Goal: Task Accomplishment & Management: Use online tool/utility

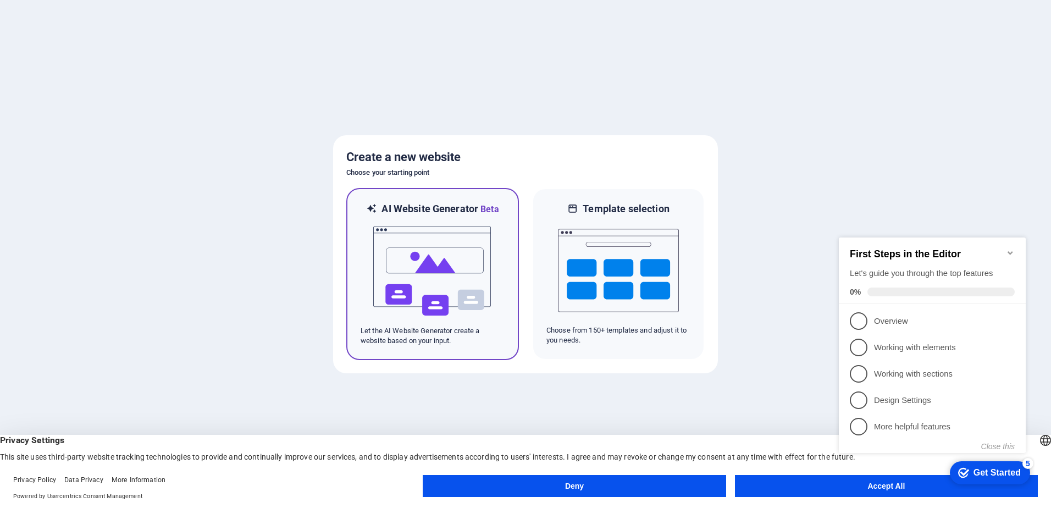
click at [483, 239] on img at bounding box center [432, 271] width 121 height 110
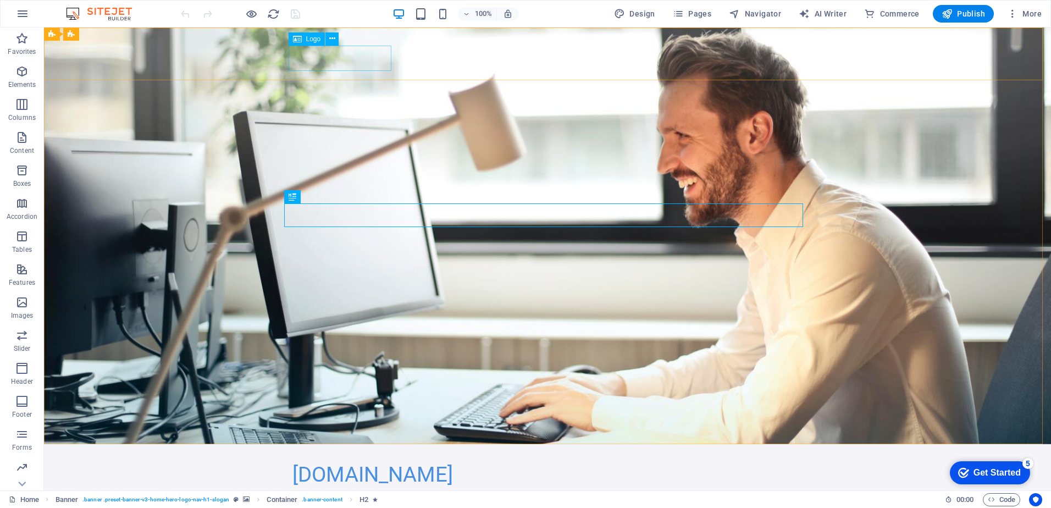
click at [310, 38] on span "Logo" at bounding box center [313, 39] width 15 height 7
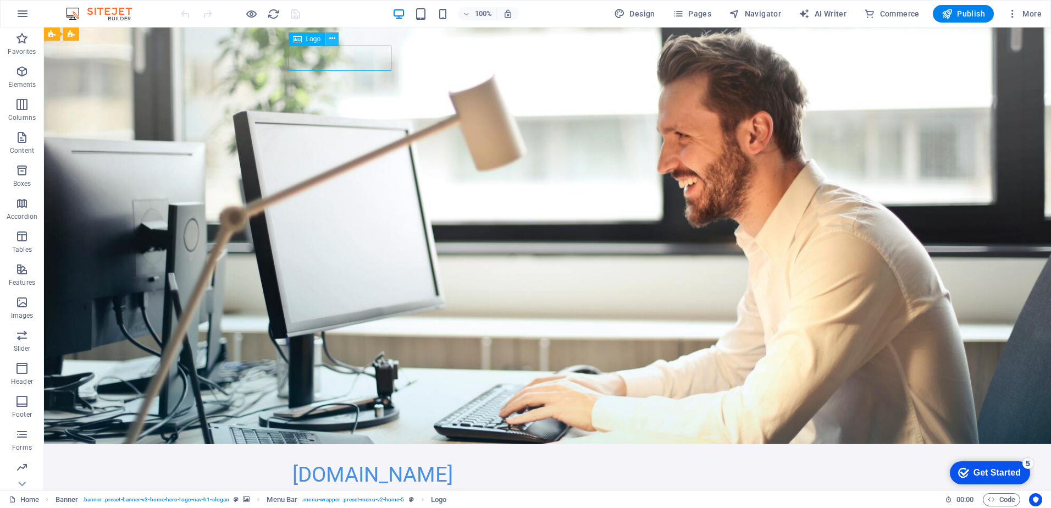
click at [333, 38] on icon at bounding box center [332, 39] width 6 height 12
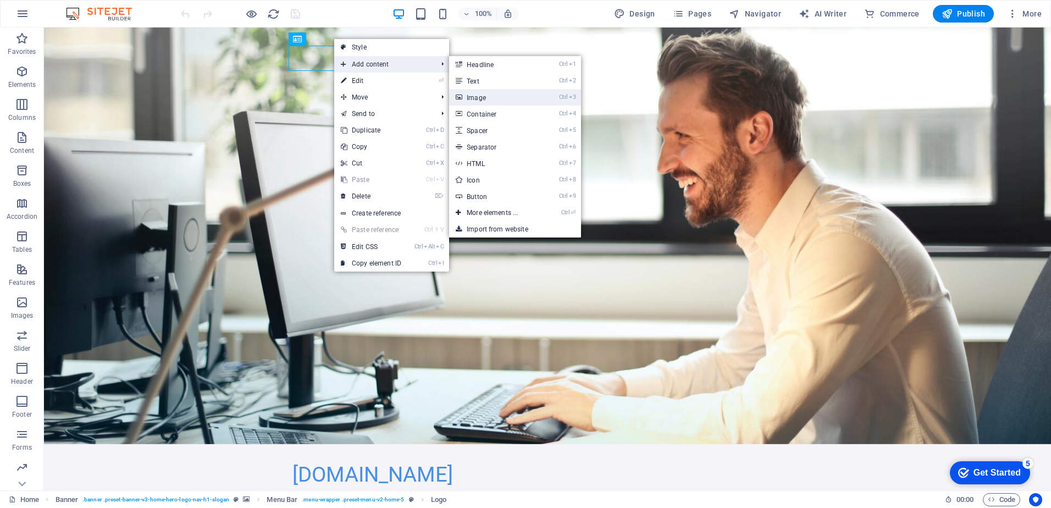
click at [475, 93] on link "Ctrl 3 Image" at bounding box center [494, 97] width 91 height 16
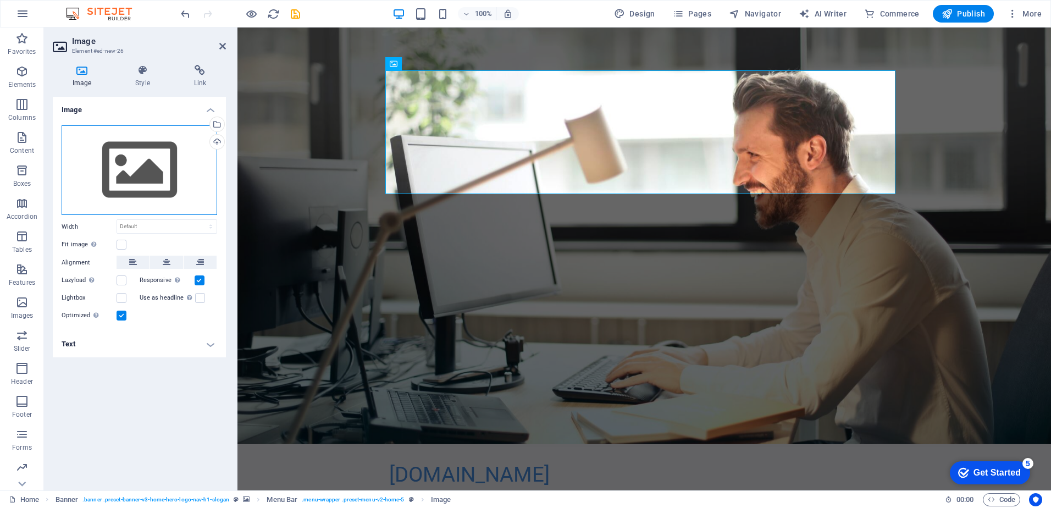
click at [194, 163] on div "Drag files here, click to choose files or select files from Files or our free s…" at bounding box center [140, 170] width 156 height 90
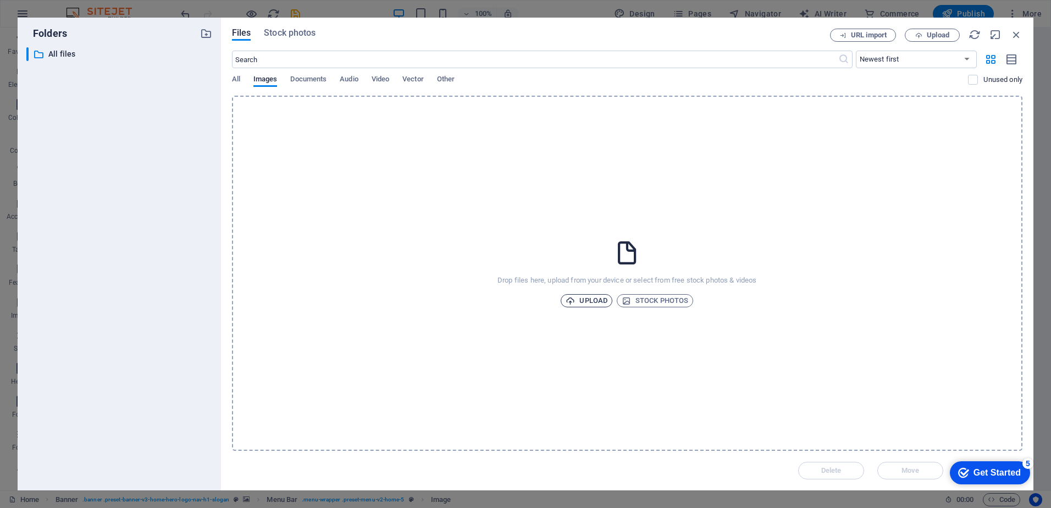
click at [589, 300] on span "Upload" at bounding box center [587, 300] width 42 height 13
click at [599, 297] on span "Upload" at bounding box center [587, 300] width 42 height 13
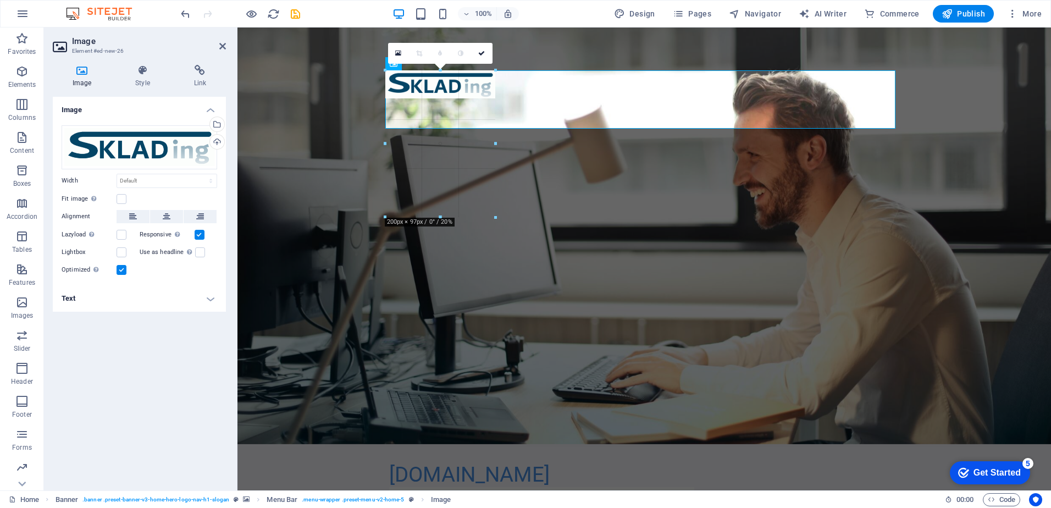
drag, startPoint x: 895, startPoint y: 198, endPoint x: 690, endPoint y: 159, distance: 208.6
type input "489"
select select "px"
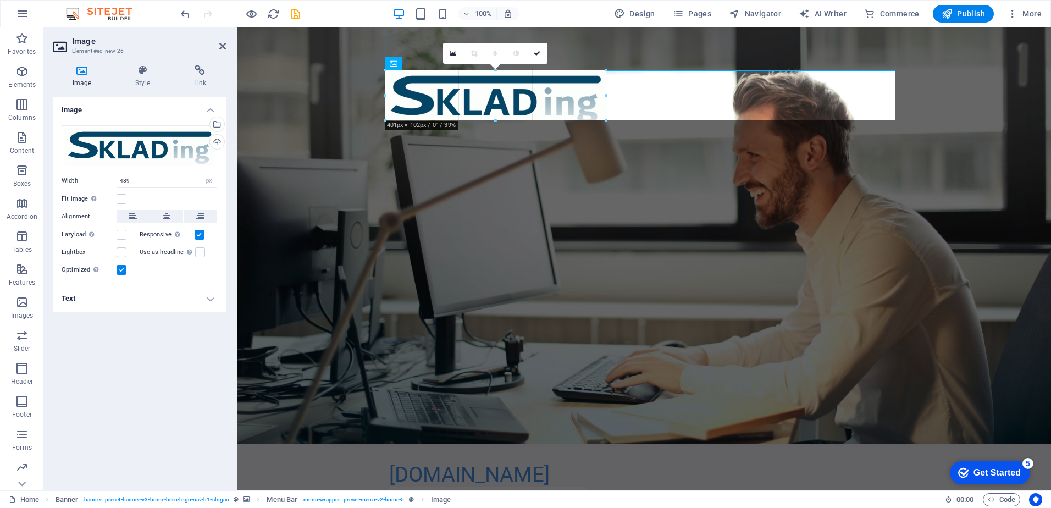
drag, startPoint x: 655, startPoint y: 142, endPoint x: 583, endPoint y: 114, distance: 77.3
type input "358"
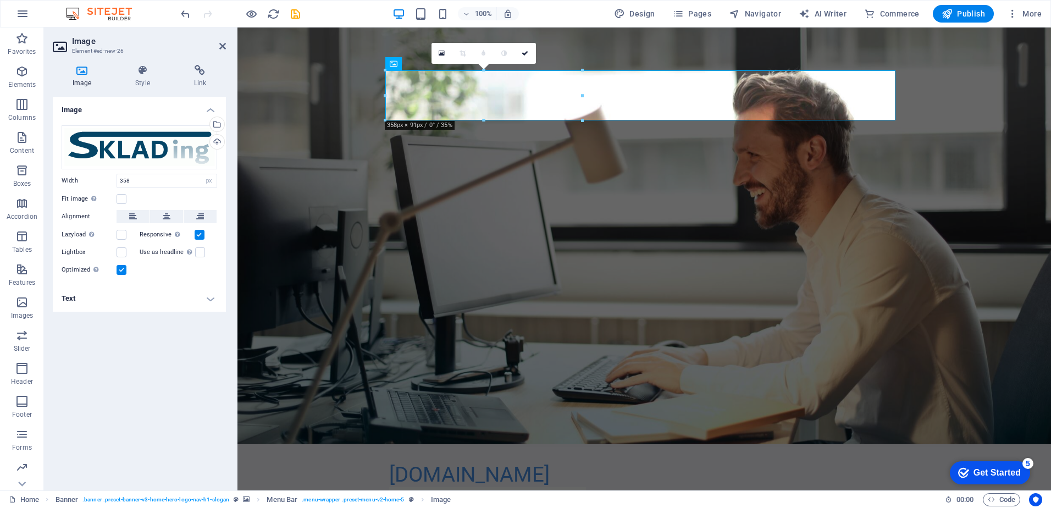
click at [227, 48] on aside "Image Element #ed-new-26 Image Style Link Image Drag files here, click to choos…" at bounding box center [140, 258] width 193 height 463
click at [222, 47] on icon at bounding box center [222, 46] width 7 height 9
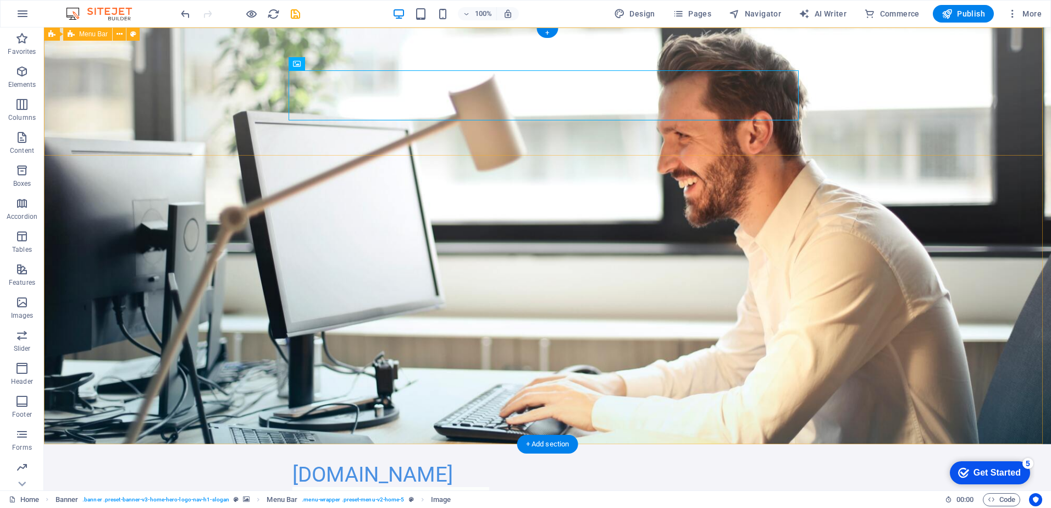
click at [847, 444] on div "sklading.hr Početna O nama Usluge Kontakt Menu" at bounding box center [547, 508] width 1007 height 128
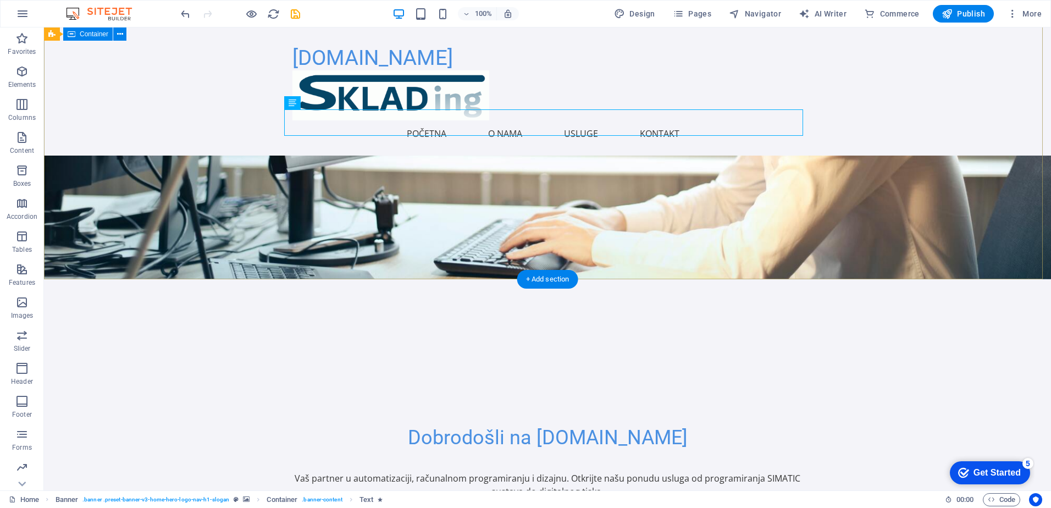
scroll to position [330, 0]
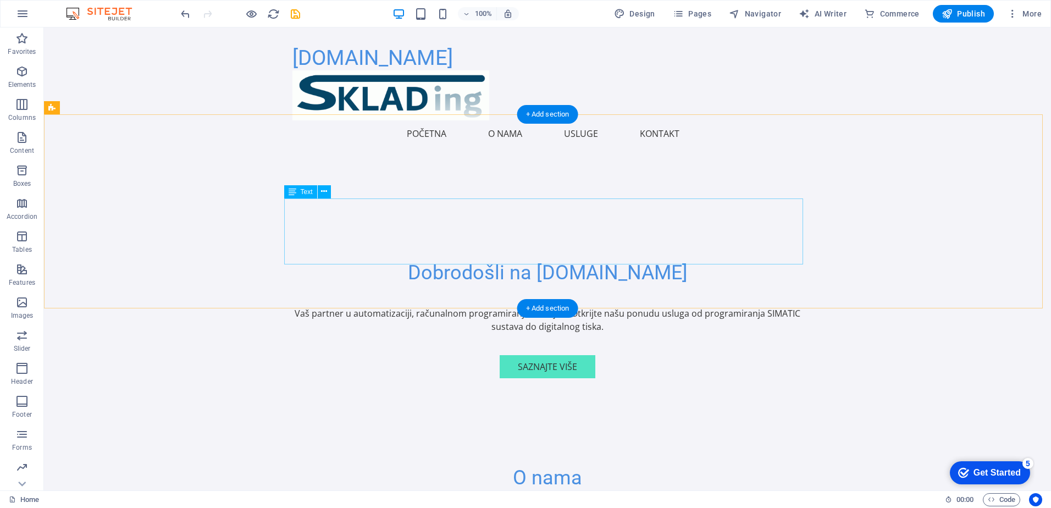
click at [306, 191] on span "Text" at bounding box center [307, 192] width 12 height 7
click at [324, 193] on icon at bounding box center [324, 192] width 6 height 12
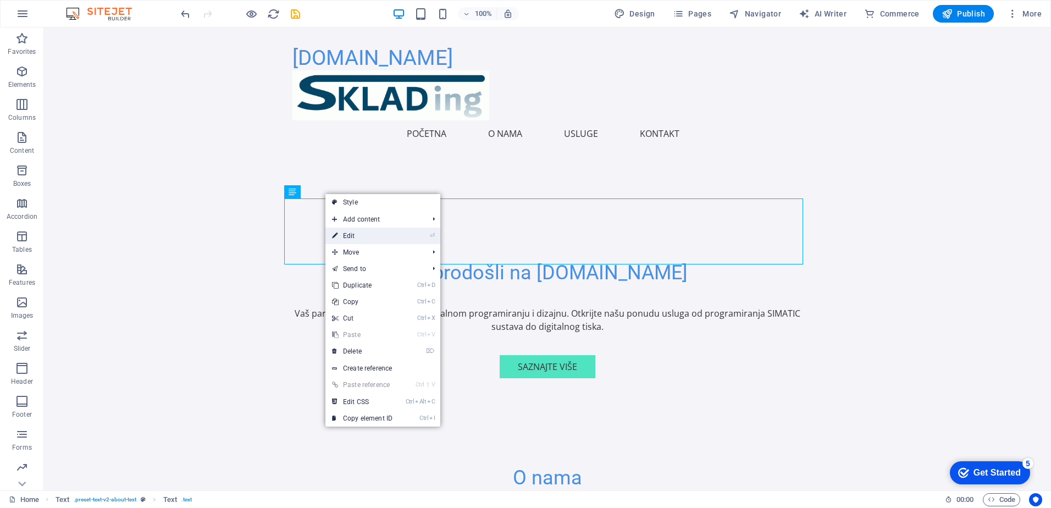
click at [383, 236] on link "⏎ Edit" at bounding box center [362, 236] width 74 height 16
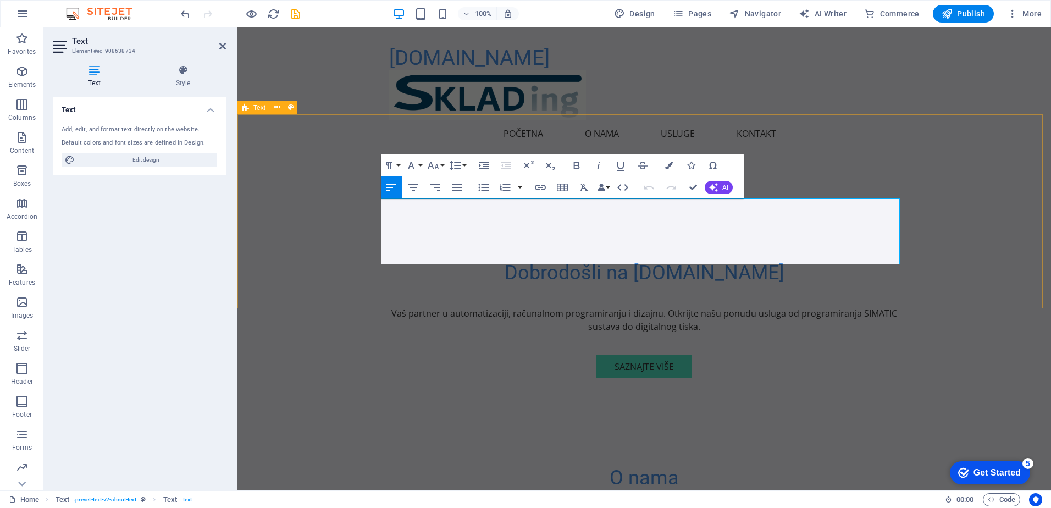
drag, startPoint x: 424, startPoint y: 205, endPoint x: 376, endPoint y: 203, distance: 47.8
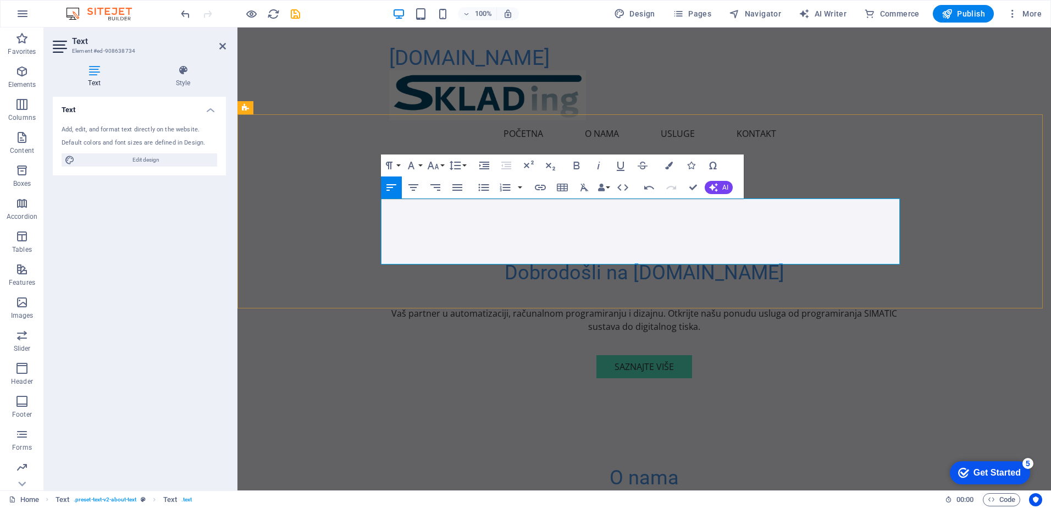
drag, startPoint x: 753, startPoint y: 231, endPoint x: 647, endPoint y: 230, distance: 105.5
drag, startPoint x: 812, startPoint y: 231, endPoint x: 802, endPoint y: 327, distance: 96.1
drag, startPoint x: 775, startPoint y: 244, endPoint x: 783, endPoint y: 289, distance: 45.2
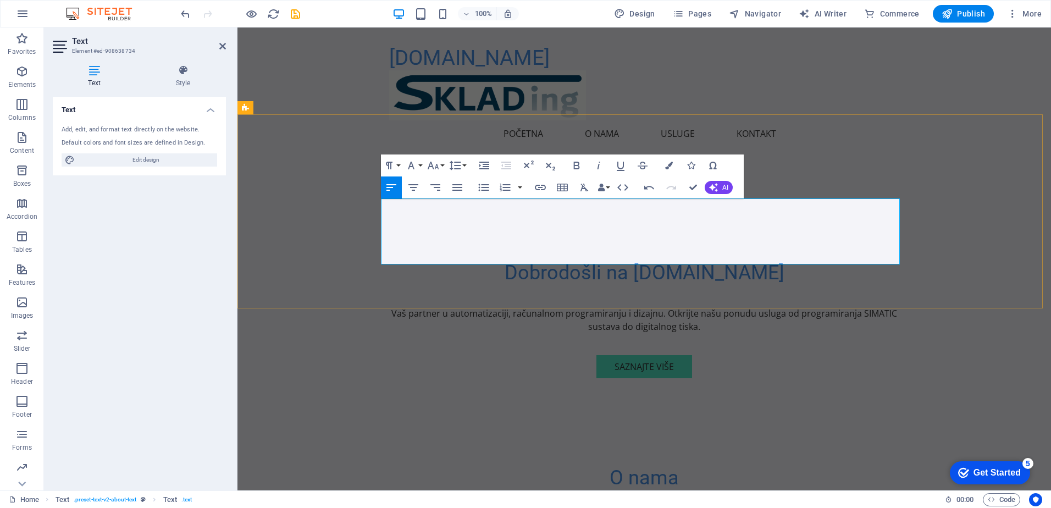
drag, startPoint x: 563, startPoint y: 232, endPoint x: 507, endPoint y: 231, distance: 56.1
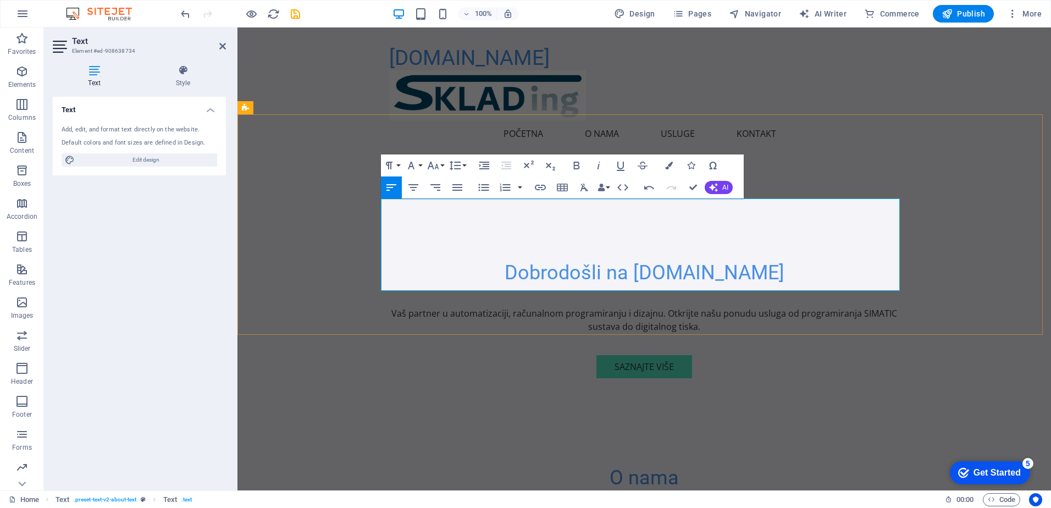
click at [656, 506] on p at bounding box center [776, 512] width 255 height 13
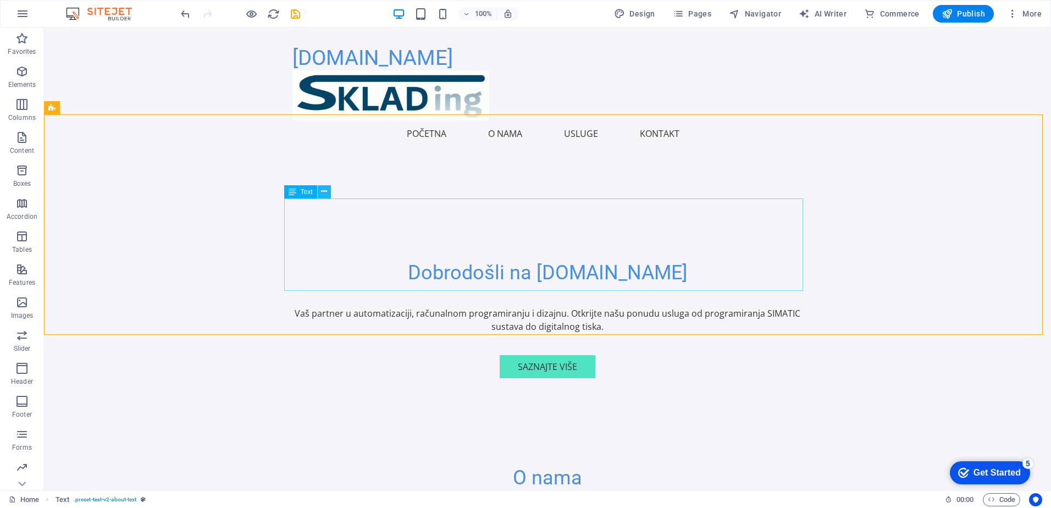
click at [327, 193] on icon at bounding box center [324, 192] width 6 height 12
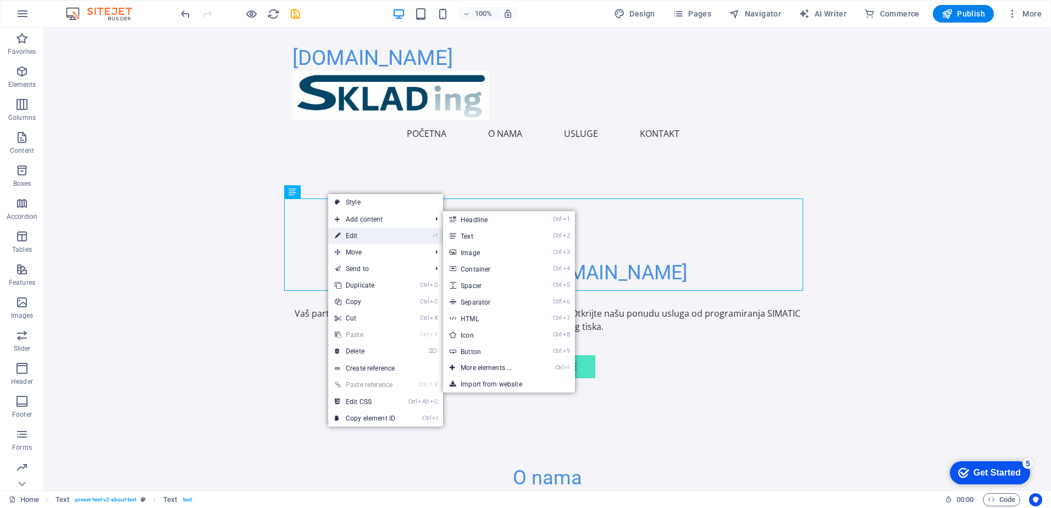
click at [348, 229] on link "⏎ Edit" at bounding box center [365, 236] width 74 height 16
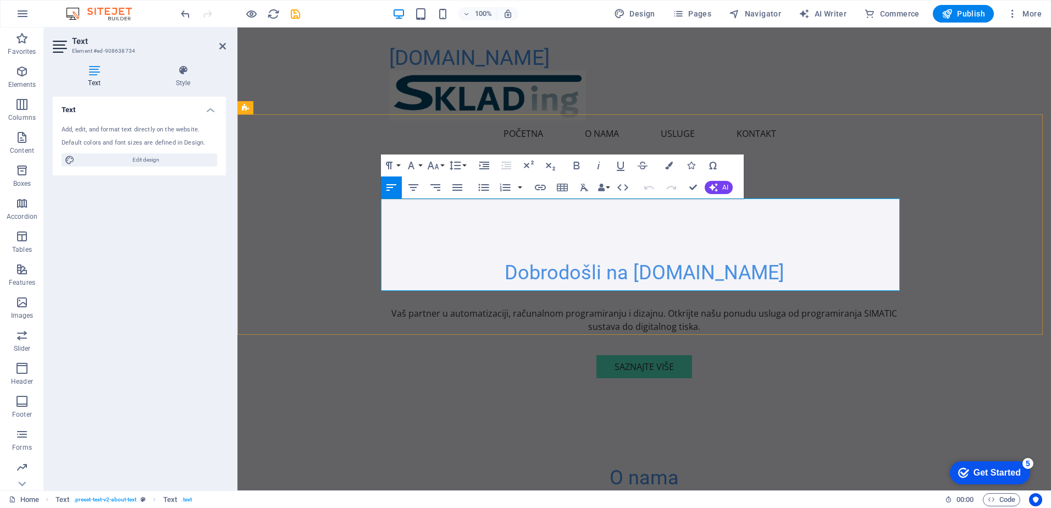
drag, startPoint x: 419, startPoint y: 207, endPoint x: 373, endPoint y: 209, distance: 46.8
click at [578, 164] on icon "button" at bounding box center [576, 165] width 13 height 13
click at [444, 165] on button "Font Size" at bounding box center [435, 165] width 21 height 22
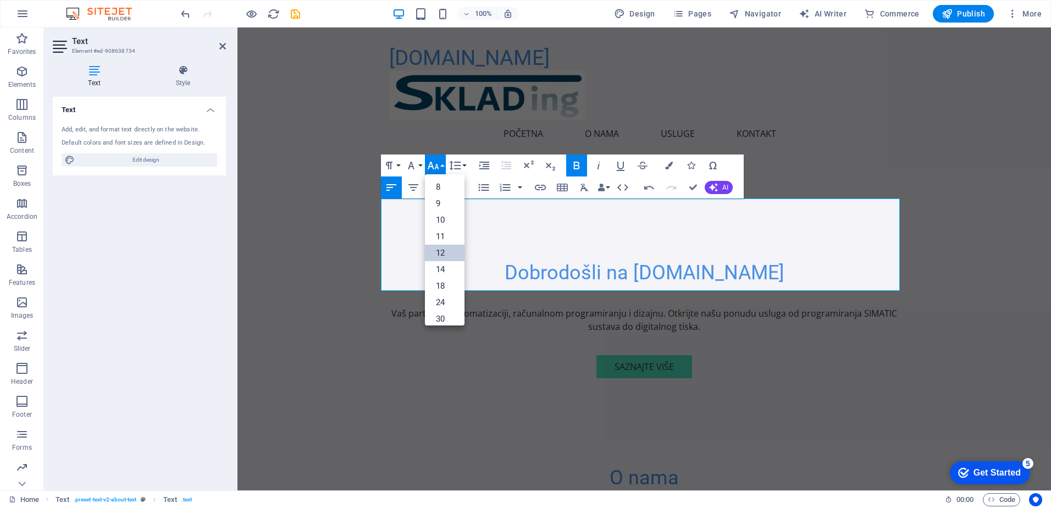
click at [450, 253] on link "12" at bounding box center [445, 253] width 40 height 16
click at [434, 168] on icon "button" at bounding box center [432, 165] width 13 height 13
click at [442, 284] on link "18" at bounding box center [445, 286] width 40 height 16
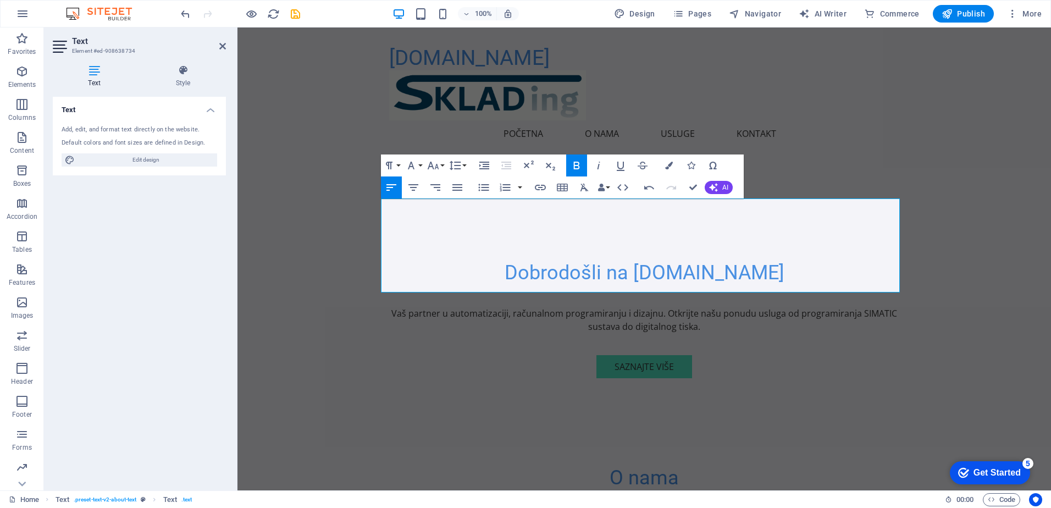
click at [577, 169] on icon "button" at bounding box center [576, 166] width 6 height 8
click at [577, 165] on icon "button" at bounding box center [576, 166] width 6 height 8
click at [597, 169] on icon "button" at bounding box center [598, 165] width 13 height 13
click at [439, 164] on icon "button" at bounding box center [432, 165] width 13 height 13
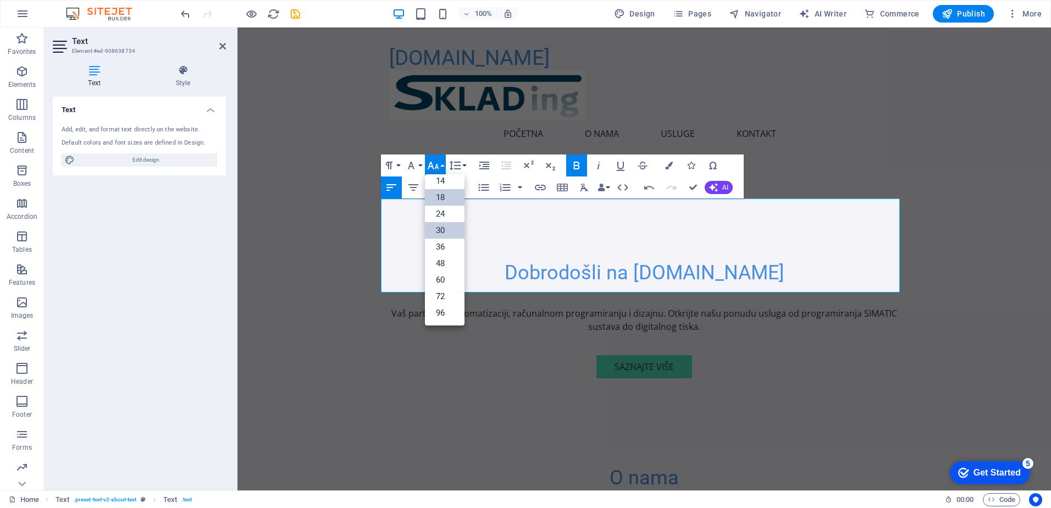
scroll to position [88, 0]
click at [441, 231] on link "30" at bounding box center [445, 230] width 40 height 16
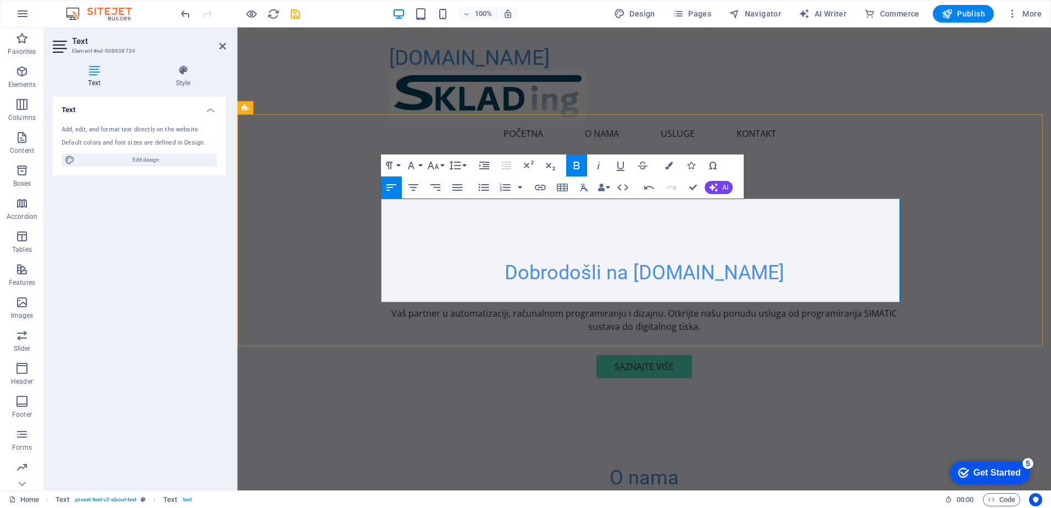
drag, startPoint x: 453, startPoint y: 209, endPoint x: 381, endPoint y: 206, distance: 72.1
click at [580, 164] on icon "button" at bounding box center [576, 165] width 13 height 13
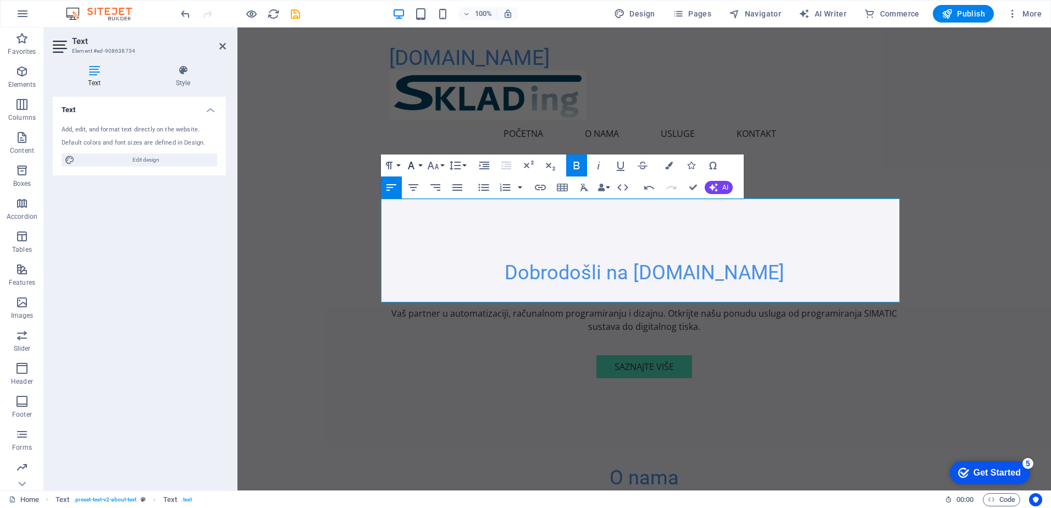
click at [415, 163] on icon "button" at bounding box center [411, 165] width 13 height 13
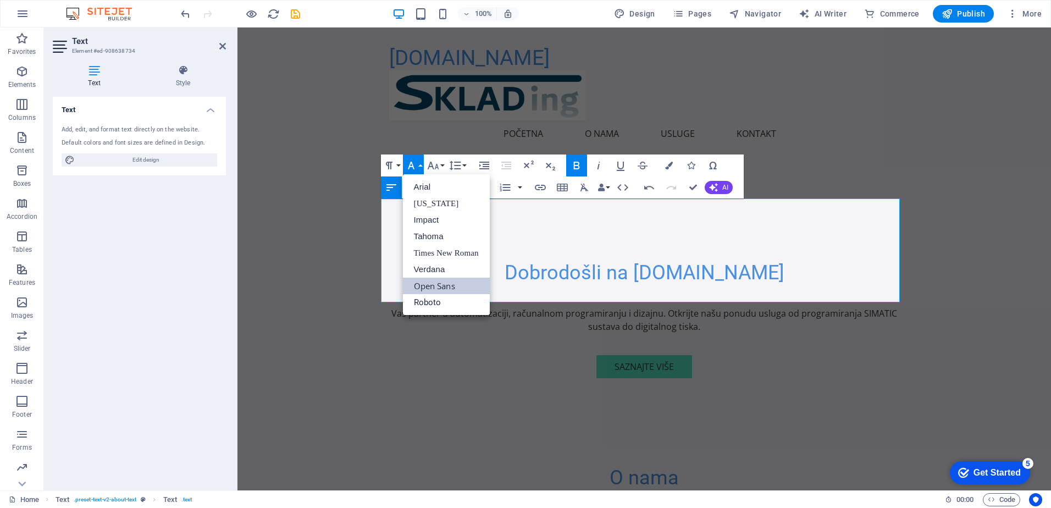
scroll to position [0, 0]
click at [428, 188] on link "Arial" at bounding box center [446, 187] width 87 height 16
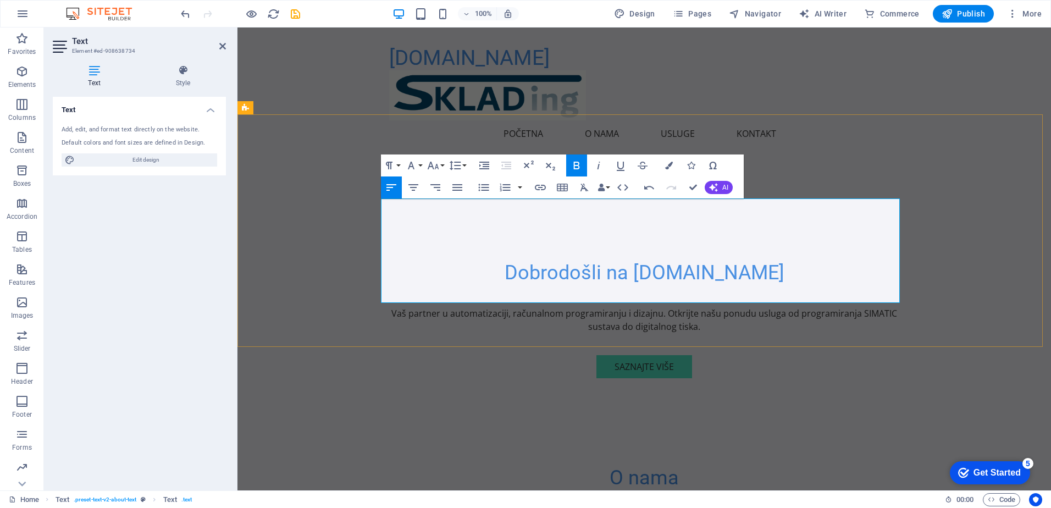
drag, startPoint x: 457, startPoint y: 211, endPoint x: 381, endPoint y: 209, distance: 75.3
click at [397, 167] on button "Paragraph Format" at bounding box center [391, 165] width 21 height 22
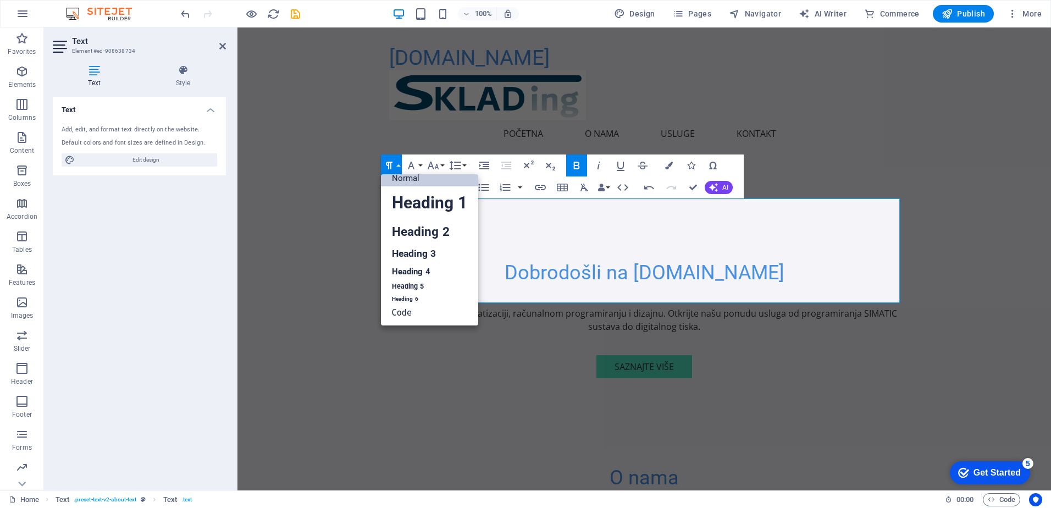
scroll to position [9, 0]
click at [397, 167] on button "Paragraph Format" at bounding box center [391, 165] width 21 height 22
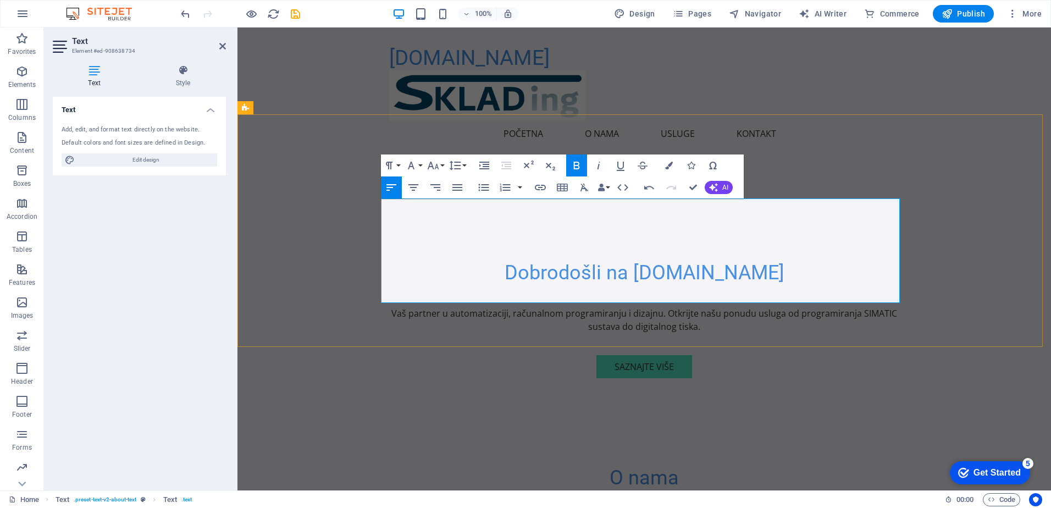
click at [458, 186] on icon "button" at bounding box center [457, 187] width 13 height 13
click at [456, 186] on icon "button" at bounding box center [457, 187] width 13 height 13
drag, startPoint x: 746, startPoint y: 218, endPoint x: 746, endPoint y: 251, distance: 33.0
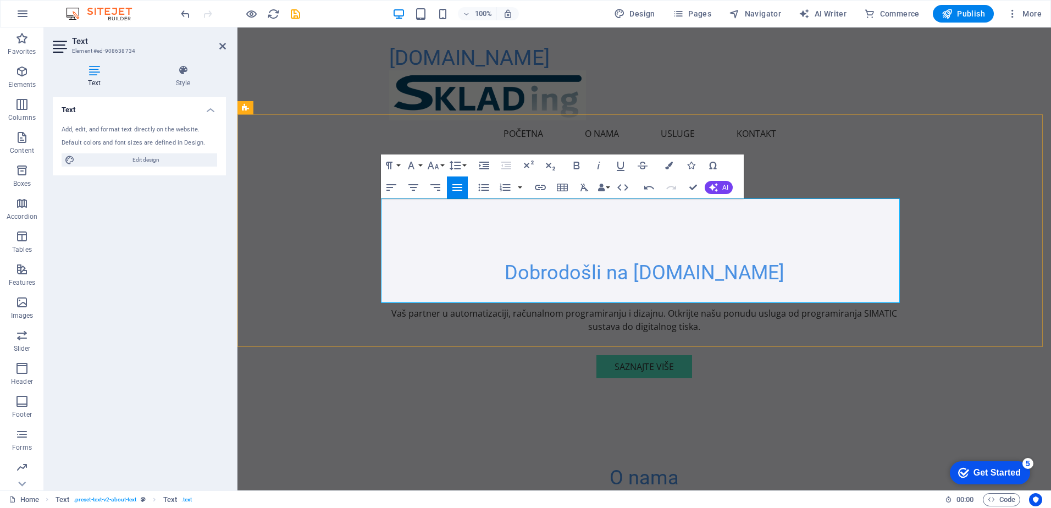
click at [458, 184] on icon "button" at bounding box center [457, 187] width 13 height 13
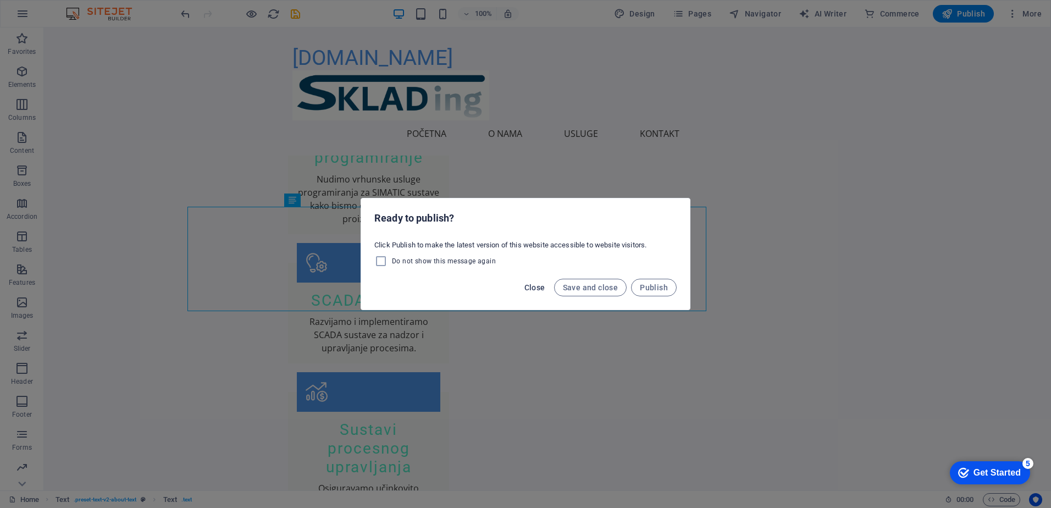
scroll to position [322, 0]
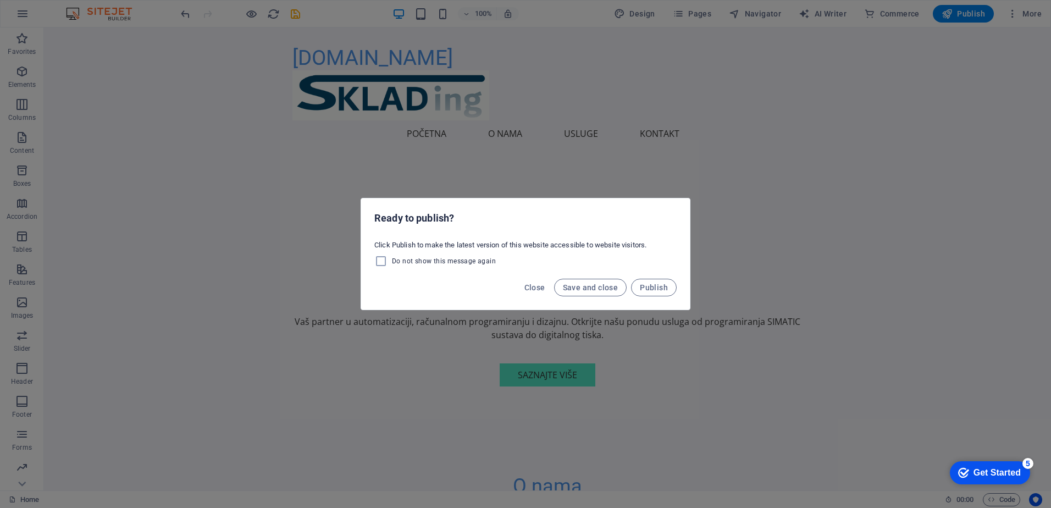
click at [638, 173] on div "Ready to publish? Click Publish to make the latest version of this website acce…" at bounding box center [525, 254] width 1051 height 508
click at [599, 285] on span "Save and close" at bounding box center [591, 287] width 56 height 9
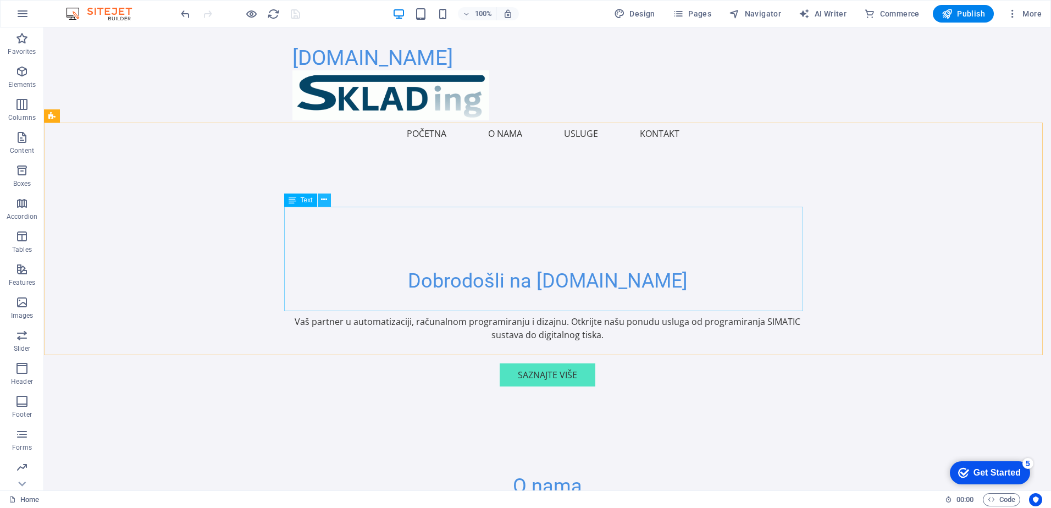
click at [324, 200] on icon at bounding box center [324, 200] width 6 height 12
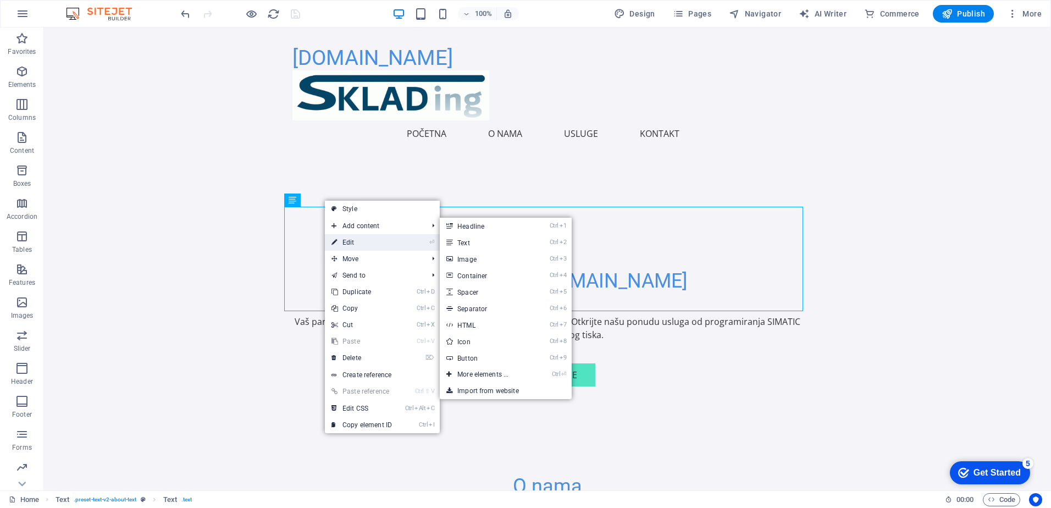
click at [353, 243] on link "⏎ Edit" at bounding box center [362, 242] width 74 height 16
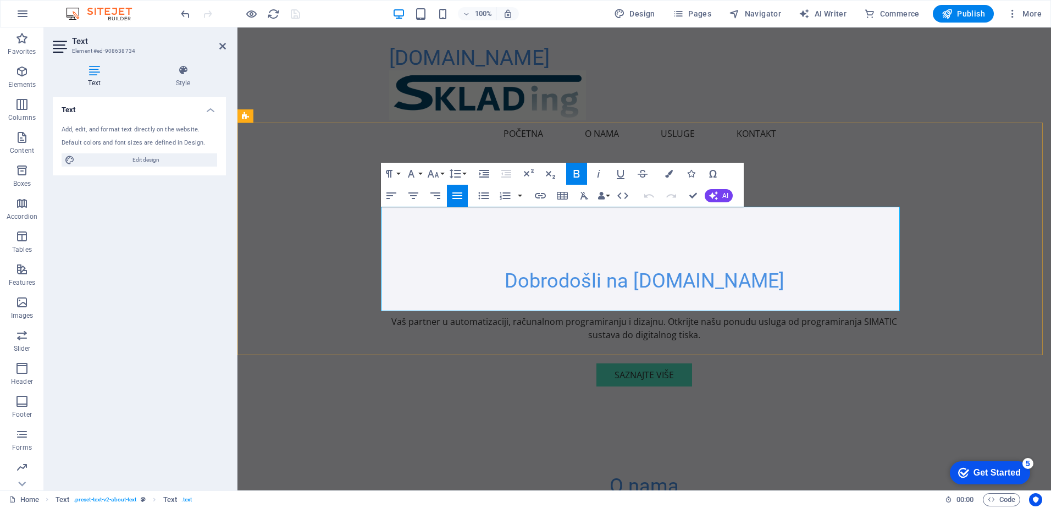
click at [481, 174] on icon "button" at bounding box center [484, 173] width 13 height 13
click at [504, 174] on icon "button" at bounding box center [506, 173] width 13 height 13
click at [483, 174] on icon "button" at bounding box center [484, 174] width 10 height 8
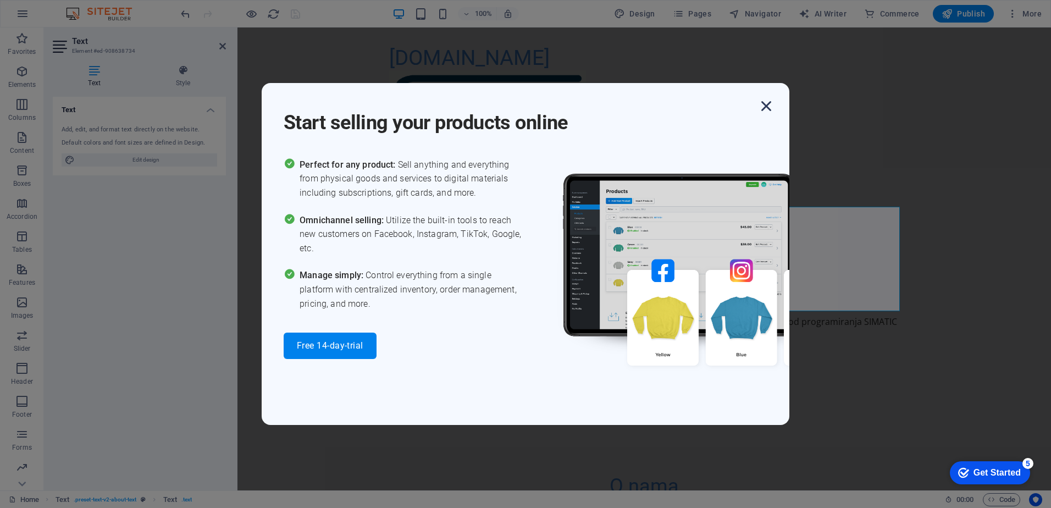
click at [764, 112] on icon "button" at bounding box center [766, 106] width 20 height 20
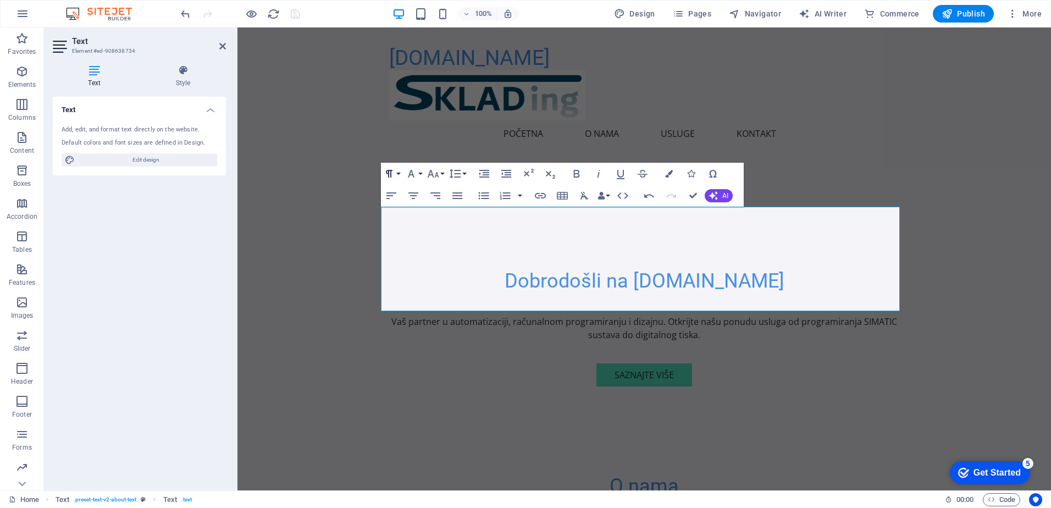
click at [400, 171] on button "Paragraph Format" at bounding box center [391, 174] width 21 height 22
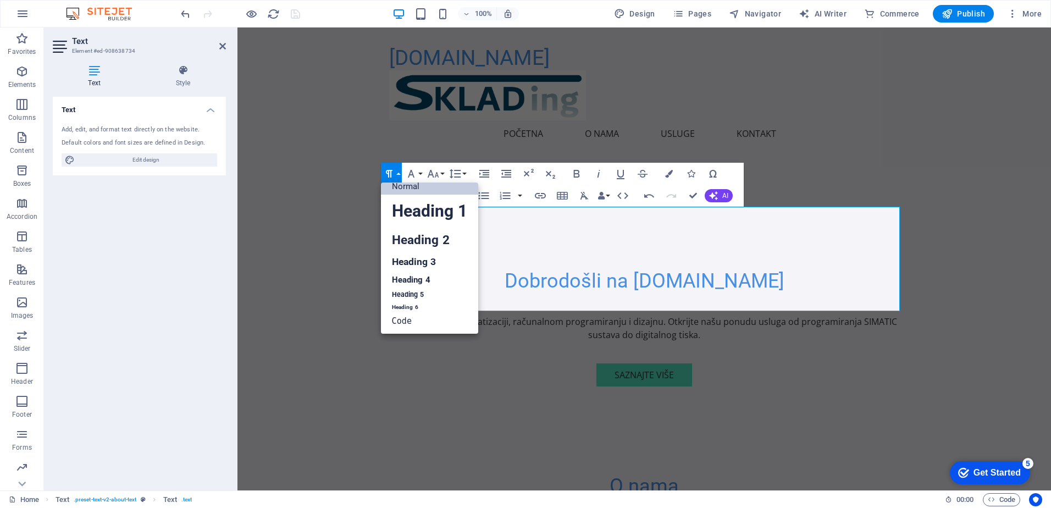
scroll to position [9, 0]
click at [414, 233] on link "Heading 2" at bounding box center [429, 240] width 97 height 25
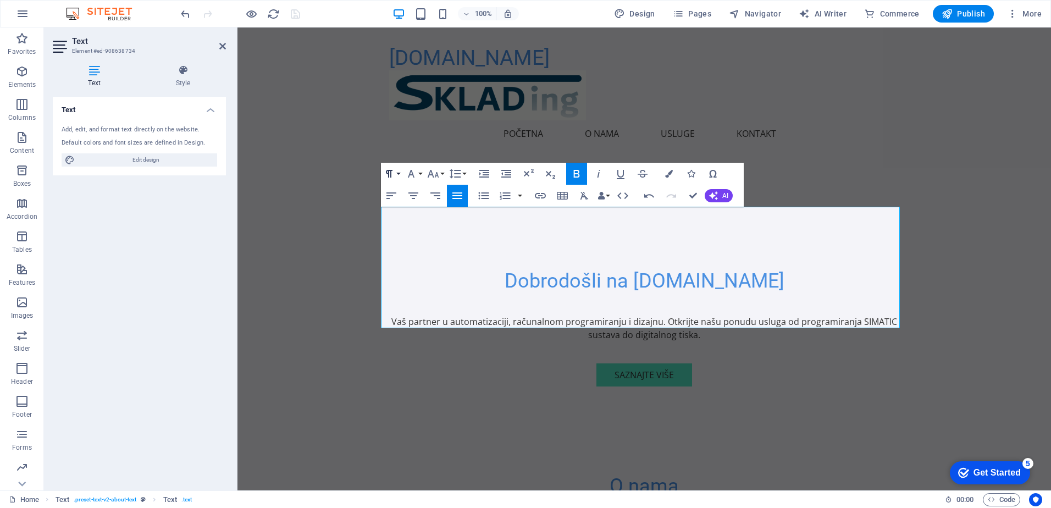
click at [397, 171] on button "Paragraph Format" at bounding box center [391, 174] width 21 height 22
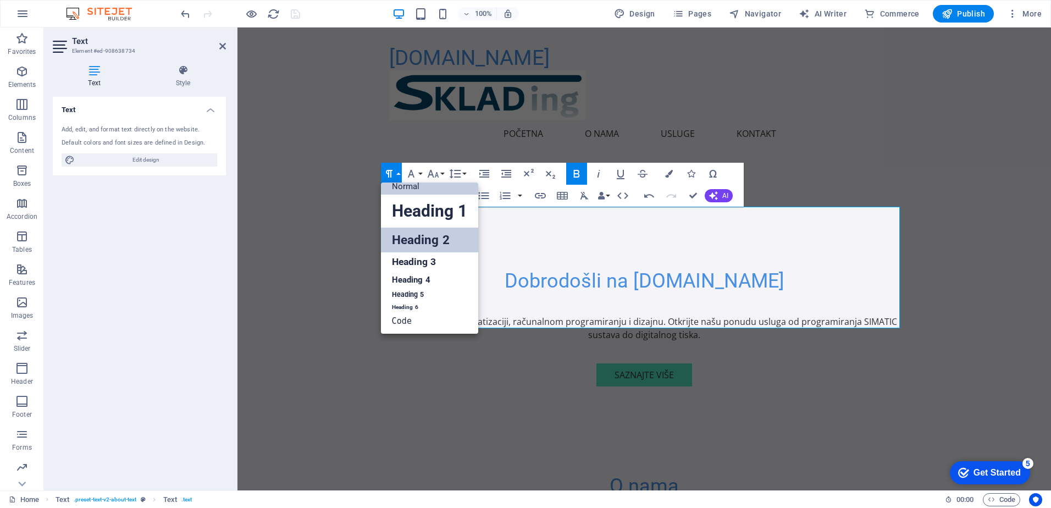
click at [414, 187] on link "Normal" at bounding box center [429, 186] width 97 height 16
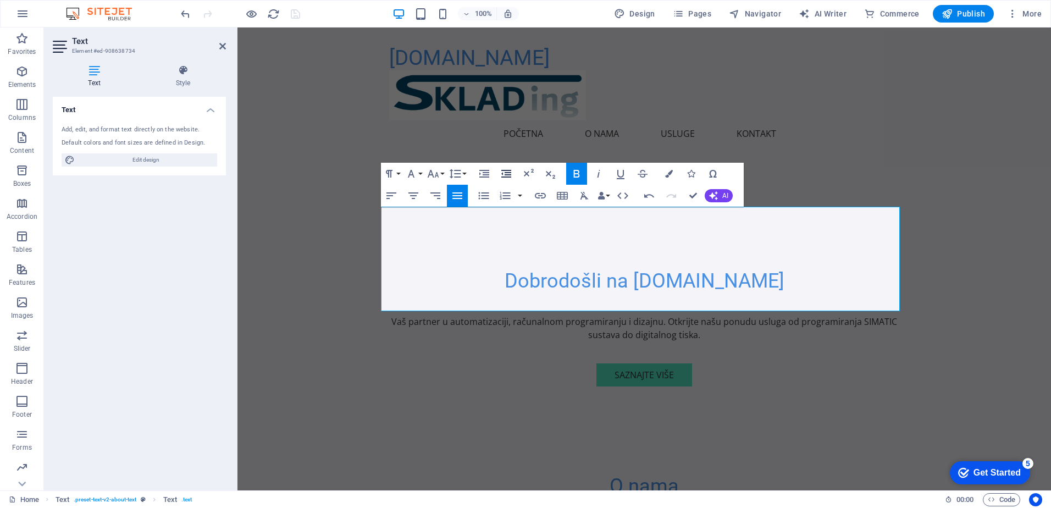
click at [506, 177] on icon "button" at bounding box center [506, 174] width 10 height 8
drag, startPoint x: 456, startPoint y: 221, endPoint x: 380, endPoint y: 217, distance: 76.0
click at [436, 172] on icon "button" at bounding box center [432, 173] width 13 height 13
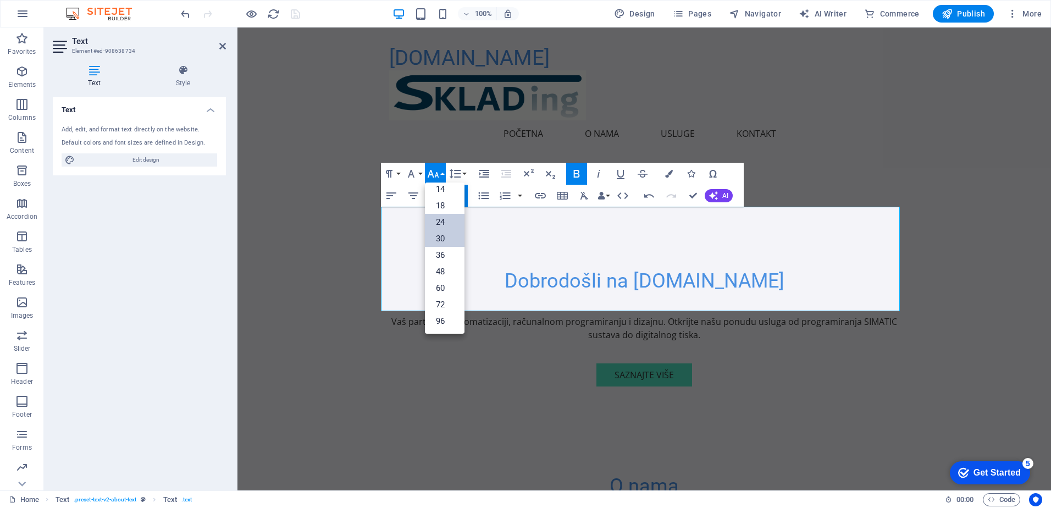
click at [442, 222] on link "24" at bounding box center [445, 222] width 40 height 16
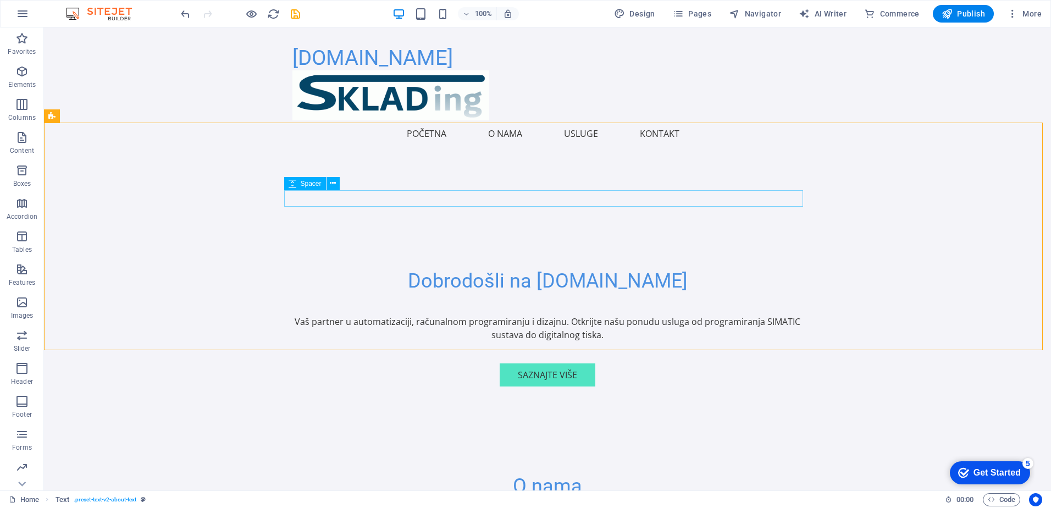
click at [312, 183] on span "Spacer" at bounding box center [311, 183] width 21 height 7
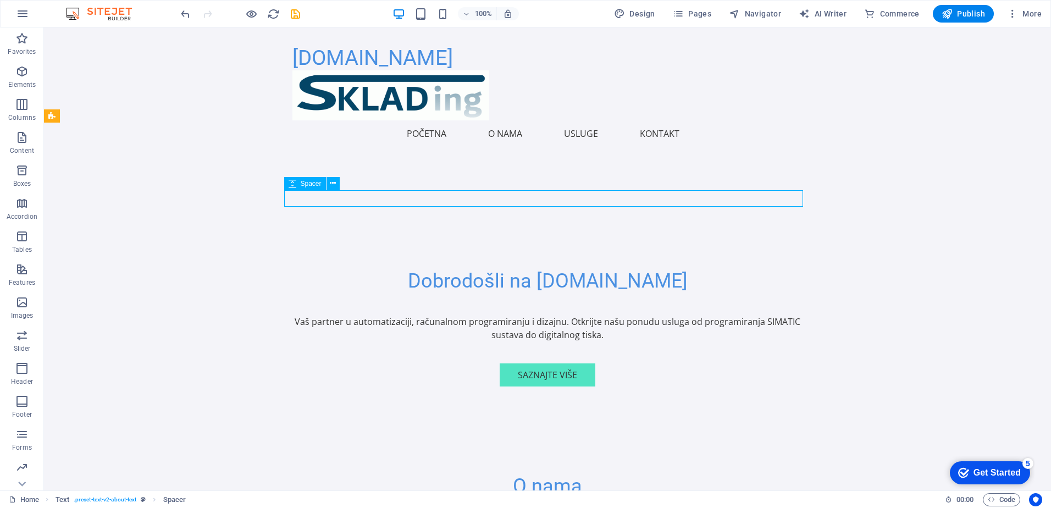
click at [289, 183] on icon at bounding box center [293, 183] width 8 height 13
click at [336, 186] on icon at bounding box center [333, 184] width 6 height 12
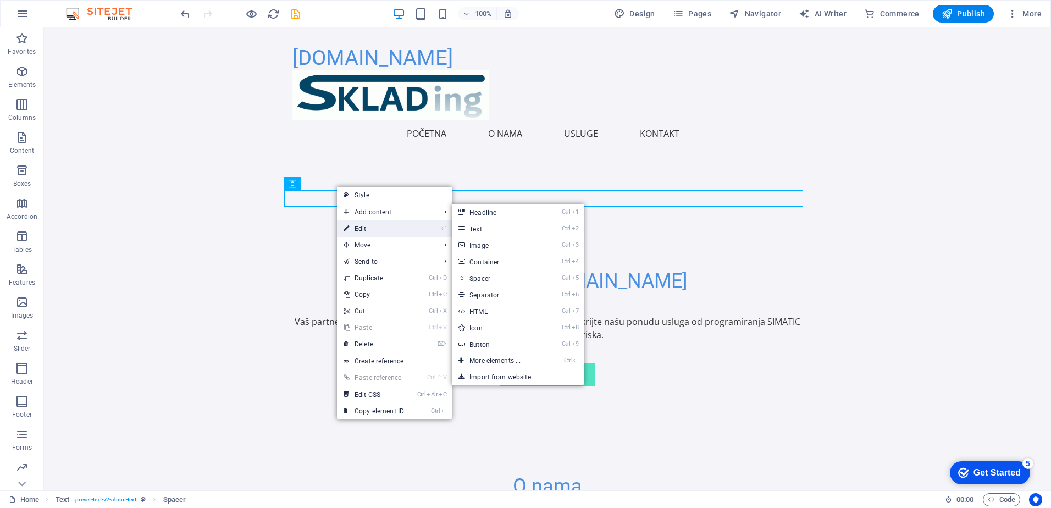
click at [369, 227] on link "⏎ Edit" at bounding box center [374, 228] width 74 height 16
select select "px"
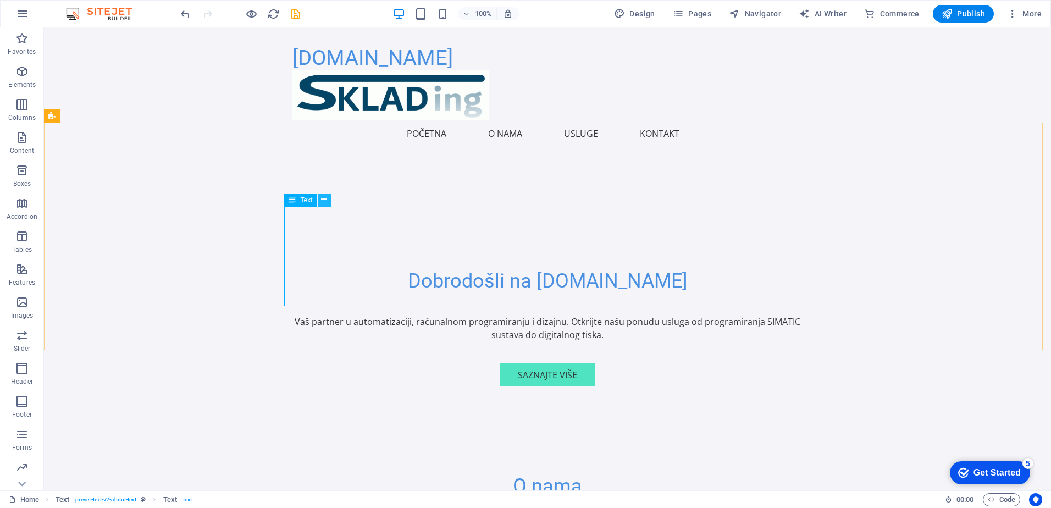
click at [325, 204] on icon at bounding box center [324, 200] width 6 height 12
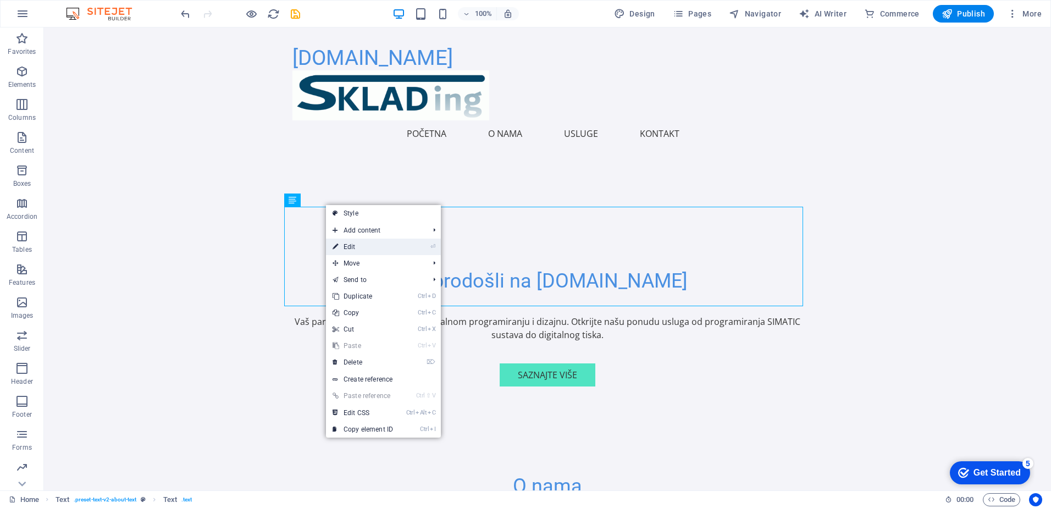
click at [358, 252] on link "⏎ Edit" at bounding box center [363, 247] width 74 height 16
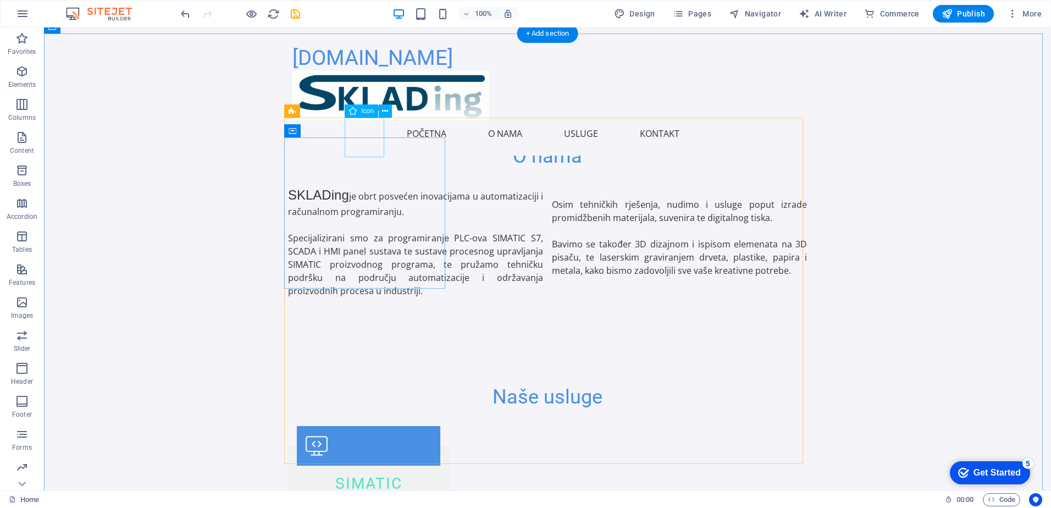
scroll to position [486, 0]
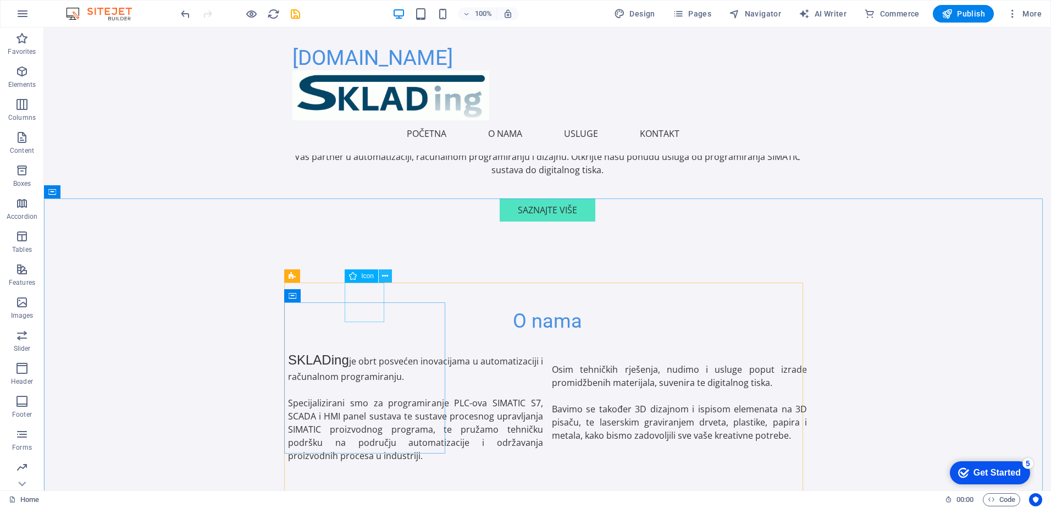
click at [387, 275] on icon at bounding box center [385, 276] width 6 height 12
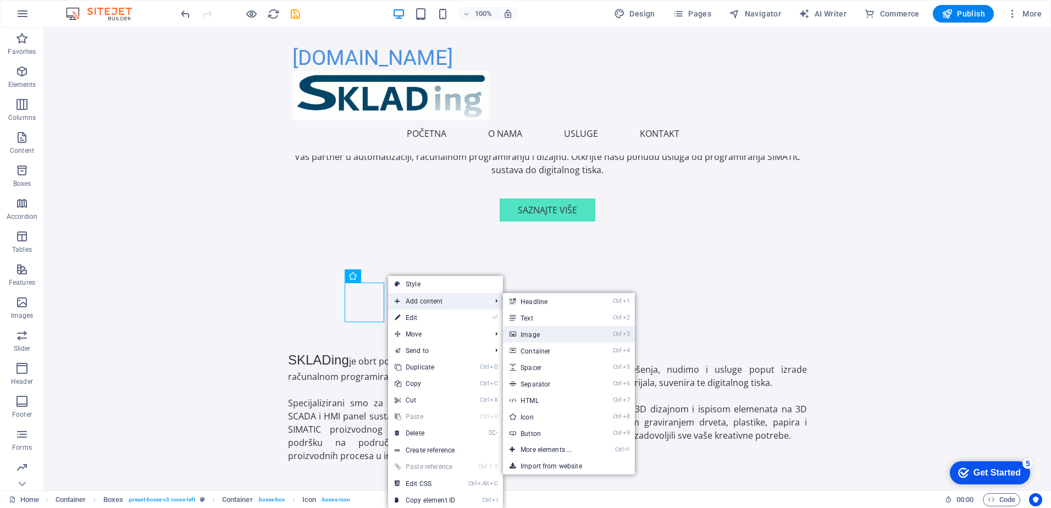
click at [542, 335] on link "Ctrl 3 Image" at bounding box center [548, 334] width 91 height 16
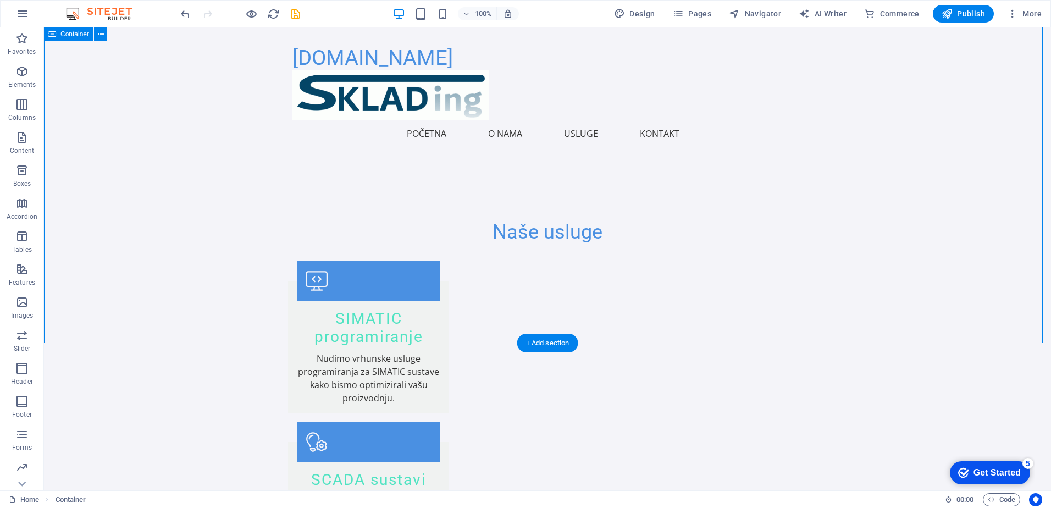
scroll to position [981, 0]
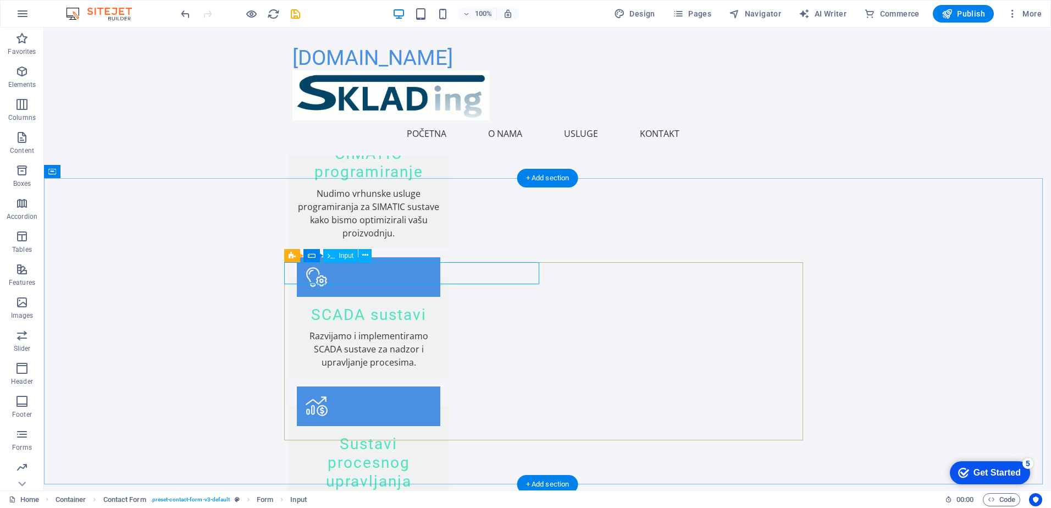
click at [366, 255] on icon at bounding box center [365, 256] width 6 height 12
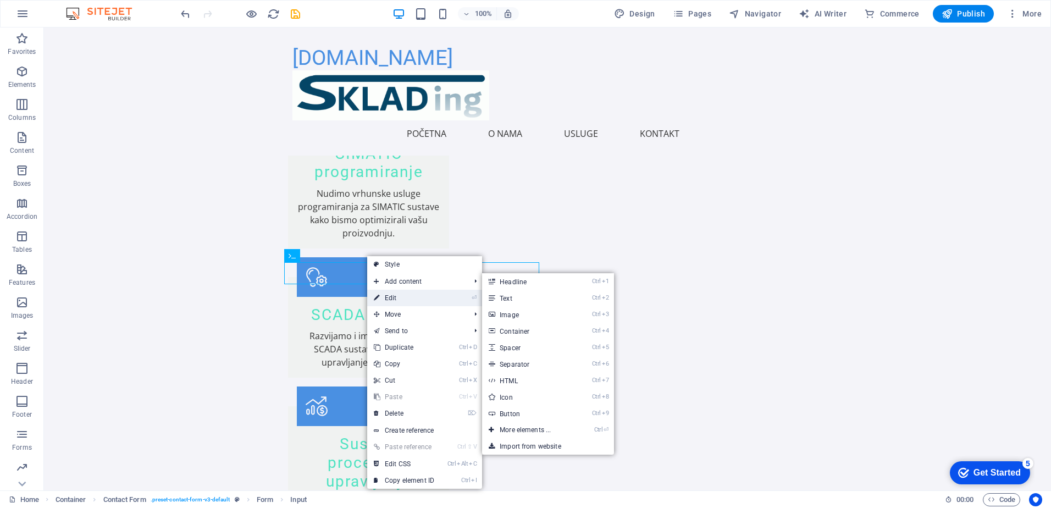
click at [413, 298] on link "⏎ Edit" at bounding box center [404, 298] width 74 height 16
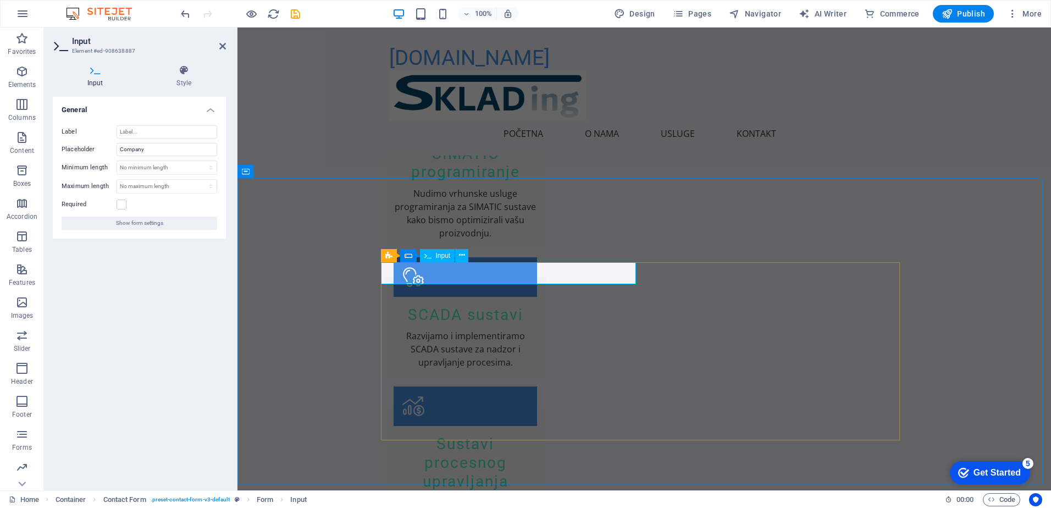
drag, startPoint x: 672, startPoint y: 307, endPoint x: 398, endPoint y: 275, distance: 275.5
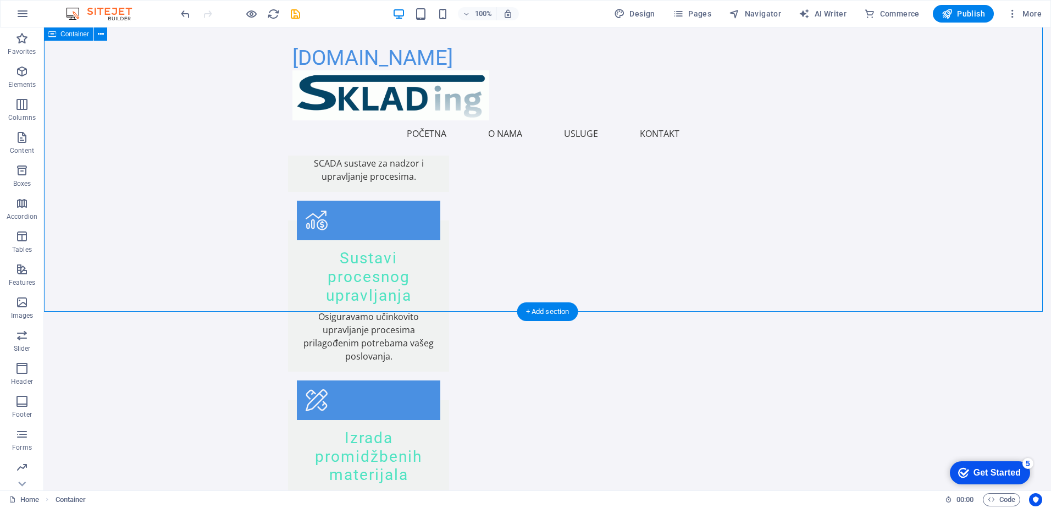
scroll to position [1176, 0]
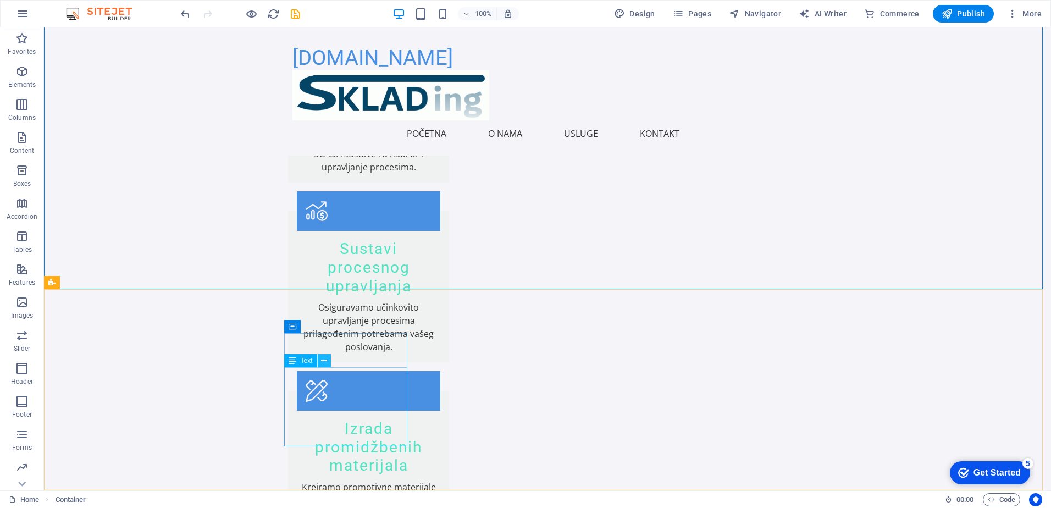
click at [324, 362] on icon at bounding box center [324, 361] width 6 height 12
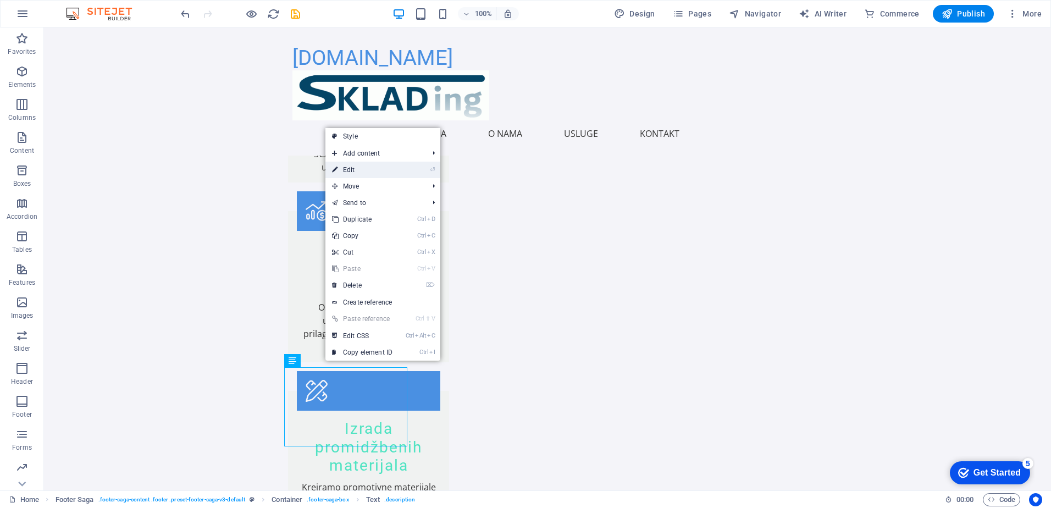
click at [386, 168] on link "⏎ Edit" at bounding box center [362, 170] width 74 height 16
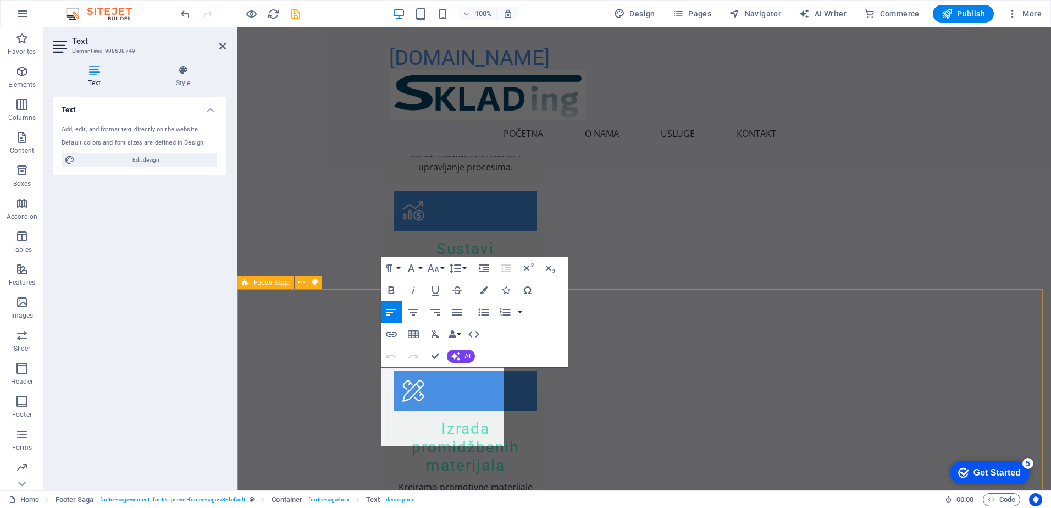
drag, startPoint x: 426, startPoint y: 374, endPoint x: 358, endPoint y: 364, distance: 68.8
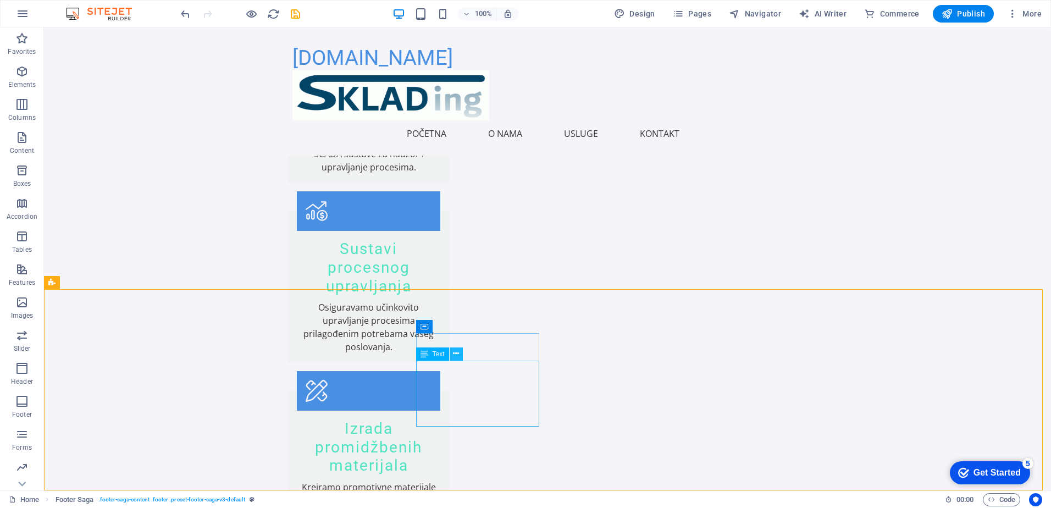
click at [458, 350] on icon at bounding box center [456, 354] width 6 height 12
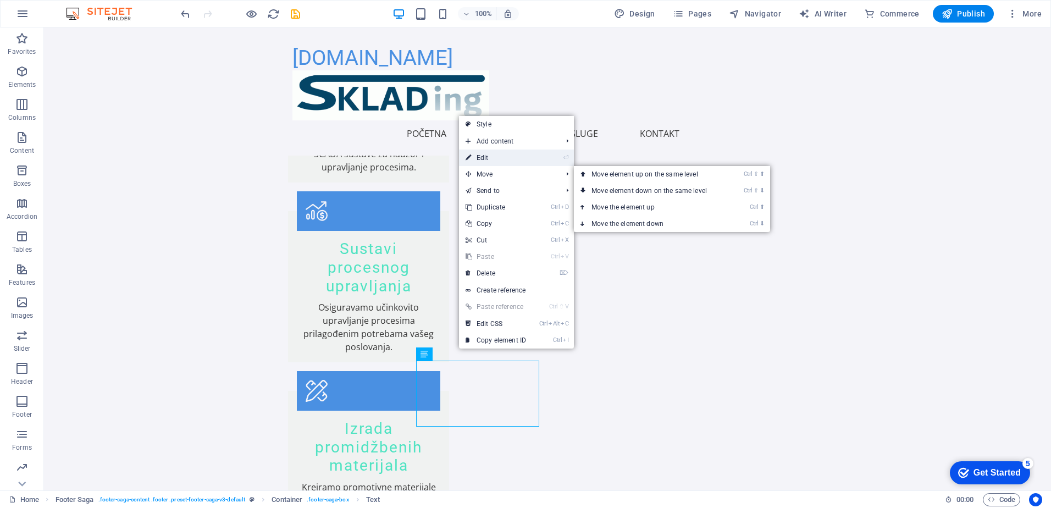
click at [511, 156] on link "⏎ Edit" at bounding box center [496, 157] width 74 height 16
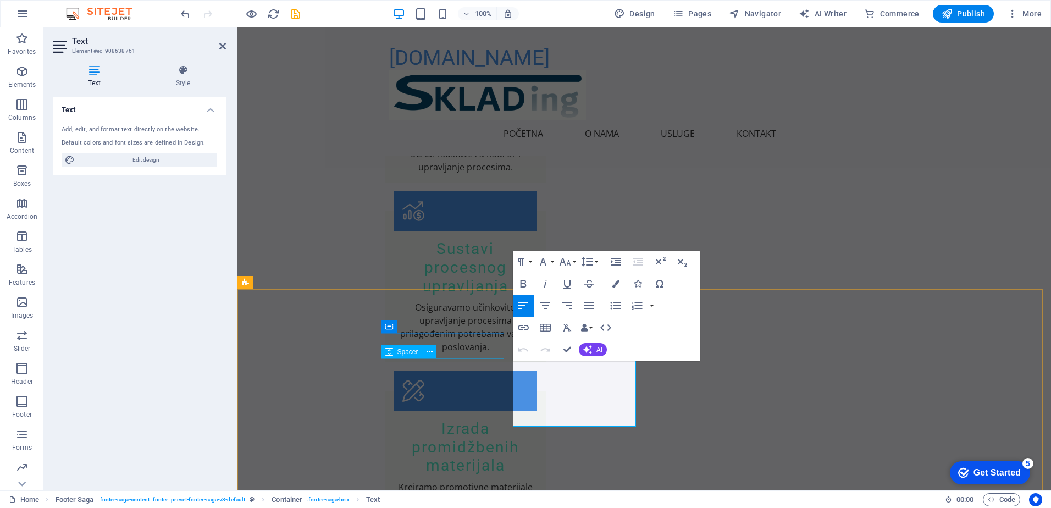
drag, startPoint x: 579, startPoint y: 369, endPoint x: 497, endPoint y: 364, distance: 81.5
drag, startPoint x: 569, startPoint y: 380, endPoint x: 539, endPoint y: 381, distance: 30.2
copy span "Zagreb"
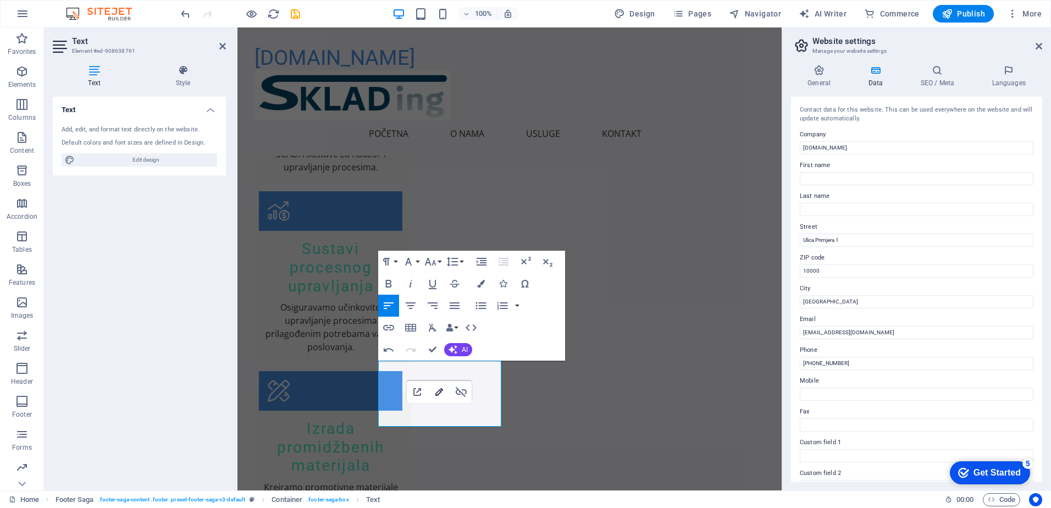
click at [439, 393] on icon "button" at bounding box center [439, 392] width 8 height 8
click at [840, 151] on input "sklading.hr" at bounding box center [917, 147] width 234 height 13
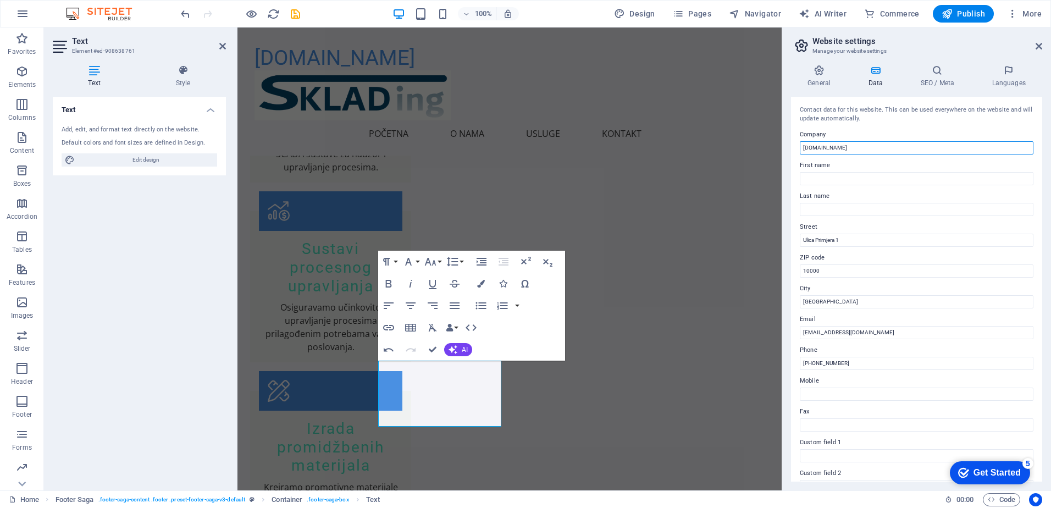
click at [841, 148] on input "sklading.hr" at bounding box center [917, 147] width 234 height 13
drag, startPoint x: 866, startPoint y: 148, endPoint x: 795, endPoint y: 145, distance: 71.5
click at [795, 145] on div "Contact data for this website. This can be used everywhere on the website and w…" at bounding box center [916, 289] width 251 height 385
type input "SKLADing"
click at [878, 315] on label "Email" at bounding box center [917, 319] width 234 height 13
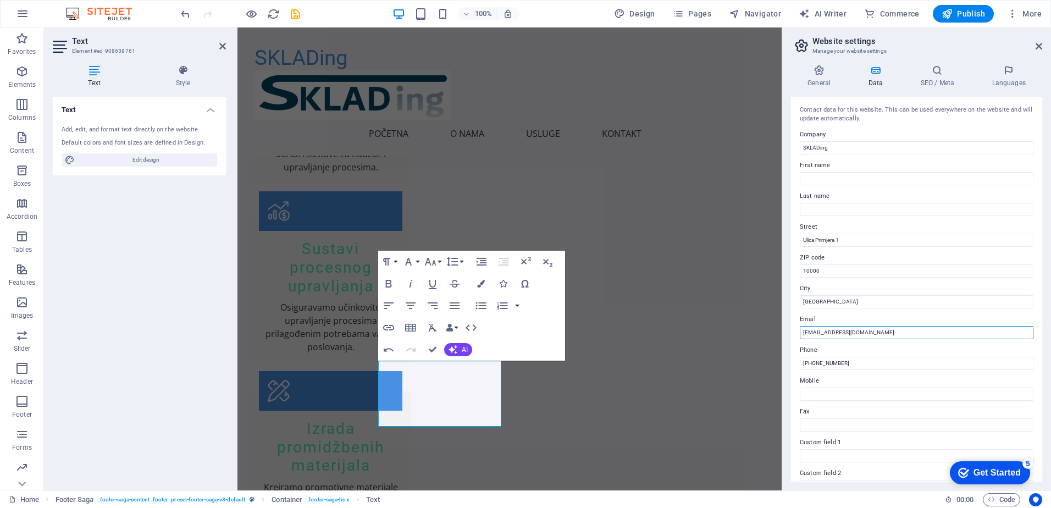
click at [878, 326] on input "info@sklading.hr" at bounding box center [917, 332] width 234 height 13
click at [857, 238] on input "Ulica Primjera 1" at bounding box center [917, 240] width 234 height 13
click at [810, 331] on input "info@sklading.hr" at bounding box center [917, 332] width 234 height 13
click at [813, 331] on input "info@sklading.hr" at bounding box center [917, 332] width 234 height 13
type input "[EMAIL_ADDRESS][DOMAIN_NAME]"
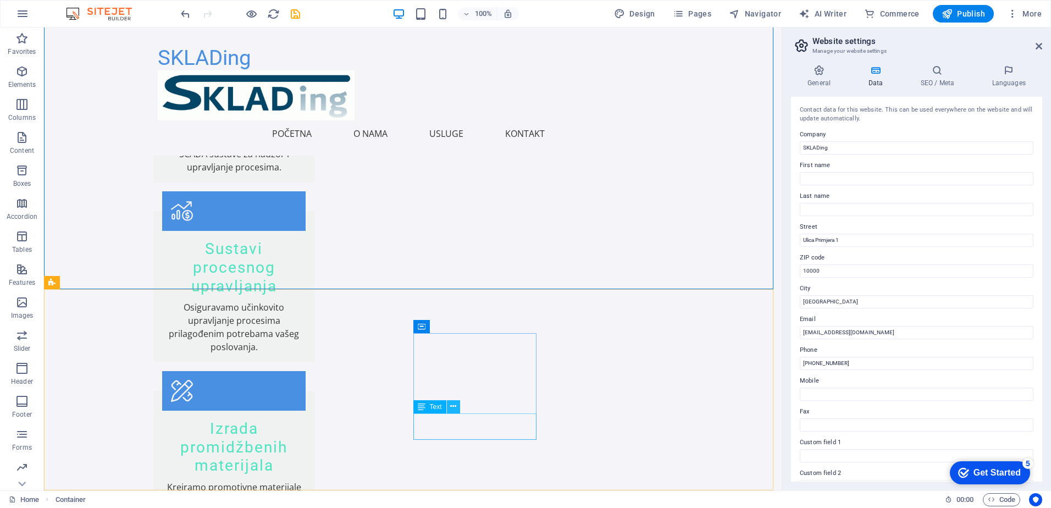
click at [452, 408] on icon at bounding box center [453, 407] width 6 height 12
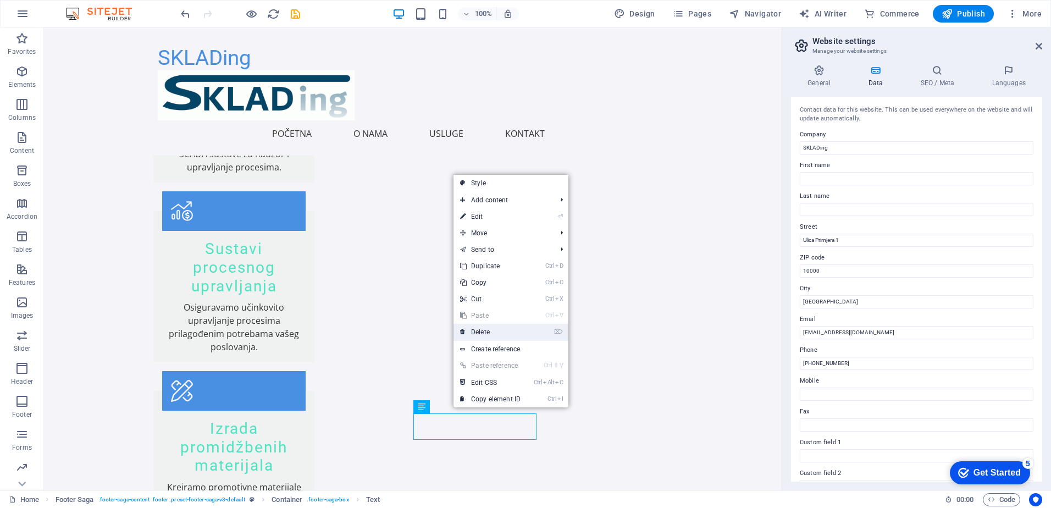
click at [489, 334] on link "⌦ Delete" at bounding box center [490, 332] width 74 height 16
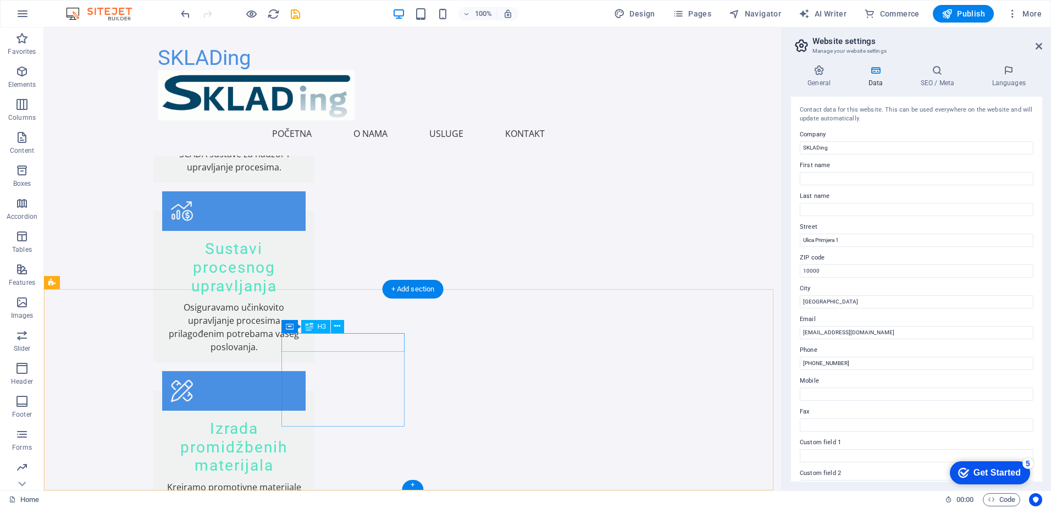
click at [338, 327] on icon at bounding box center [337, 326] width 6 height 12
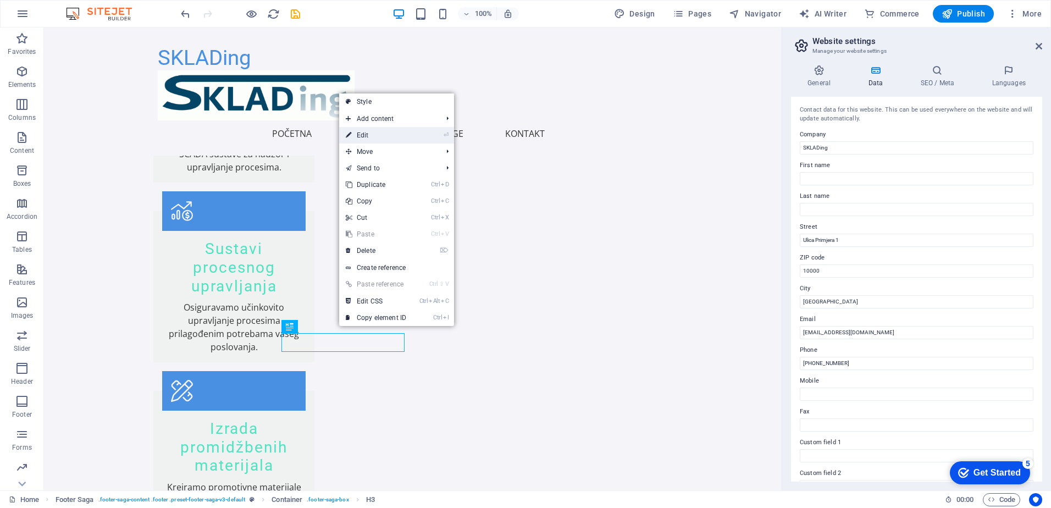
drag, startPoint x: 374, startPoint y: 132, endPoint x: 171, endPoint y: 126, distance: 202.9
click at [374, 132] on link "⏎ Edit" at bounding box center [376, 135] width 74 height 16
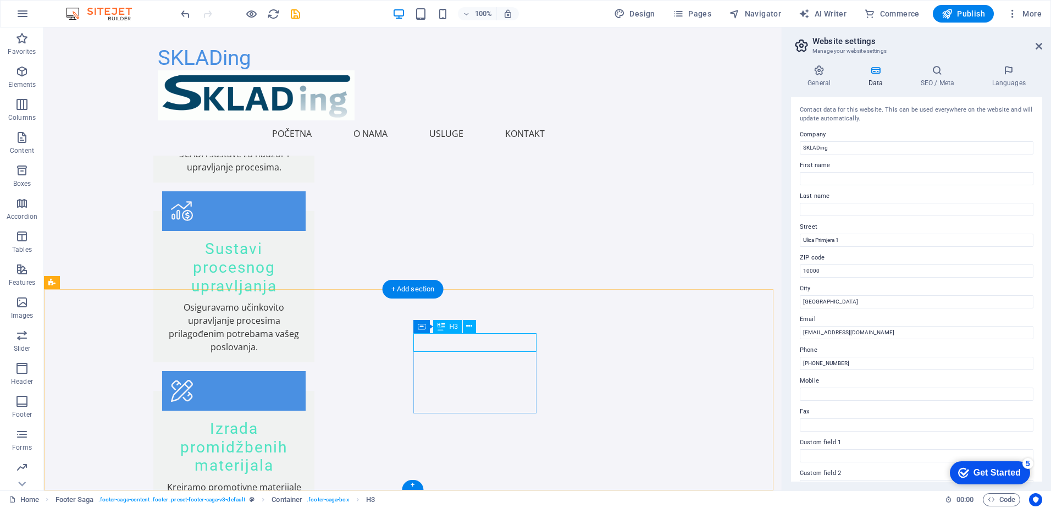
click at [469, 324] on icon at bounding box center [469, 326] width 6 height 12
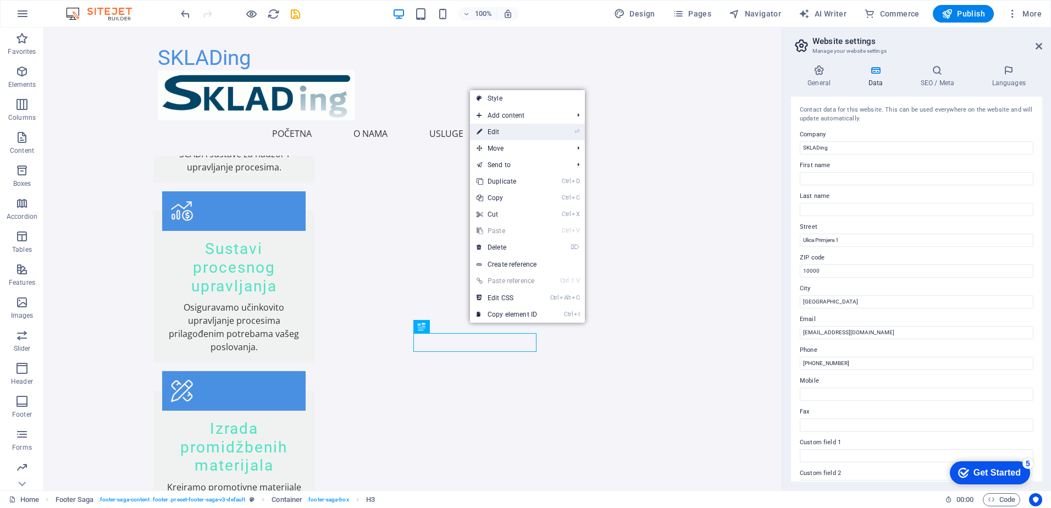
click at [527, 128] on link "⏎ Edit" at bounding box center [507, 132] width 74 height 16
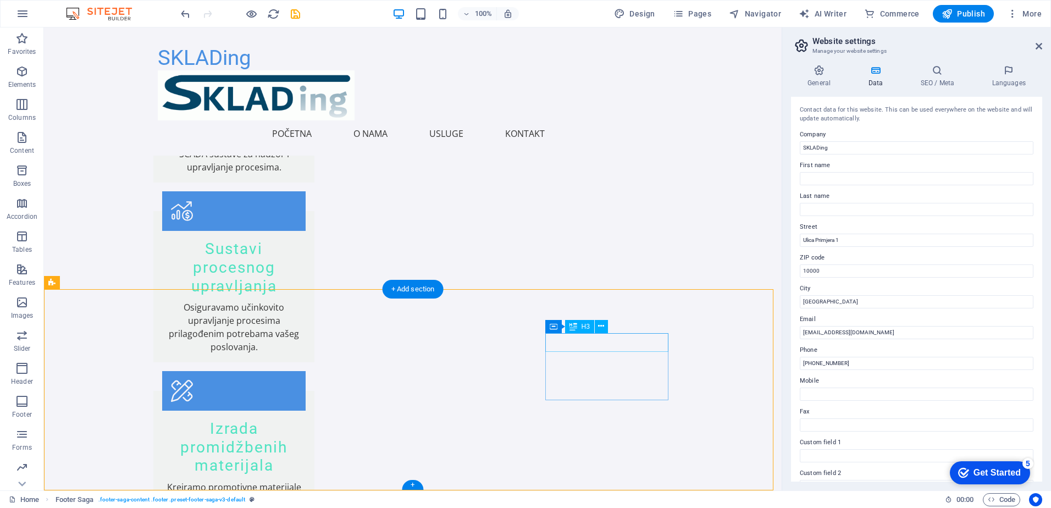
click at [600, 325] on icon at bounding box center [601, 326] width 6 height 12
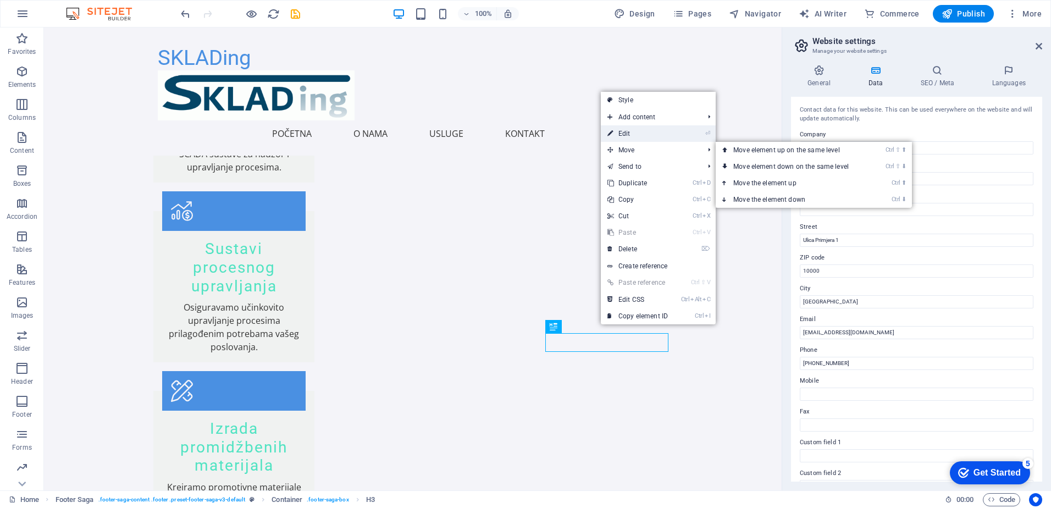
drag, startPoint x: 634, startPoint y: 129, endPoint x: 397, endPoint y: 101, distance: 239.1
click at [634, 128] on link "⏎ Edit" at bounding box center [638, 133] width 74 height 16
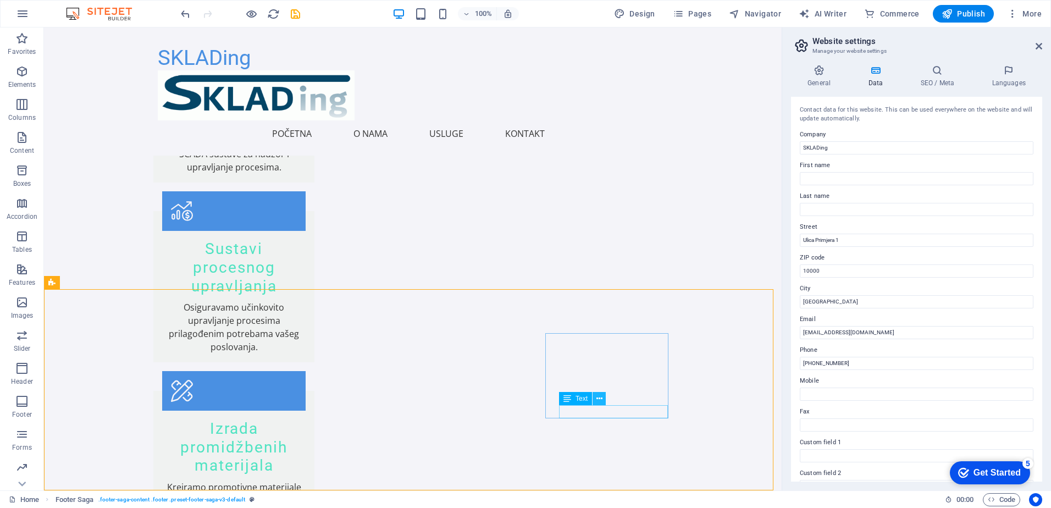
click at [602, 402] on icon at bounding box center [599, 399] width 6 height 12
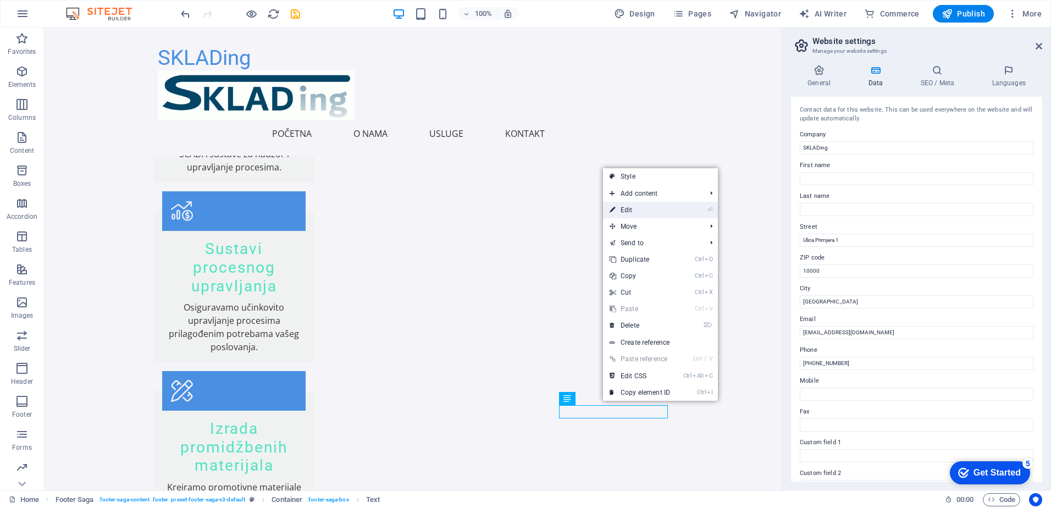
click at [663, 207] on link "⏎ Edit" at bounding box center [640, 210] width 74 height 16
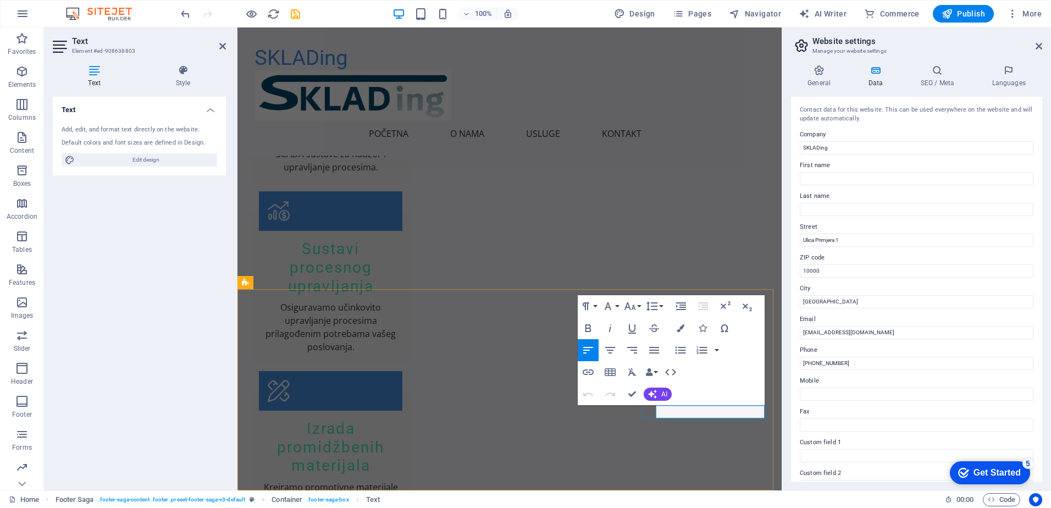
click at [656, 383] on icon "button" at bounding box center [655, 384] width 8 height 8
click at [588, 372] on icon "button" at bounding box center [587, 371] width 13 height 13
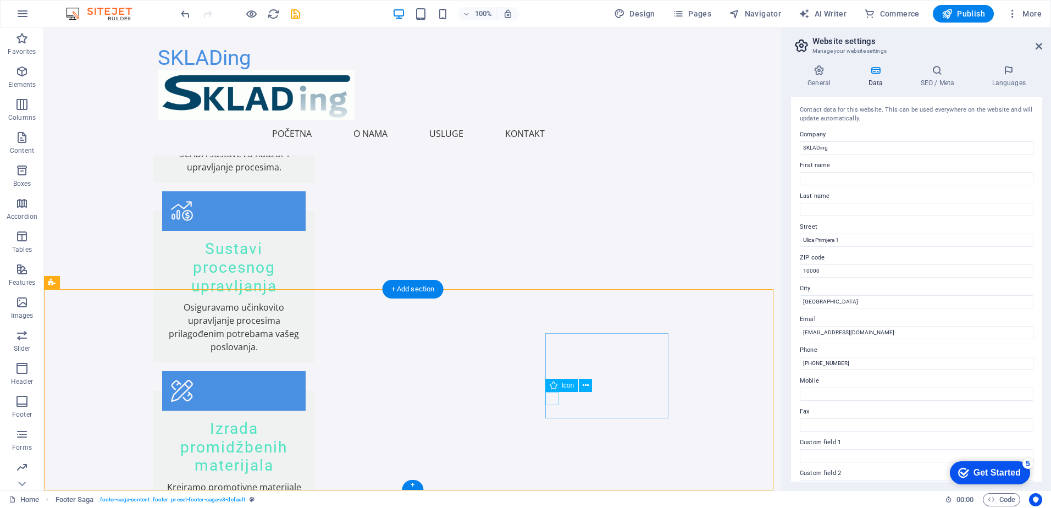
click at [599, 384] on icon at bounding box center [599, 386] width 6 height 12
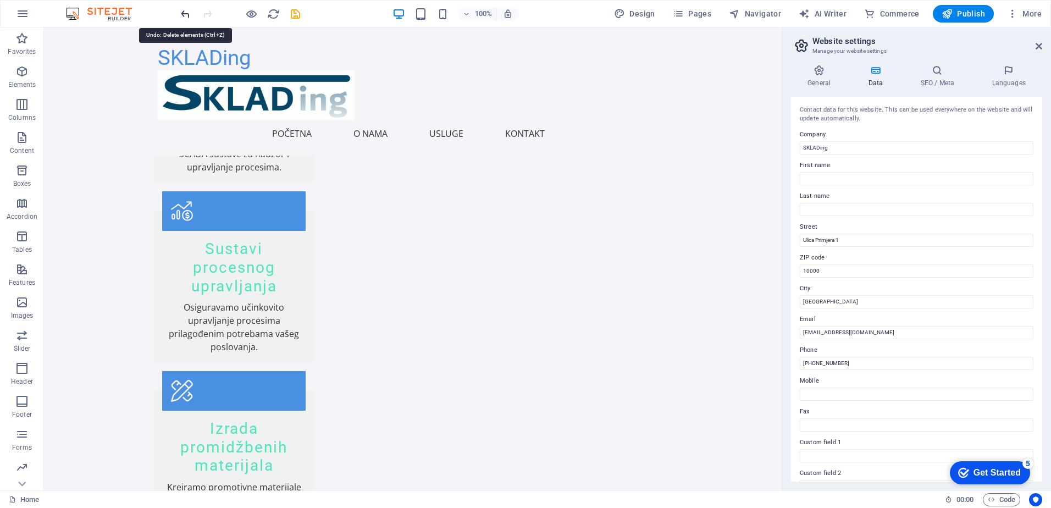
click at [188, 14] on icon "undo" at bounding box center [185, 14] width 13 height 13
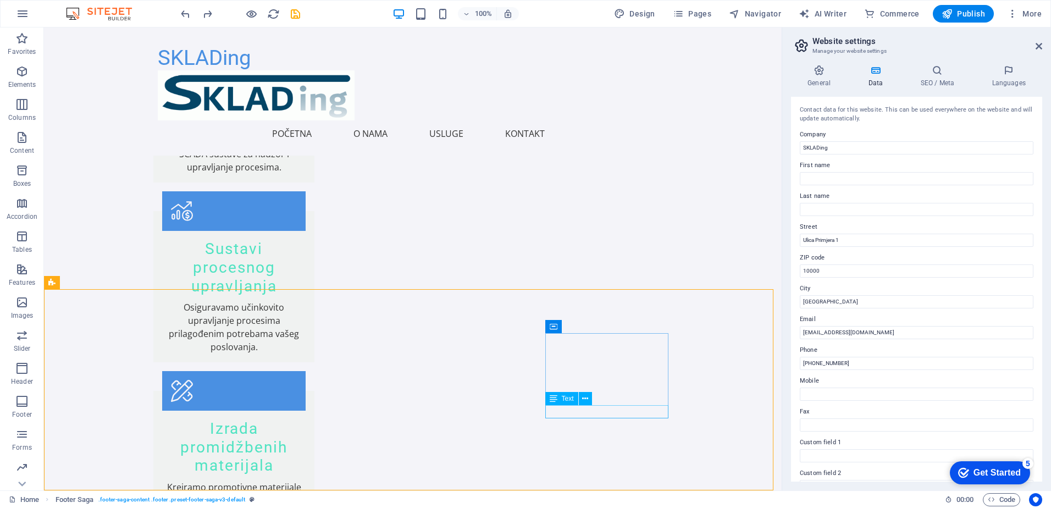
click at [555, 401] on icon at bounding box center [554, 398] width 8 height 13
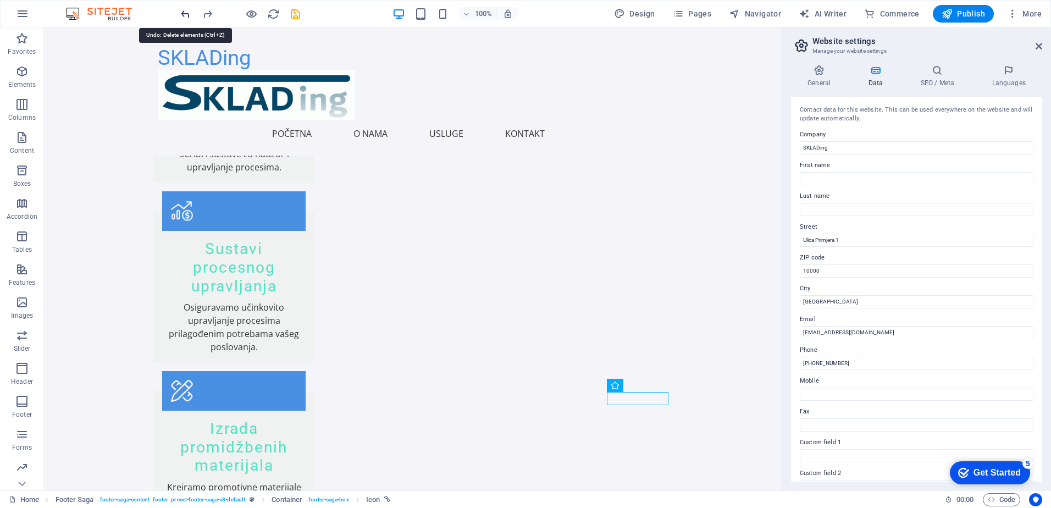
click at [188, 14] on icon "undo" at bounding box center [185, 14] width 13 height 13
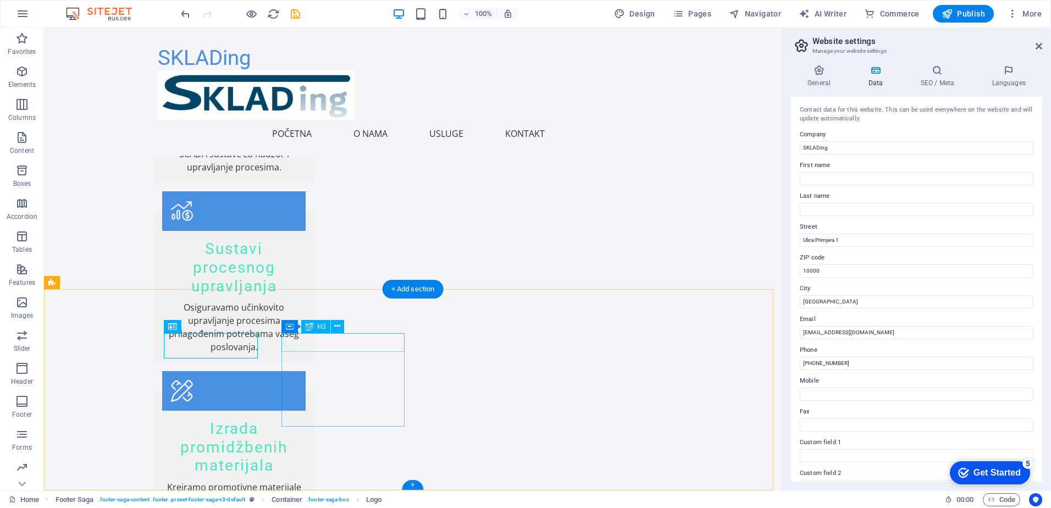
drag, startPoint x: 329, startPoint y: 344, endPoint x: 332, endPoint y: 350, distance: 6.1
drag, startPoint x: 329, startPoint y: 376, endPoint x: 324, endPoint y: 414, distance: 38.2
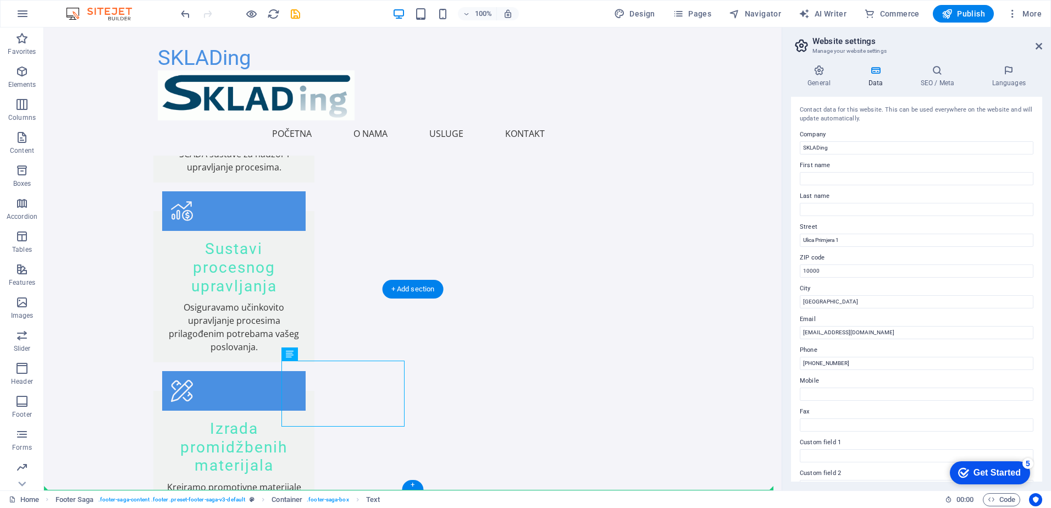
drag, startPoint x: 343, startPoint y: 395, endPoint x: 353, endPoint y: 436, distance: 41.7
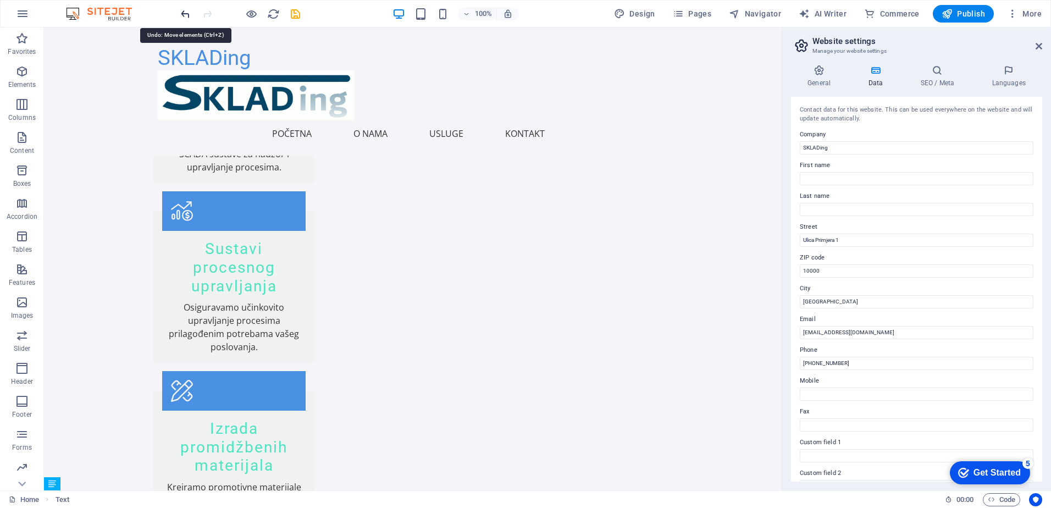
click at [184, 13] on icon "undo" at bounding box center [185, 14] width 13 height 13
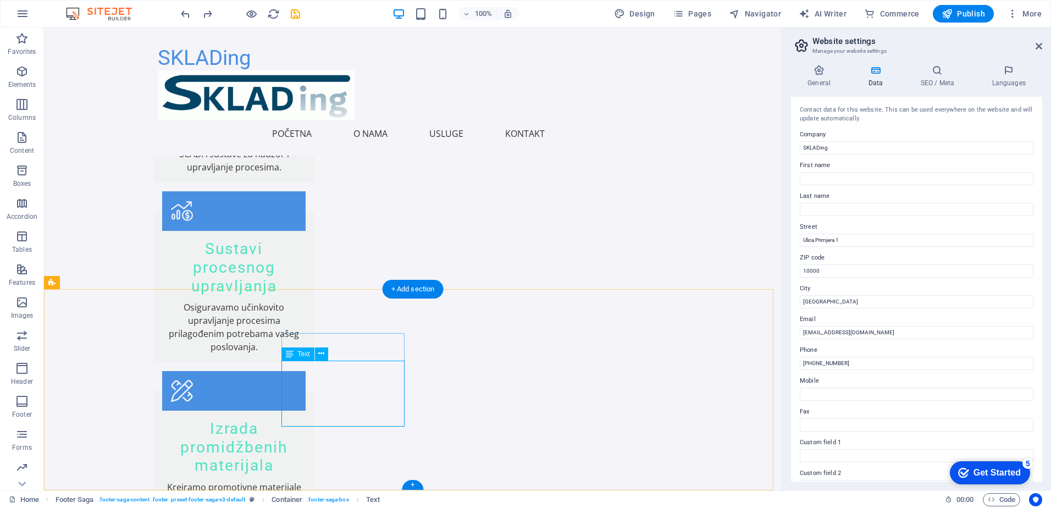
click at [320, 353] on icon at bounding box center [321, 354] width 6 height 12
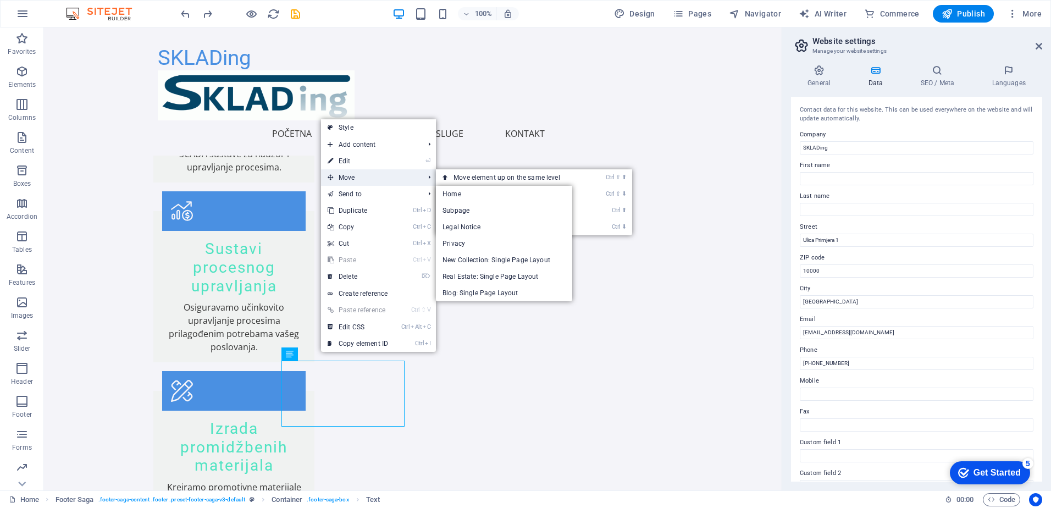
click at [364, 177] on span "Move" at bounding box center [370, 177] width 98 height 16
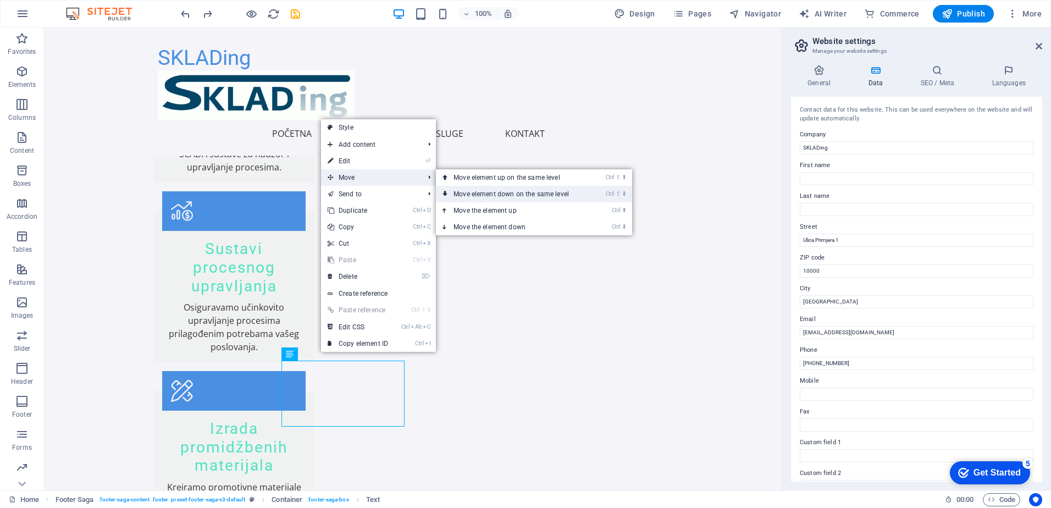
click at [482, 192] on link "Ctrl ⇧ ⬇ Move element down on the same level" at bounding box center [513, 194] width 155 height 16
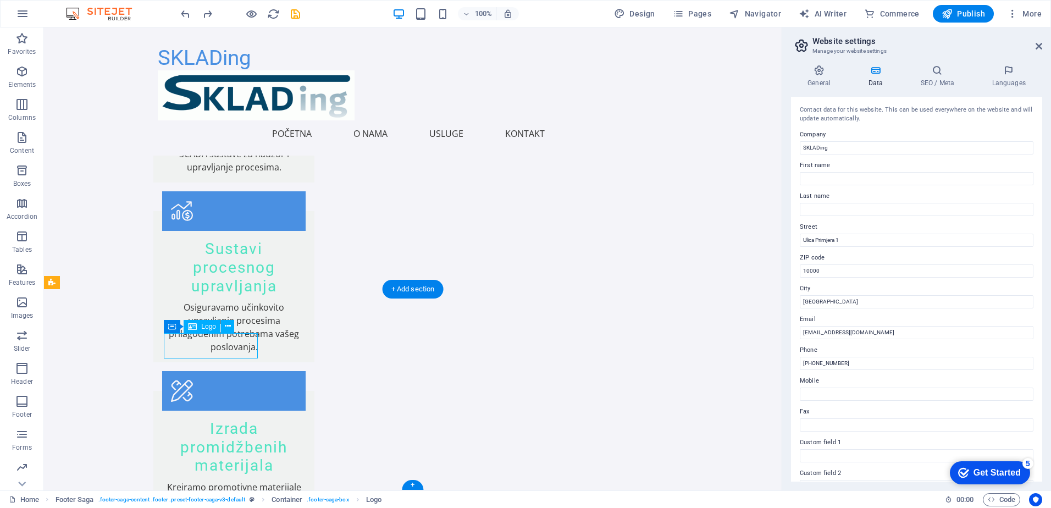
click at [229, 324] on icon at bounding box center [228, 326] width 6 height 12
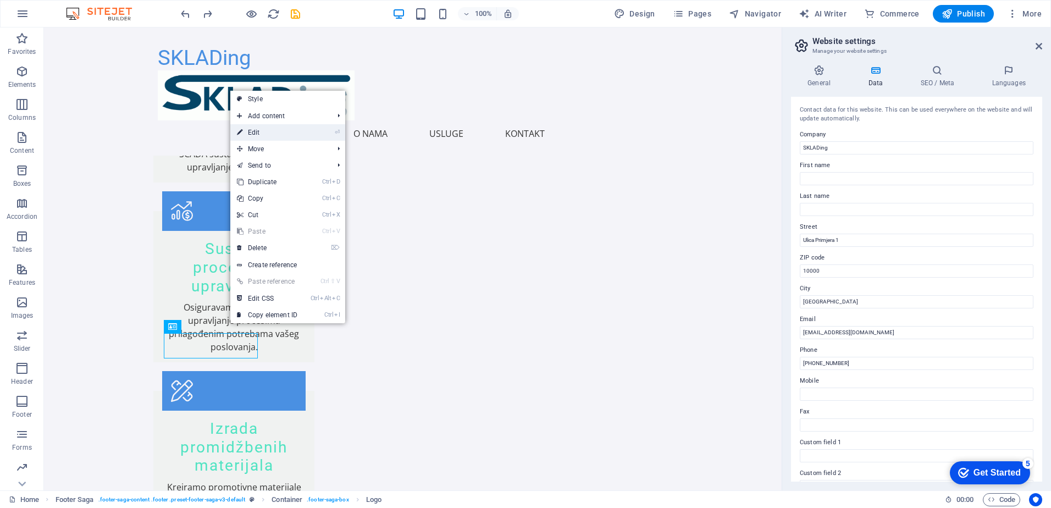
click at [300, 132] on link "⏎ Edit" at bounding box center [267, 132] width 74 height 16
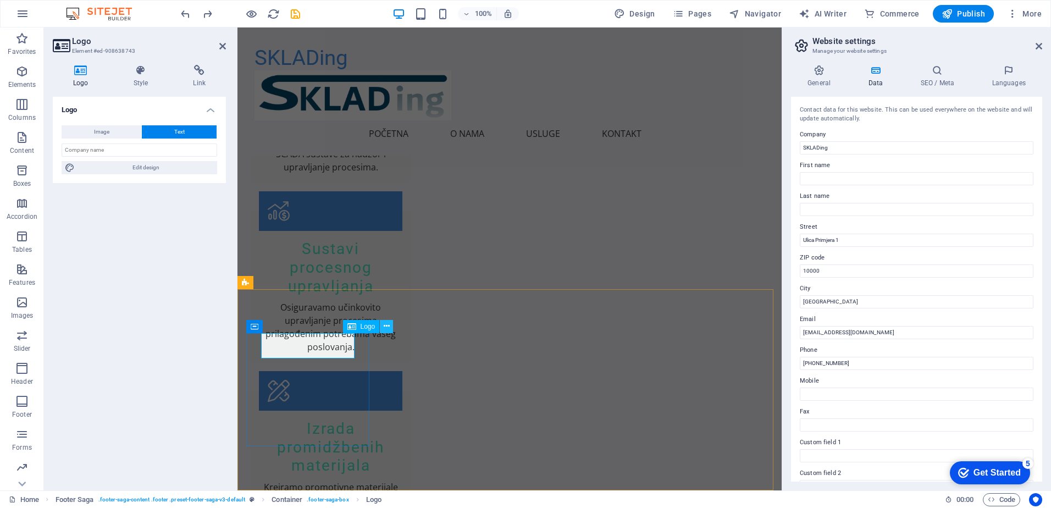
click at [384, 326] on icon at bounding box center [387, 326] width 6 height 12
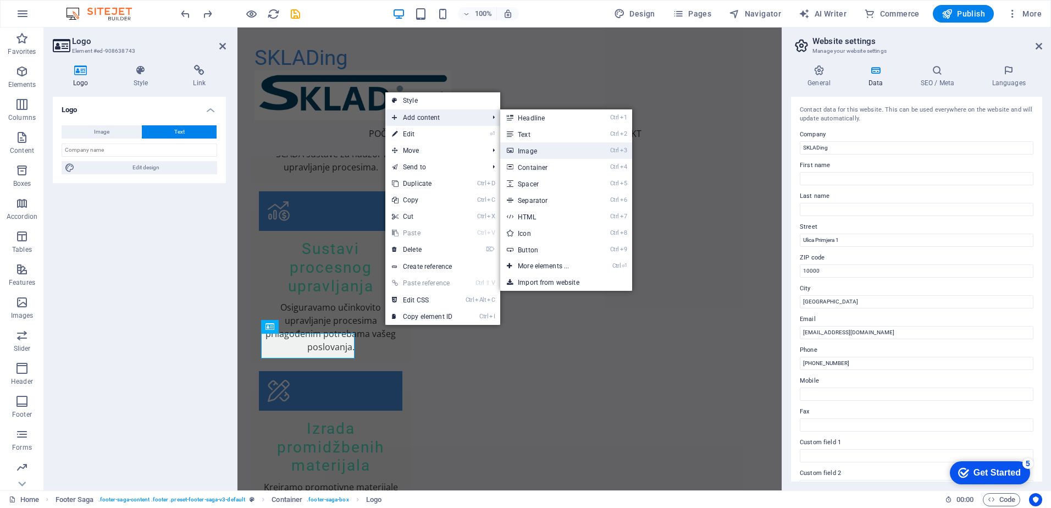
click at [534, 149] on link "Ctrl 3 Image" at bounding box center [545, 150] width 91 height 16
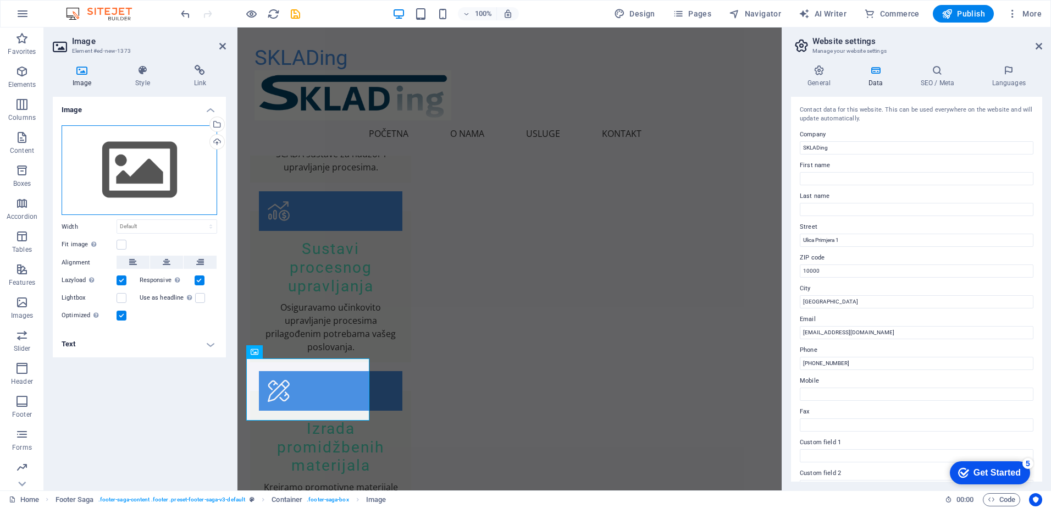
click at [171, 167] on div "Drag files here, click to choose files or select files from Files or our free s…" at bounding box center [140, 170] width 156 height 90
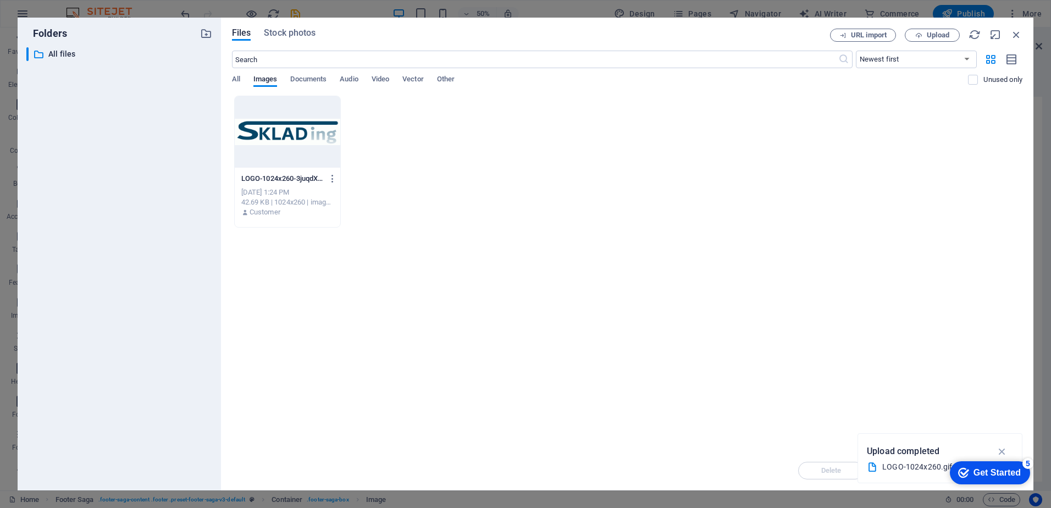
click at [296, 142] on div at bounding box center [288, 131] width 106 height 71
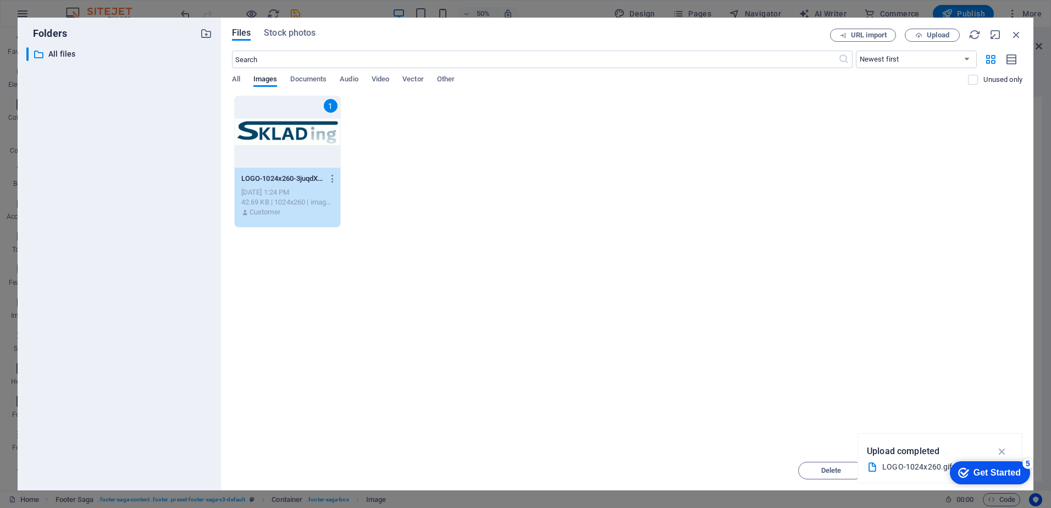
click at [296, 142] on div "1" at bounding box center [288, 131] width 106 height 71
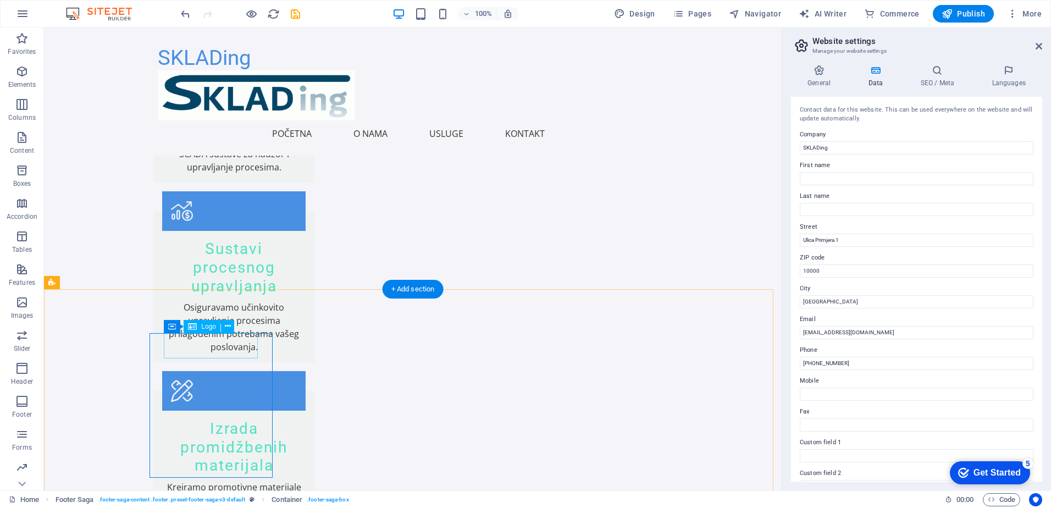
click at [225, 326] on icon at bounding box center [228, 326] width 6 height 12
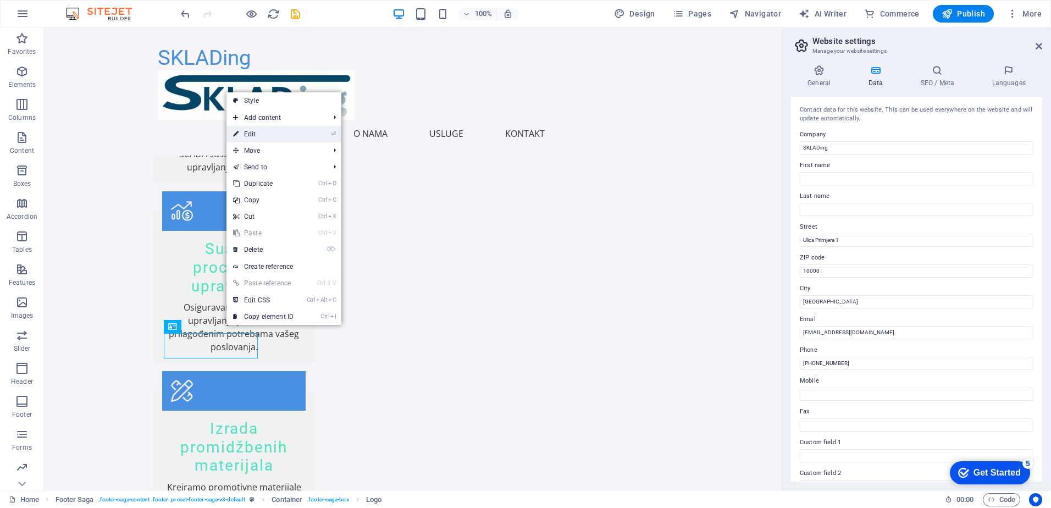
click at [261, 135] on link "⏎ Edit" at bounding box center [263, 134] width 74 height 16
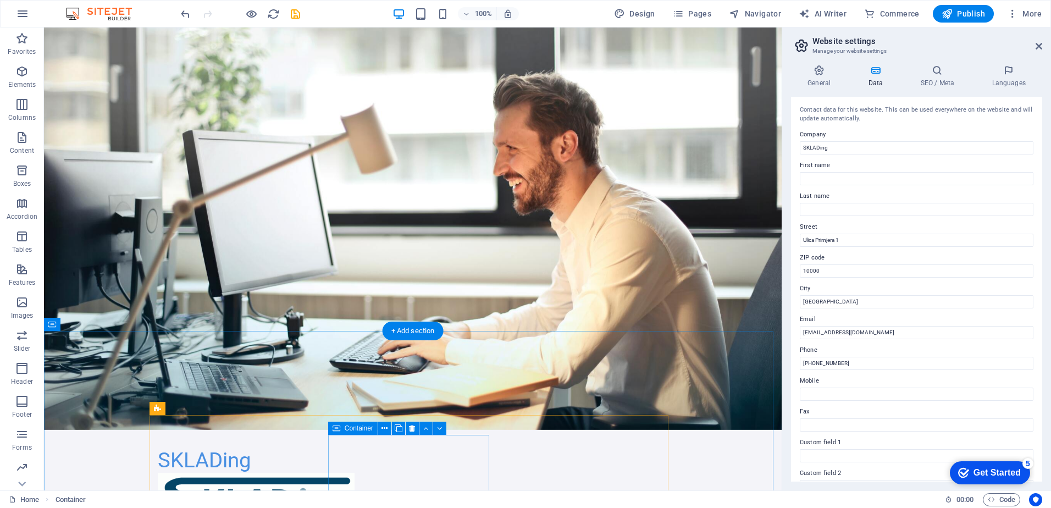
scroll to position [0, 0]
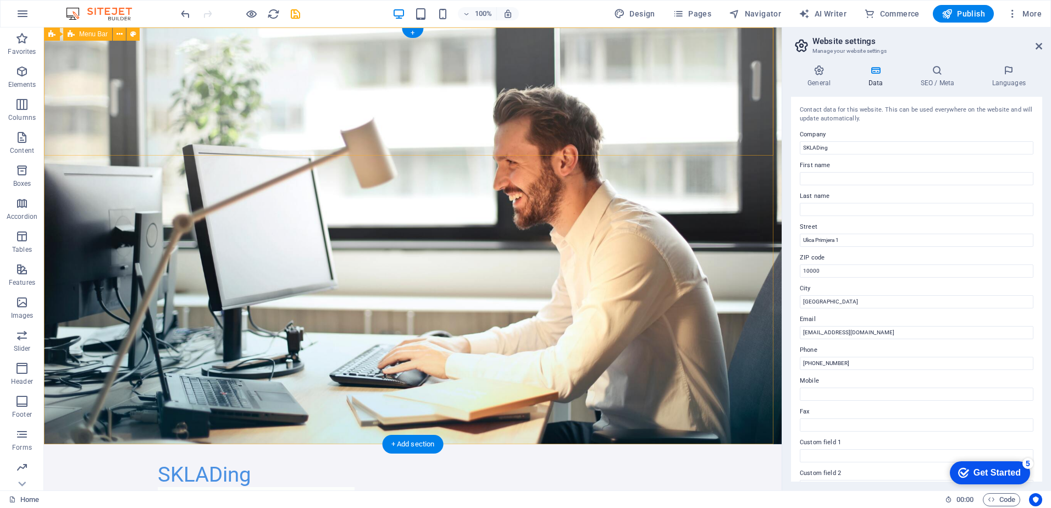
click at [262, 444] on div "SKLADing Početna O nama Usluge Kontakt Menu" at bounding box center [413, 508] width 738 height 128
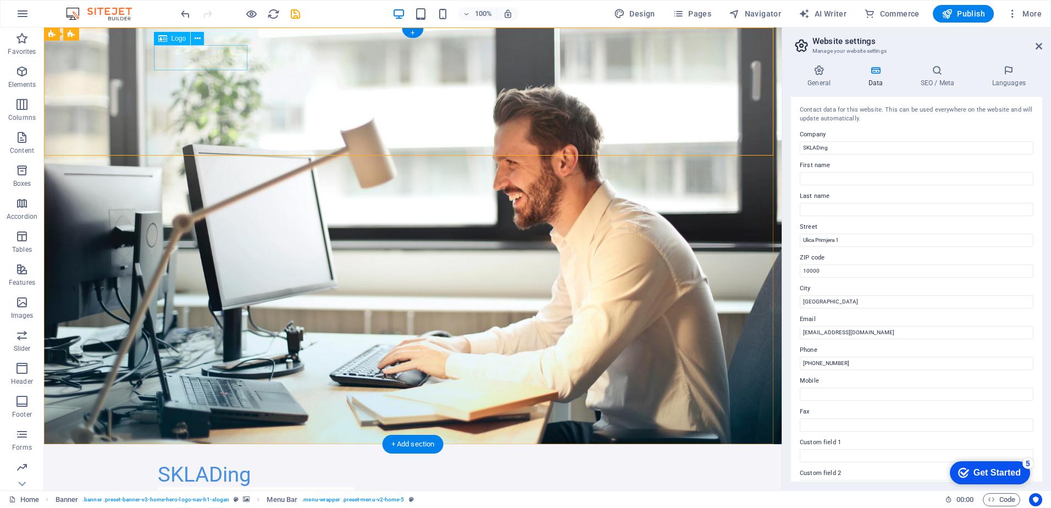
click at [236, 462] on div "SKLADing" at bounding box center [413, 474] width 510 height 25
click at [201, 462] on div "SKLADing" at bounding box center [413, 474] width 510 height 25
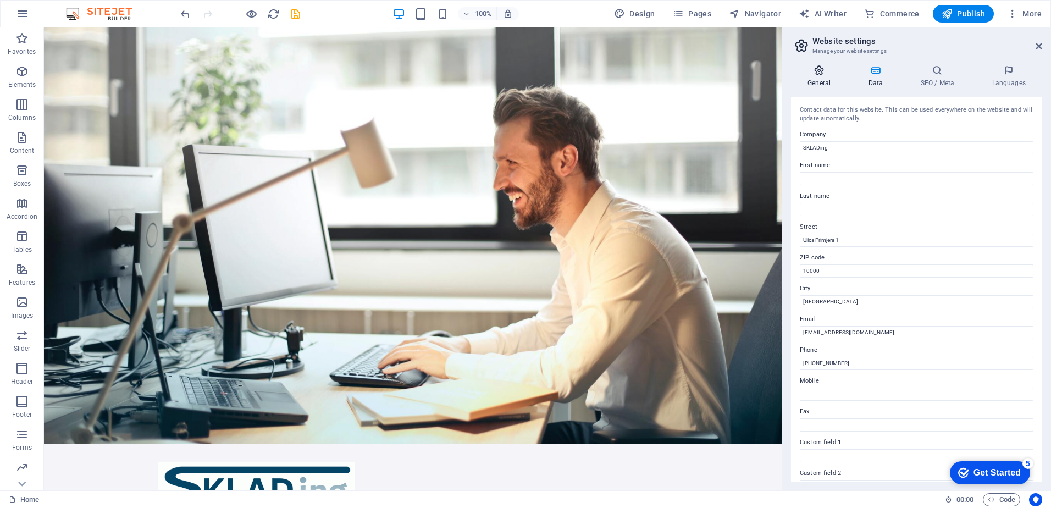
click at [825, 77] on h4 "General" at bounding box center [821, 76] width 60 height 23
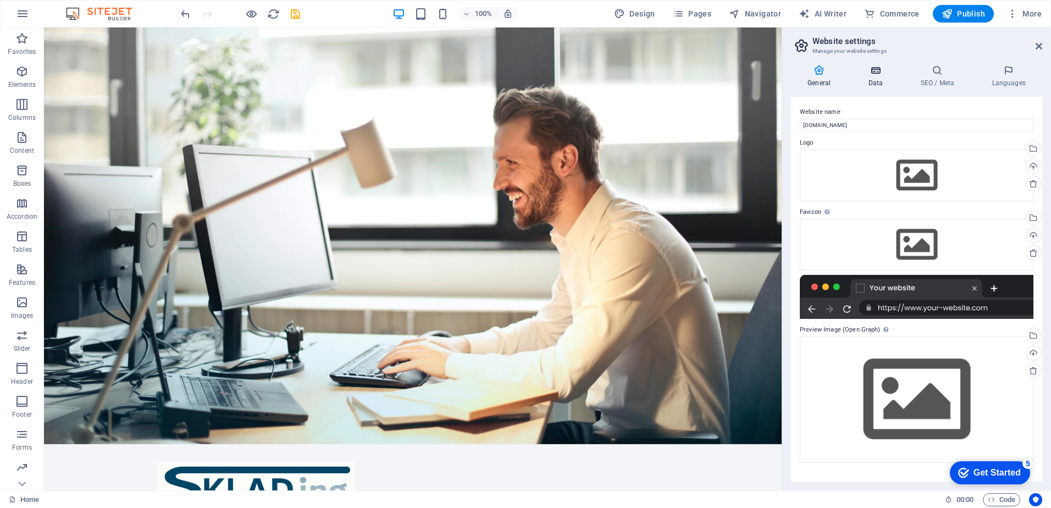
click at [875, 71] on icon at bounding box center [875, 70] width 48 height 11
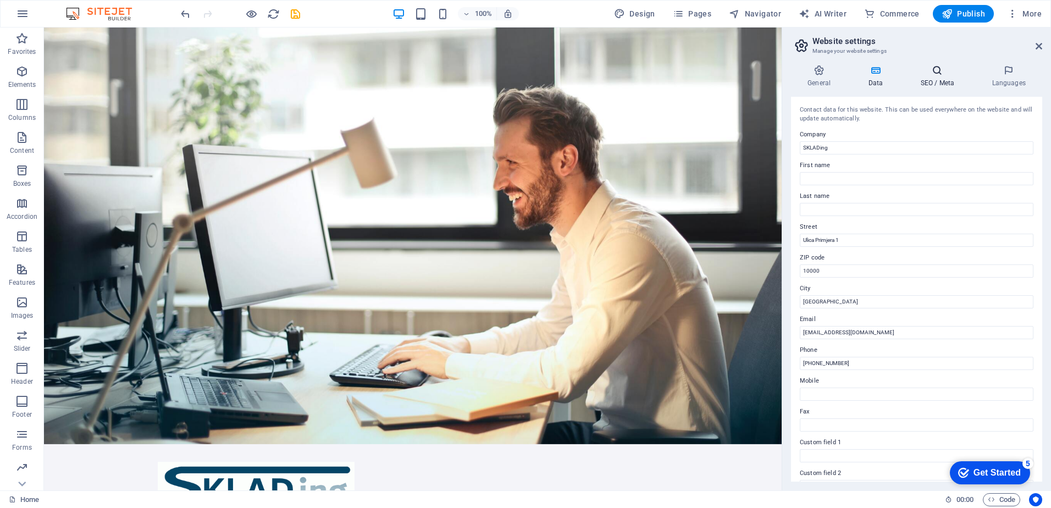
click at [937, 68] on icon at bounding box center [937, 70] width 67 height 11
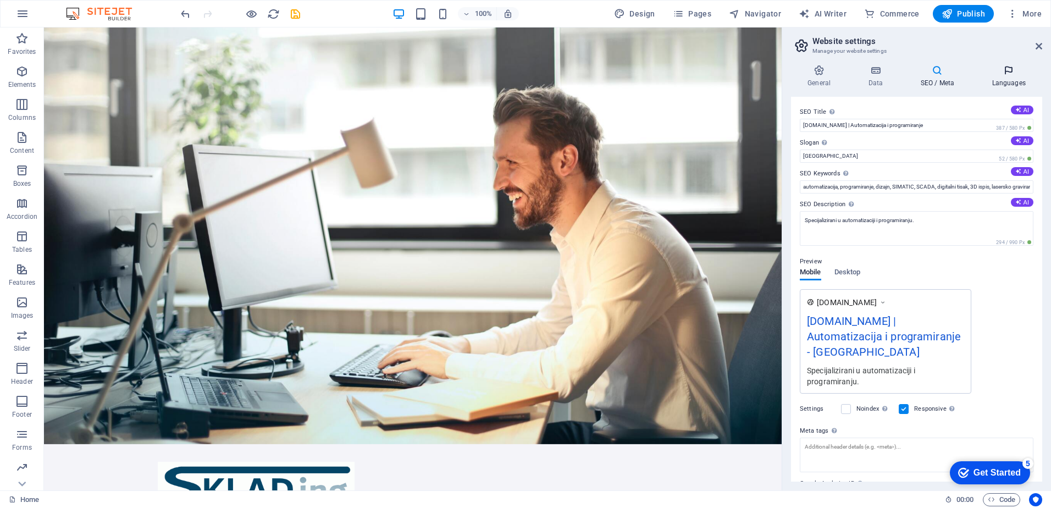
click at [1010, 79] on h4 "Languages" at bounding box center [1008, 76] width 67 height 23
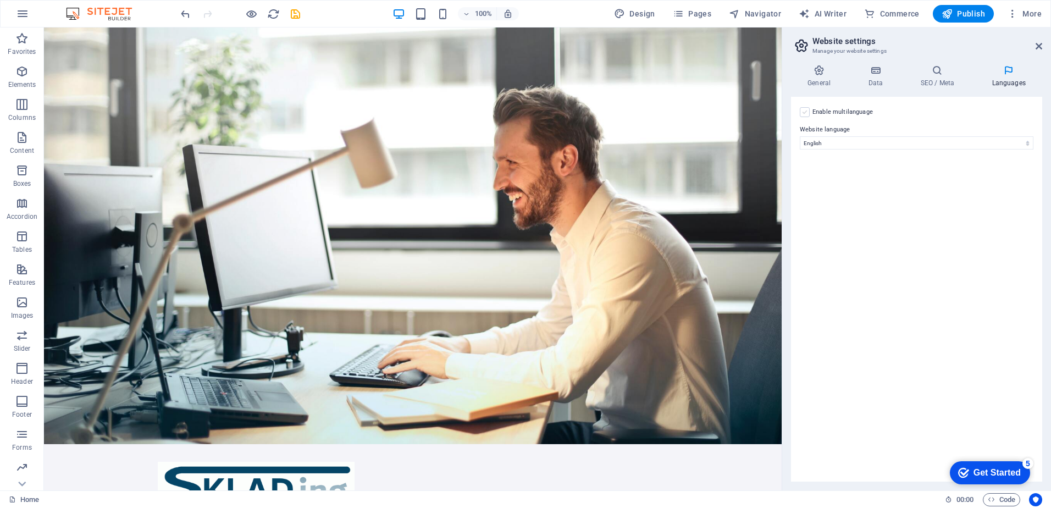
click at [803, 115] on label at bounding box center [805, 112] width 10 height 10
click at [0, 0] on input "Enable multilanguage To disable multilanguage delete all languages until only o…" at bounding box center [0, 0] width 0 height 0
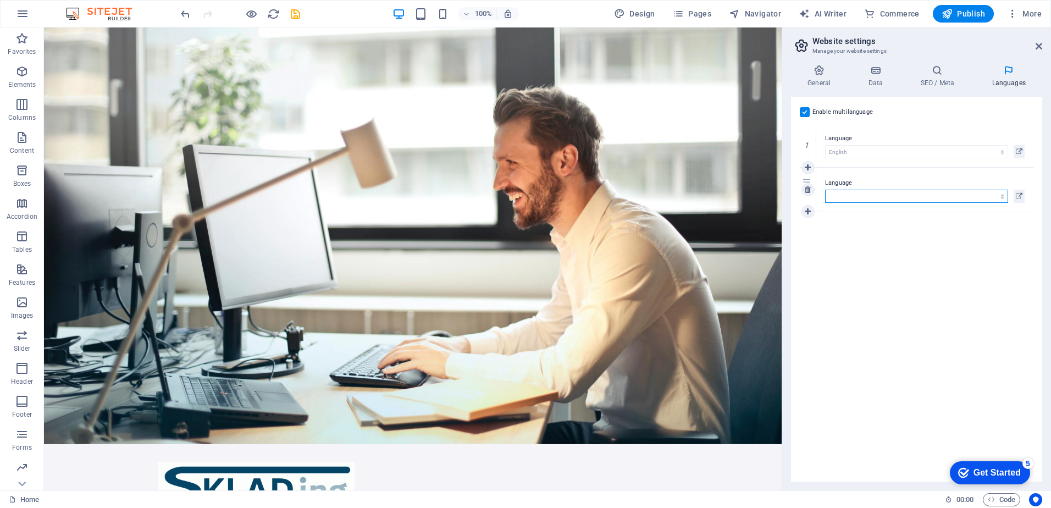
click at [861, 198] on select "Abkhazian Afar Afrikaans Akan Albanian Amharic Arabic Aragonese Armenian Assame…" at bounding box center [916, 196] width 183 height 13
select select "36"
click at [825, 190] on select "Abkhazian Afar Afrikaans Akan Albanian Amharic Arabic Aragonese Armenian Assame…" at bounding box center [916, 196] width 183 height 13
click at [984, 473] on div "Get Started" at bounding box center [996, 473] width 47 height 10
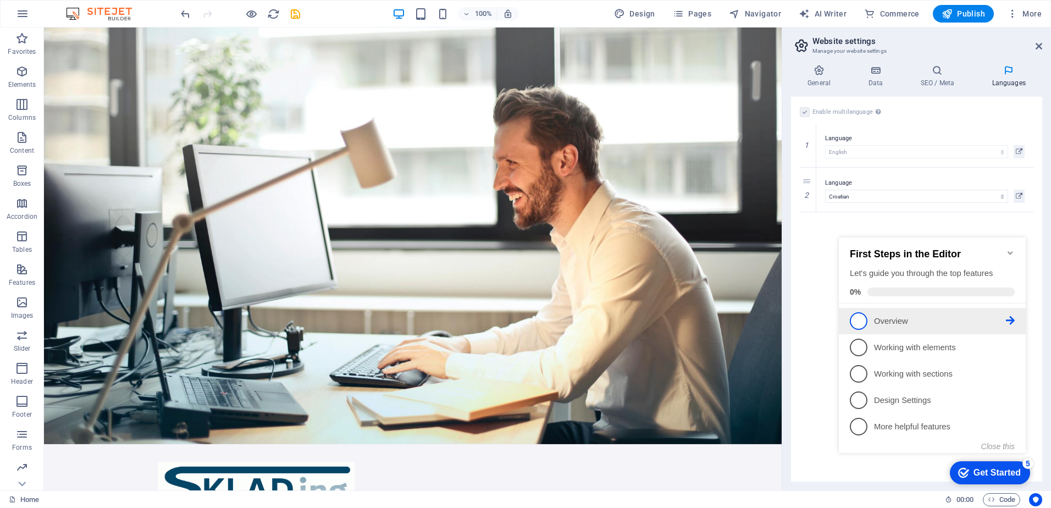
click at [899, 318] on p "Overview - incomplete" at bounding box center [940, 321] width 132 height 12
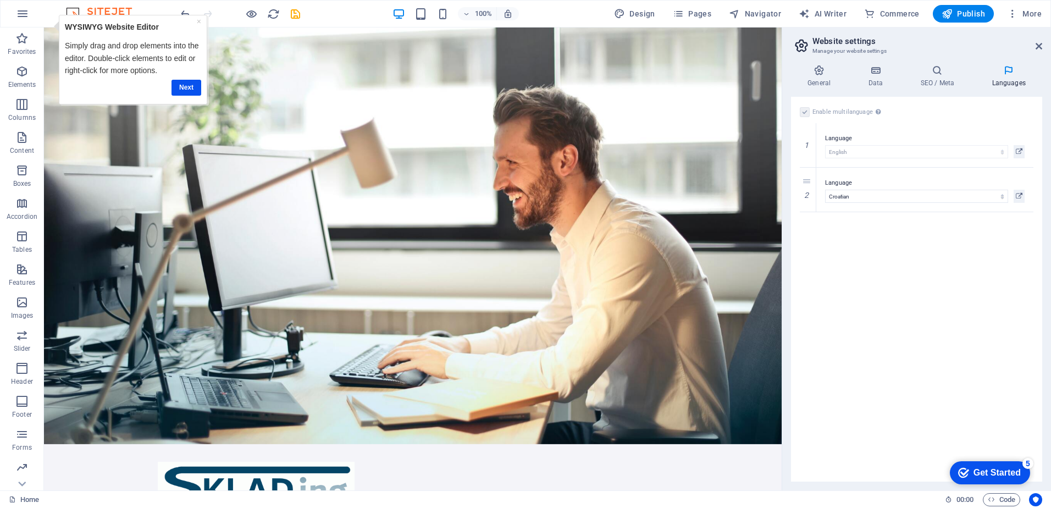
click at [998, 470] on div "Get Started" at bounding box center [996, 473] width 47 height 10
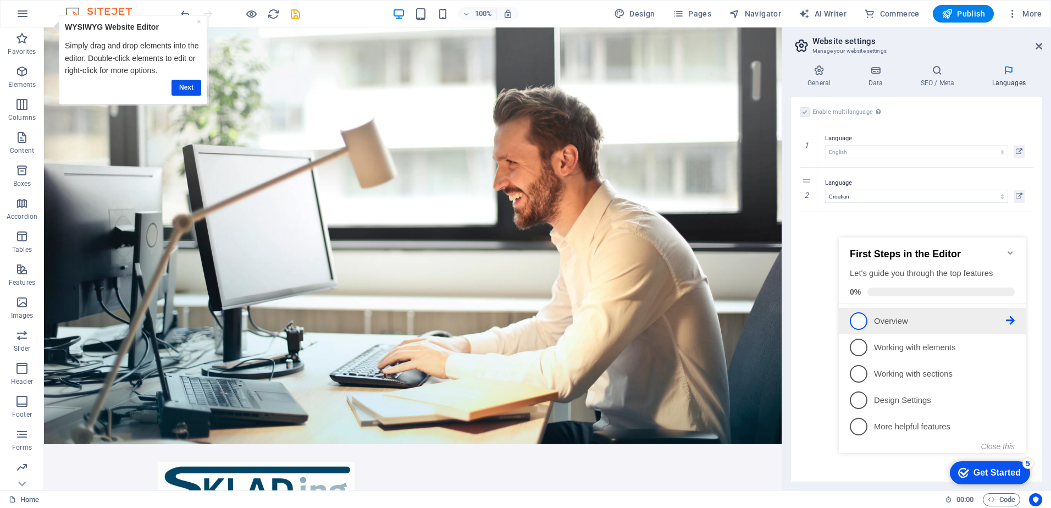
click at [1010, 317] on icon at bounding box center [1010, 320] width 9 height 9
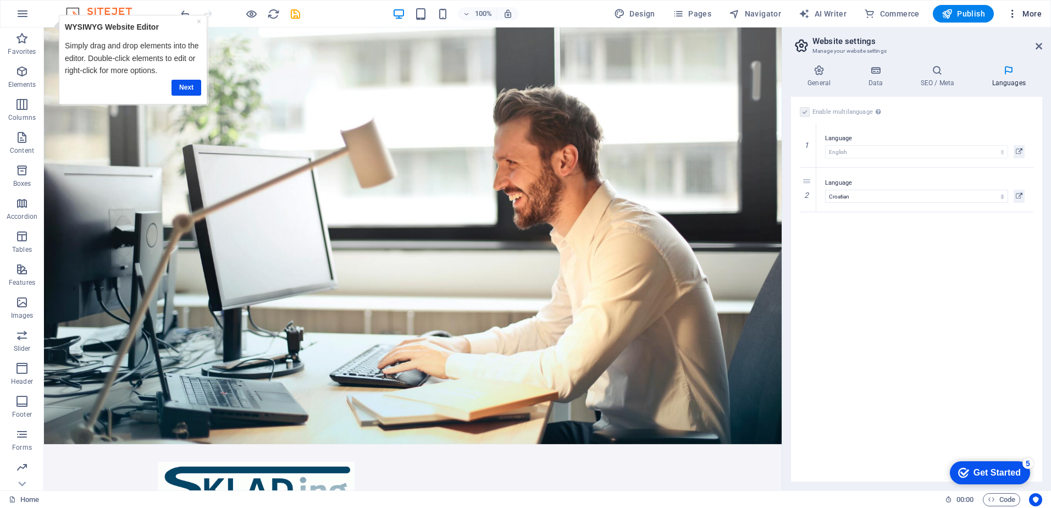
click at [1023, 12] on span "More" at bounding box center [1024, 13] width 35 height 11
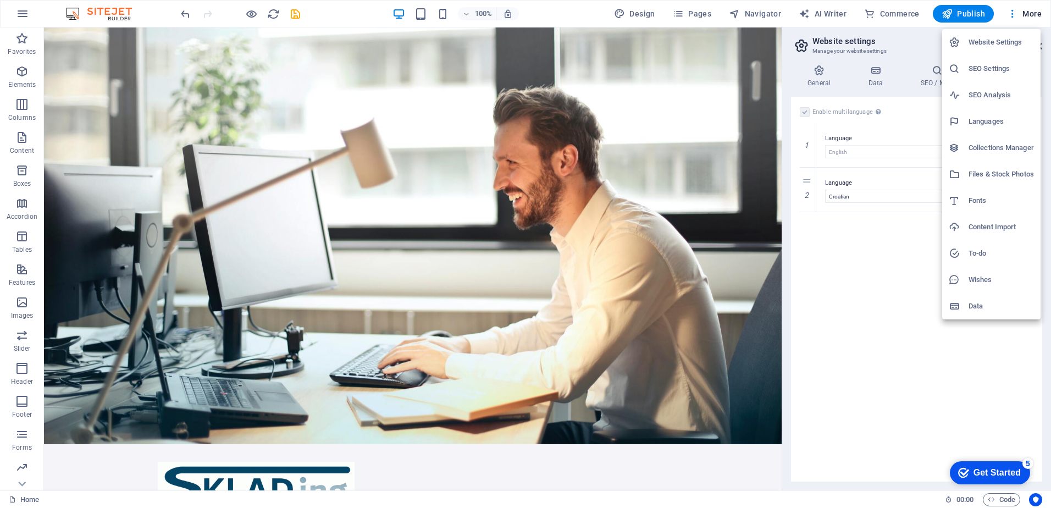
click at [967, 13] on div at bounding box center [525, 254] width 1051 height 508
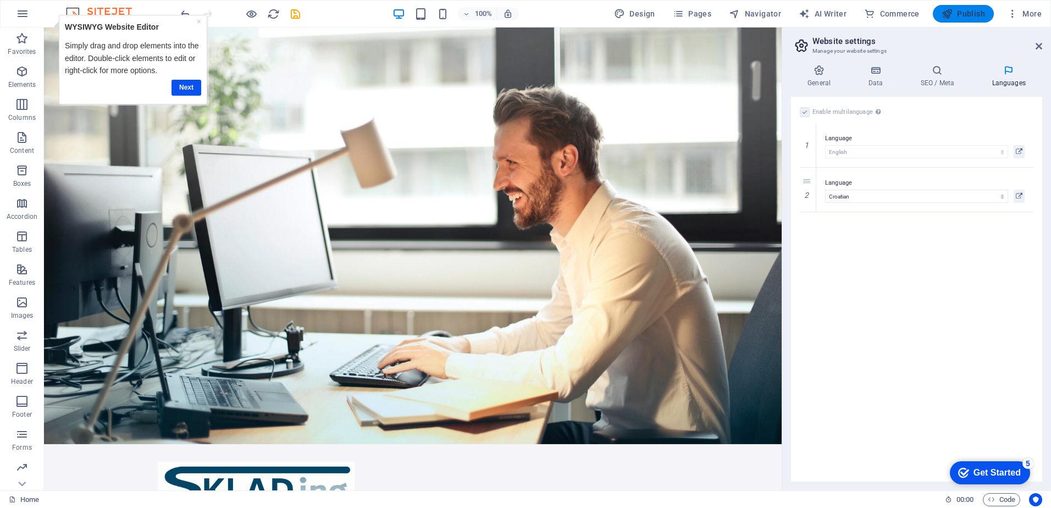
click at [956, 13] on span "Publish" at bounding box center [962, 13] width 43 height 11
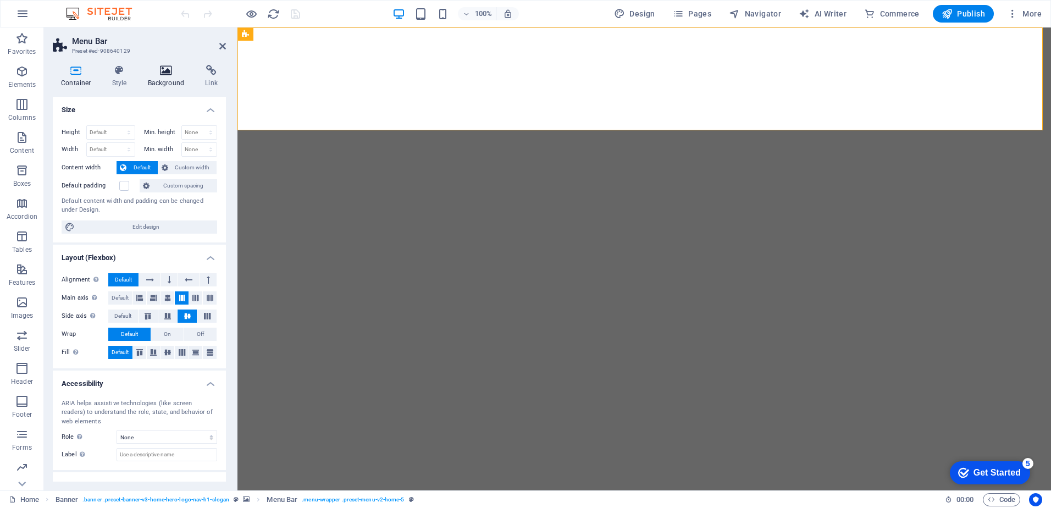
click at [164, 80] on h4 "Background" at bounding box center [169, 76] width 58 height 23
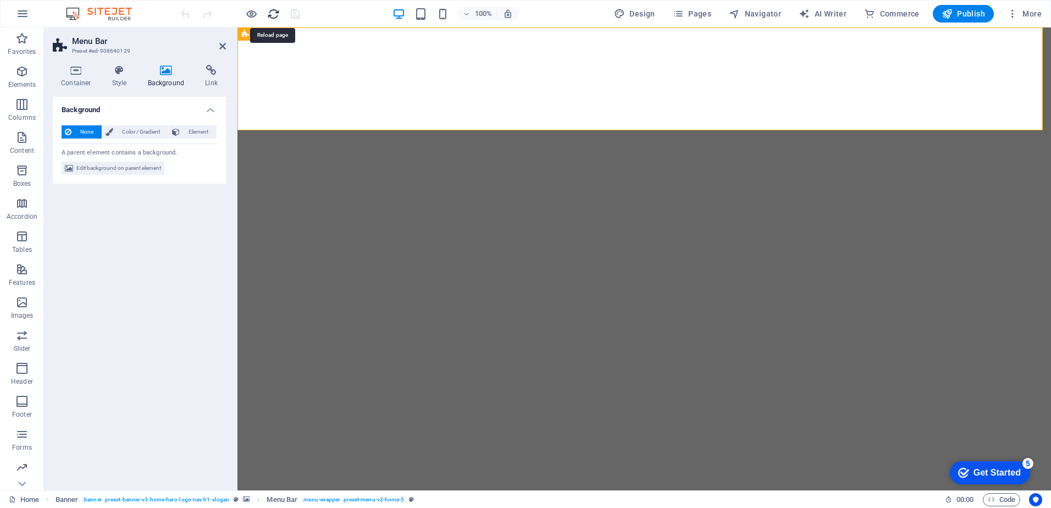
click at [269, 14] on icon "reload" at bounding box center [273, 14] width 13 height 13
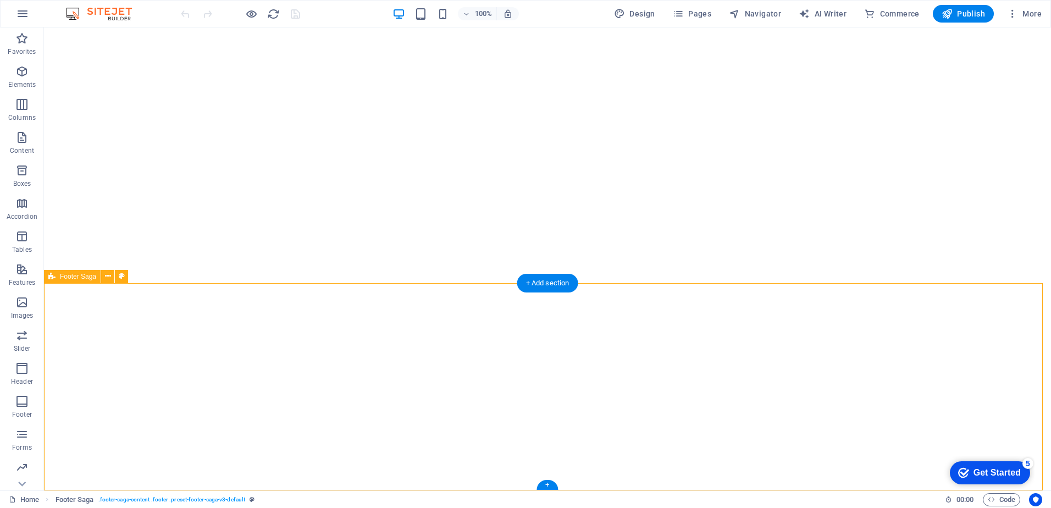
select select "footer"
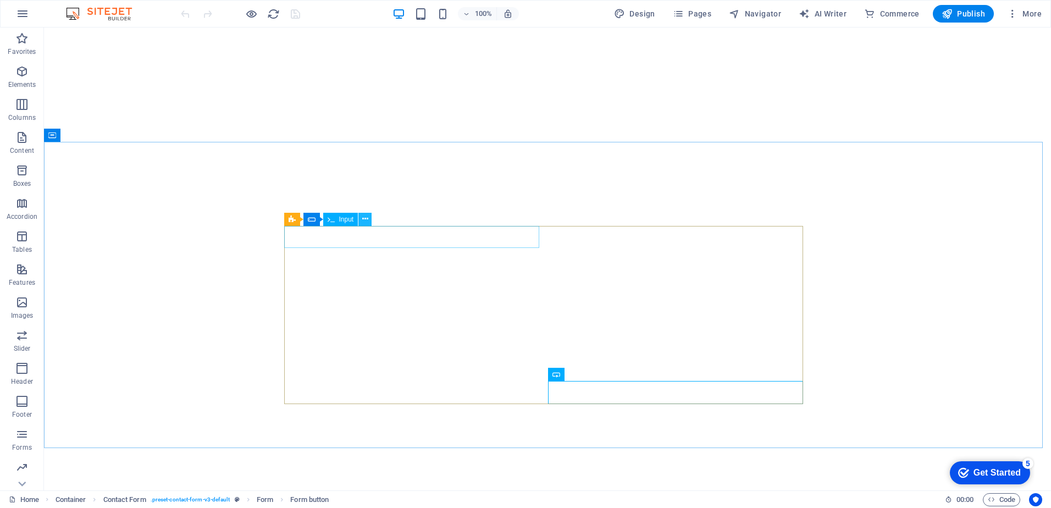
click at [365, 220] on icon at bounding box center [365, 219] width 6 height 12
click at [614, 373] on button at bounding box center [611, 374] width 13 height 13
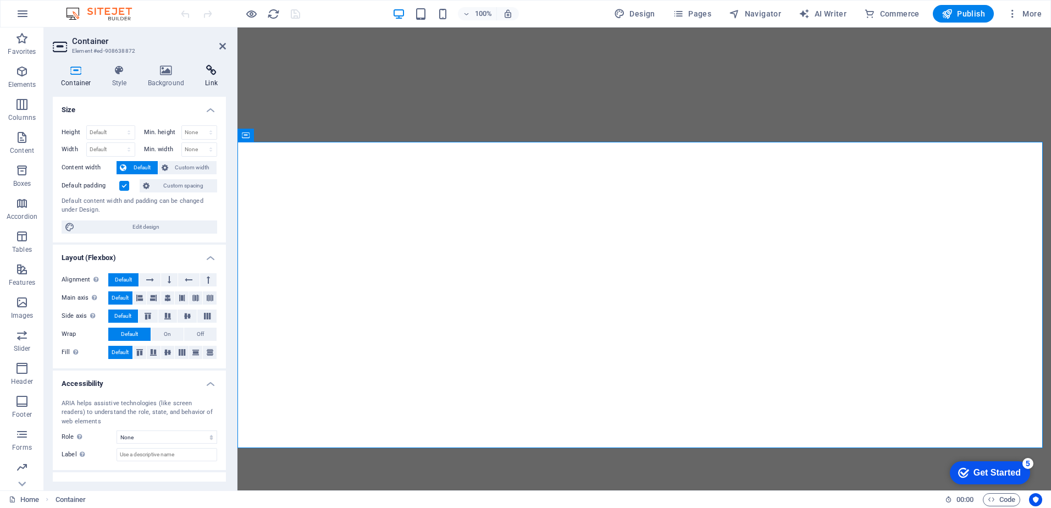
click at [209, 74] on icon at bounding box center [211, 70] width 29 height 11
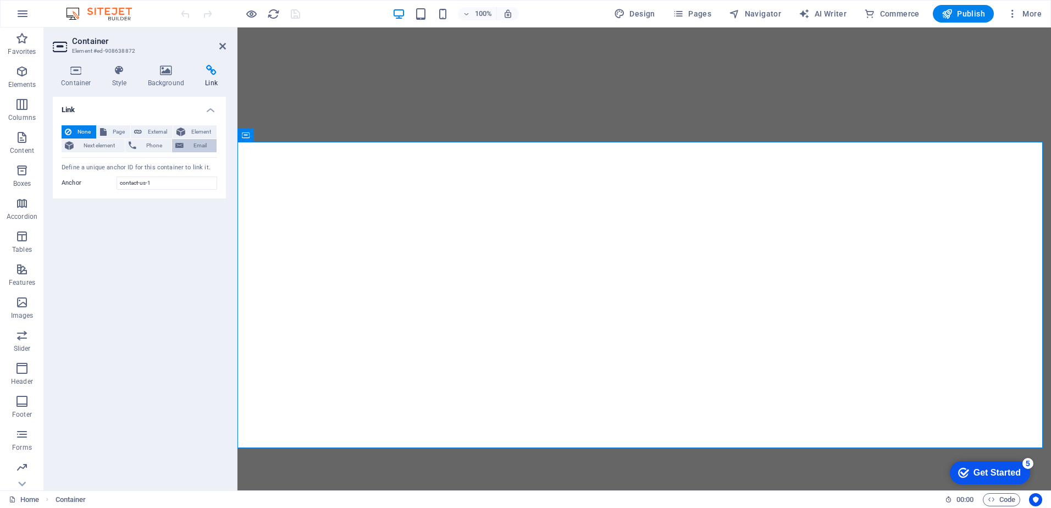
click at [198, 143] on span "Email" at bounding box center [200, 145] width 26 height 13
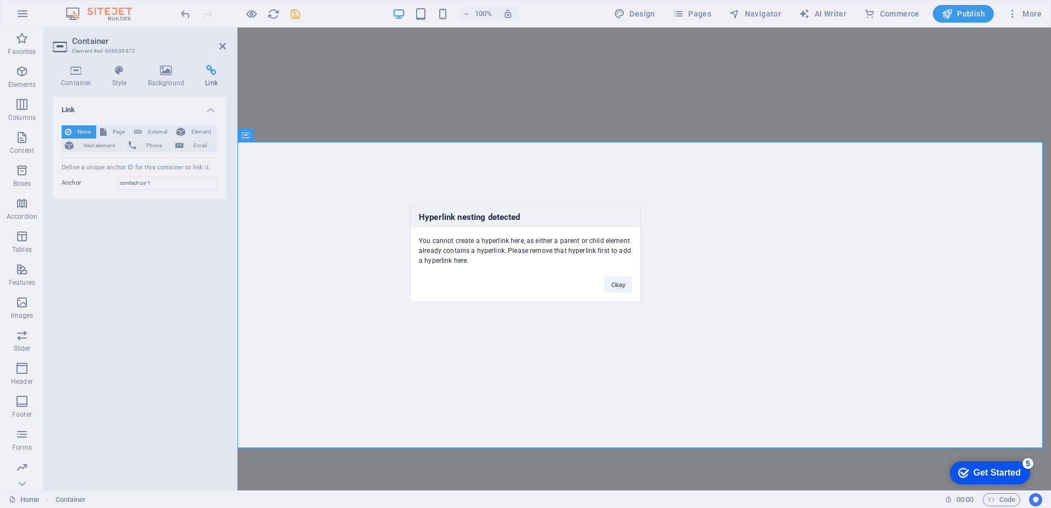
click at [744, 386] on div "Hyperlink nesting detected You cannot create a hyperlink here, as either a pare…" at bounding box center [525, 254] width 1051 height 508
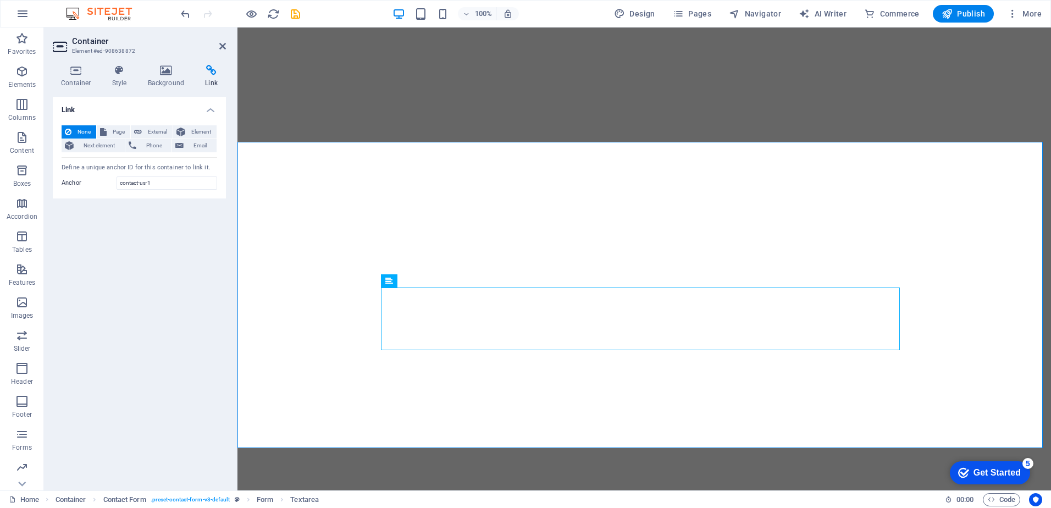
click at [212, 74] on icon at bounding box center [211, 70] width 29 height 11
click at [211, 69] on icon at bounding box center [211, 70] width 29 height 11
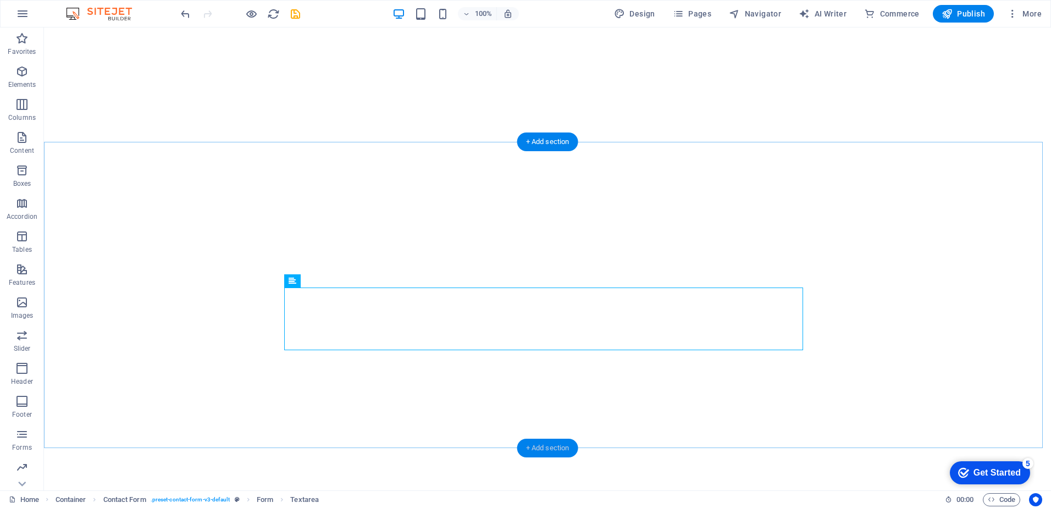
click at [548, 447] on div "+ Add section" at bounding box center [547, 448] width 61 height 19
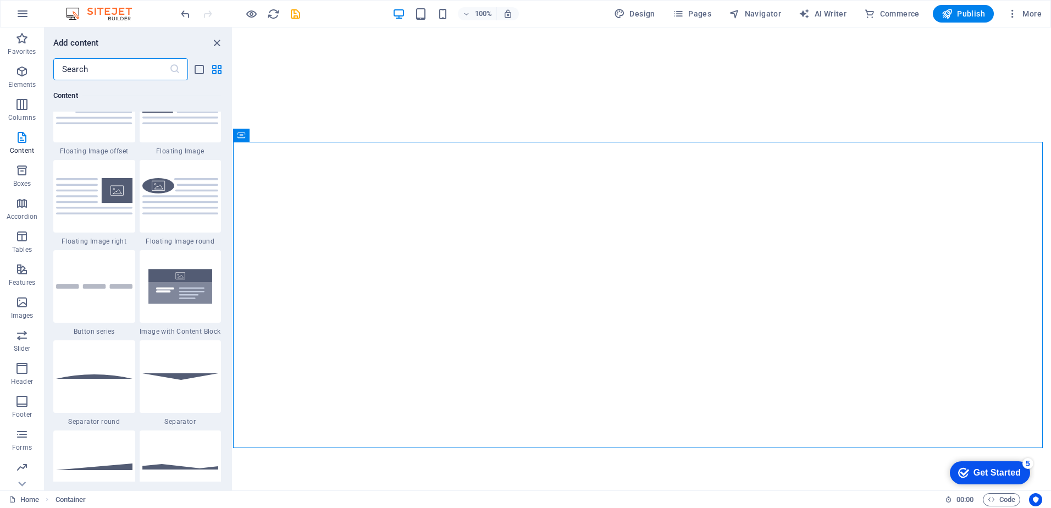
scroll to position [2418, 0]
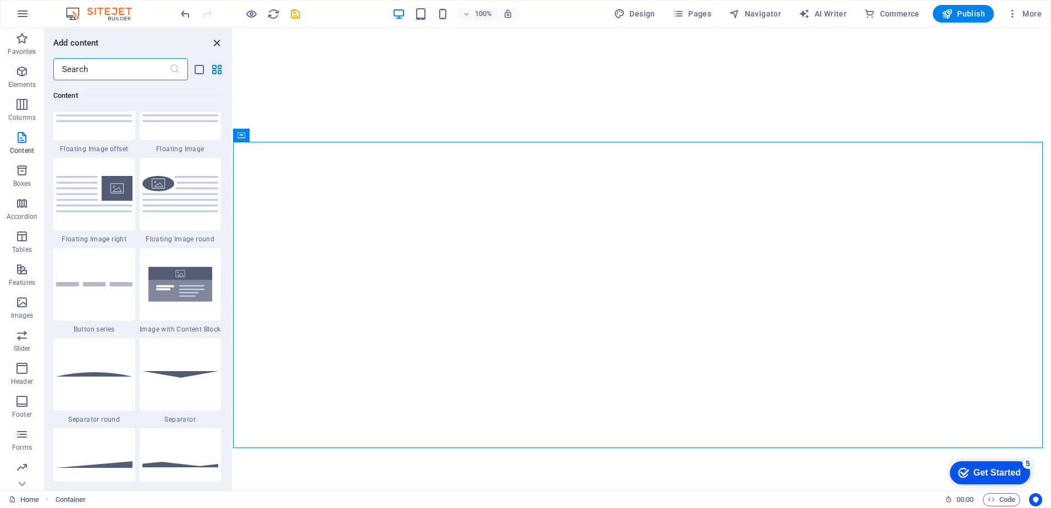
click at [215, 40] on icon "close panel" at bounding box center [216, 43] width 13 height 13
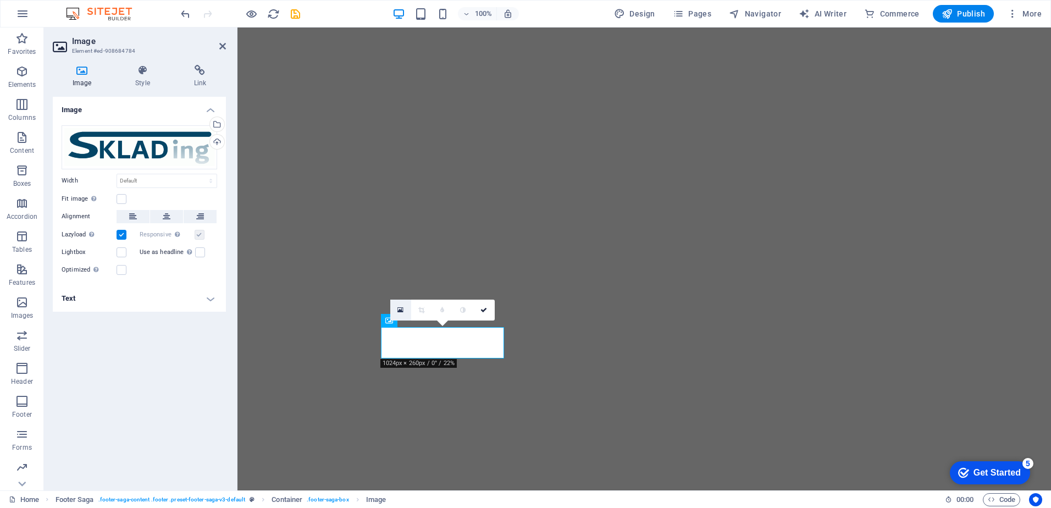
click at [399, 312] on icon at bounding box center [400, 310] width 6 height 8
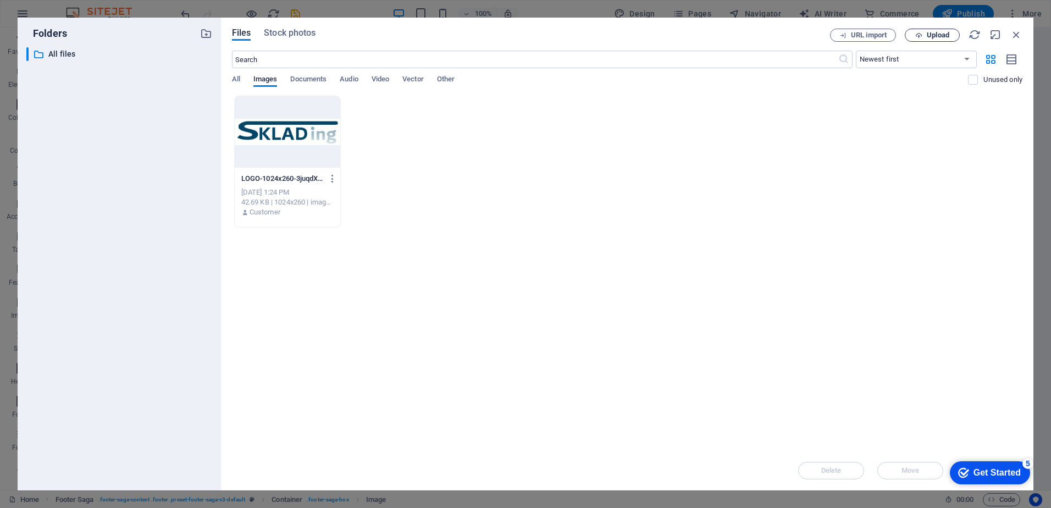
click at [927, 35] on span "Upload" at bounding box center [938, 35] width 23 height 7
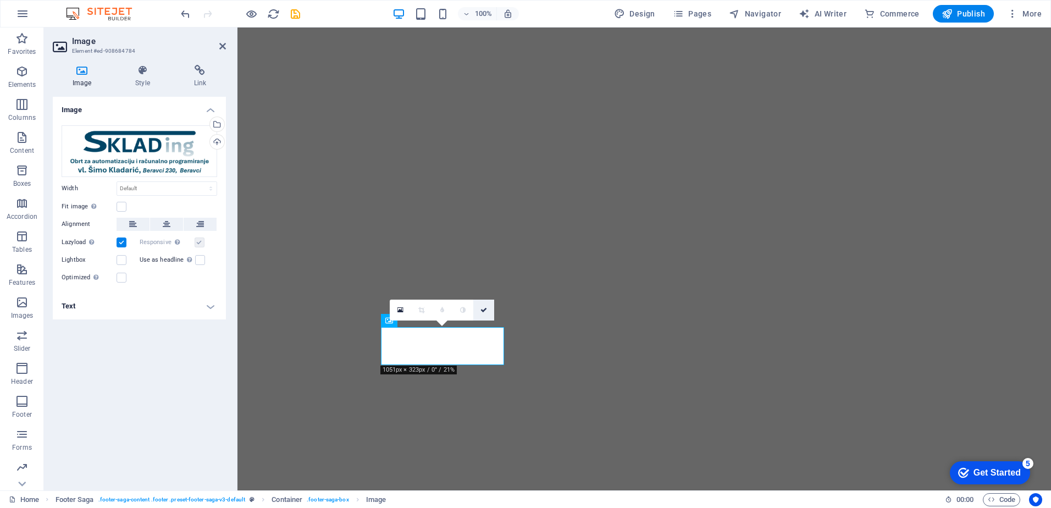
click at [486, 311] on icon at bounding box center [483, 310] width 7 height 7
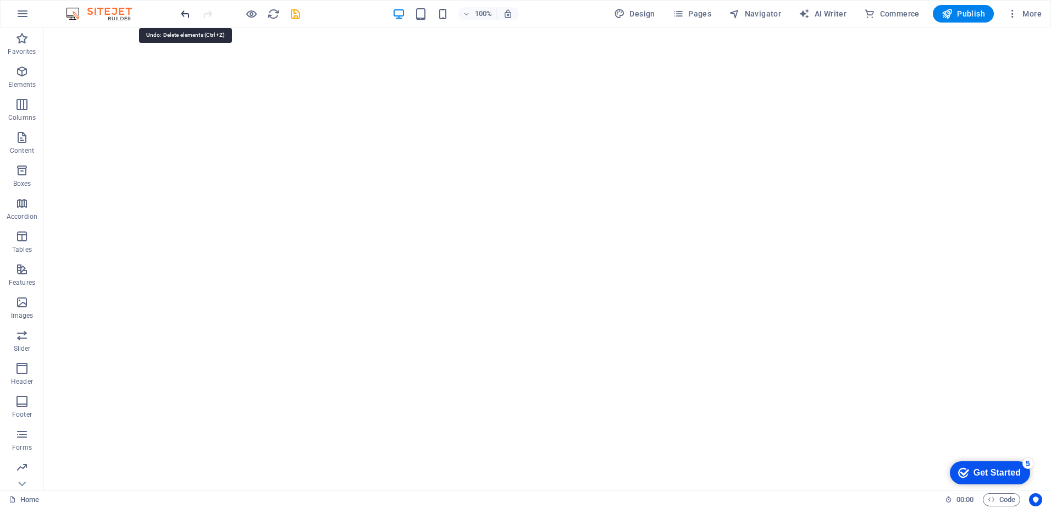
click at [183, 11] on icon "undo" at bounding box center [185, 14] width 13 height 13
click at [188, 13] on icon "undo" at bounding box center [185, 14] width 13 height 13
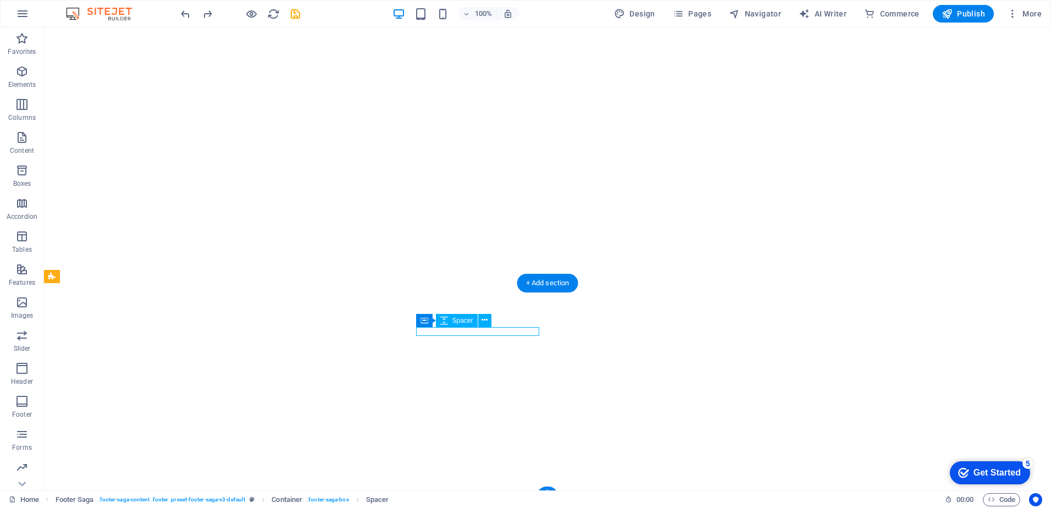
select select "px"
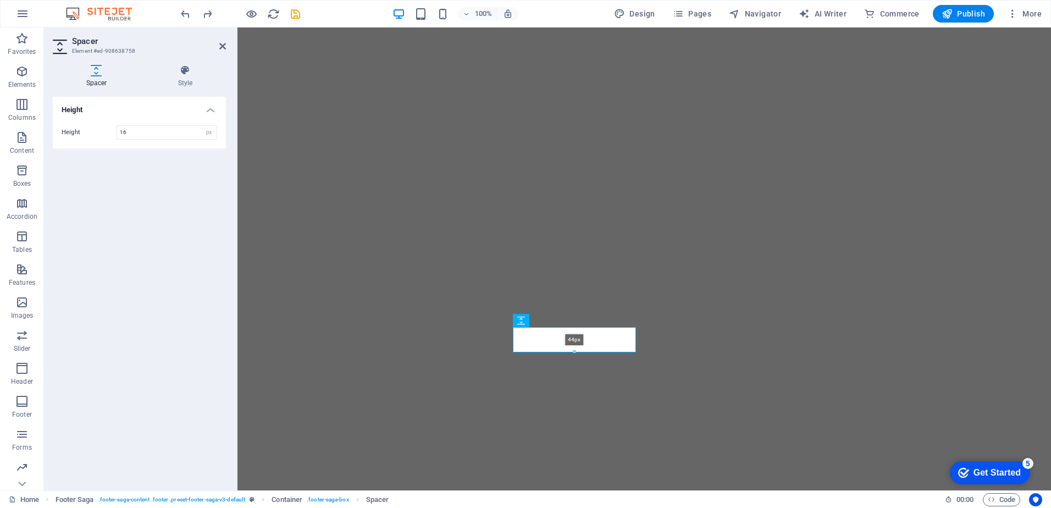
drag, startPoint x: 574, startPoint y: 335, endPoint x: 572, endPoint y: 350, distance: 14.9
click at [572, 350] on div at bounding box center [574, 352] width 122 height 4
type input "44"
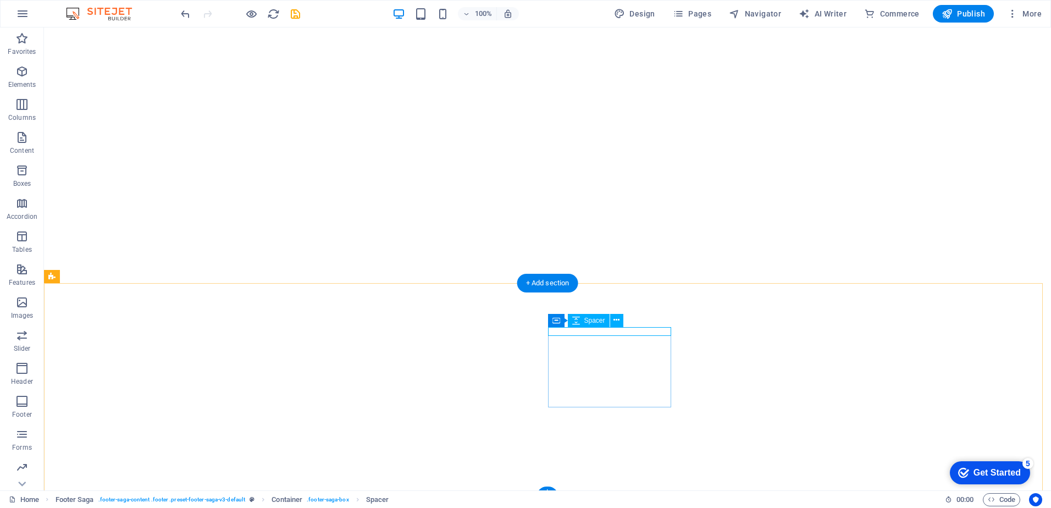
select select "px"
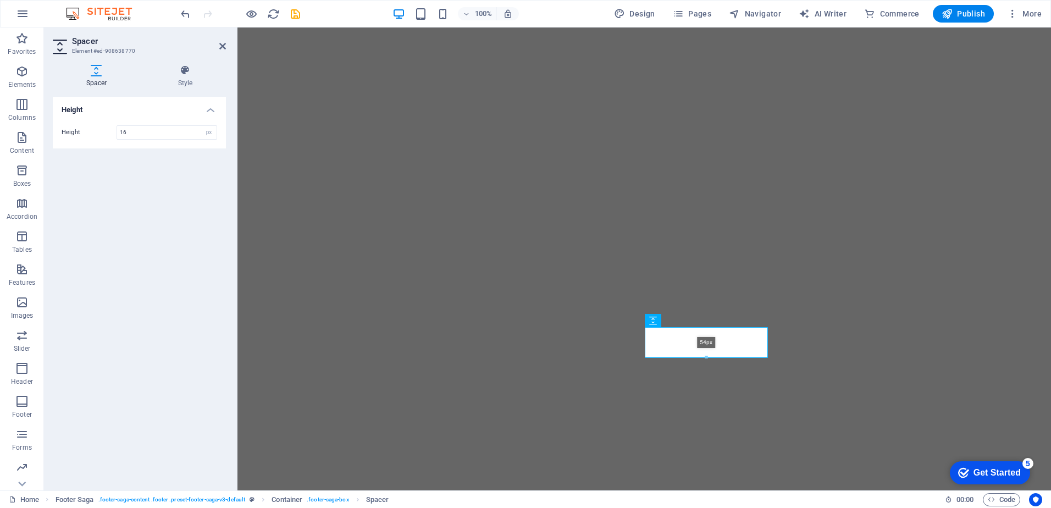
drag, startPoint x: 706, startPoint y: 339, endPoint x: 698, endPoint y: 358, distance: 21.4
type input "42"
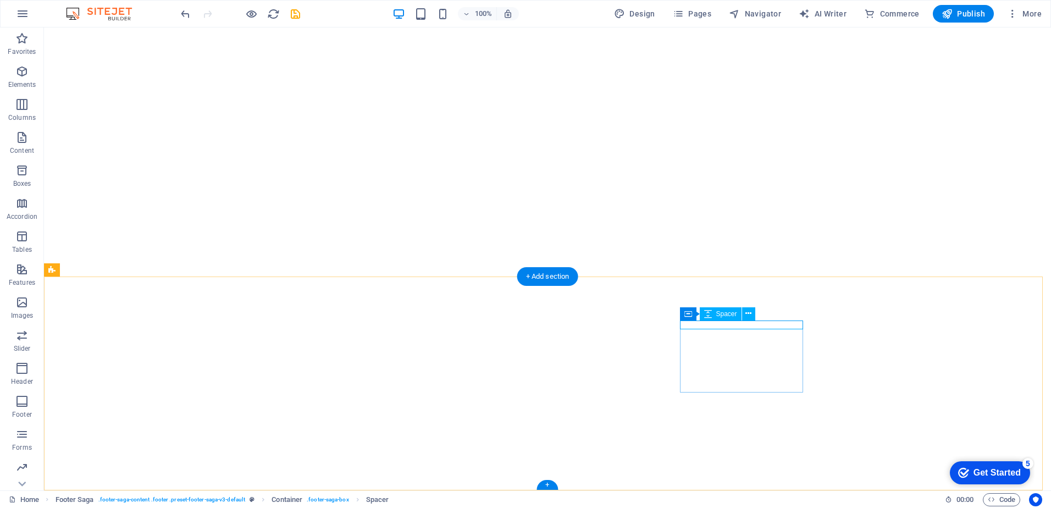
select select "px"
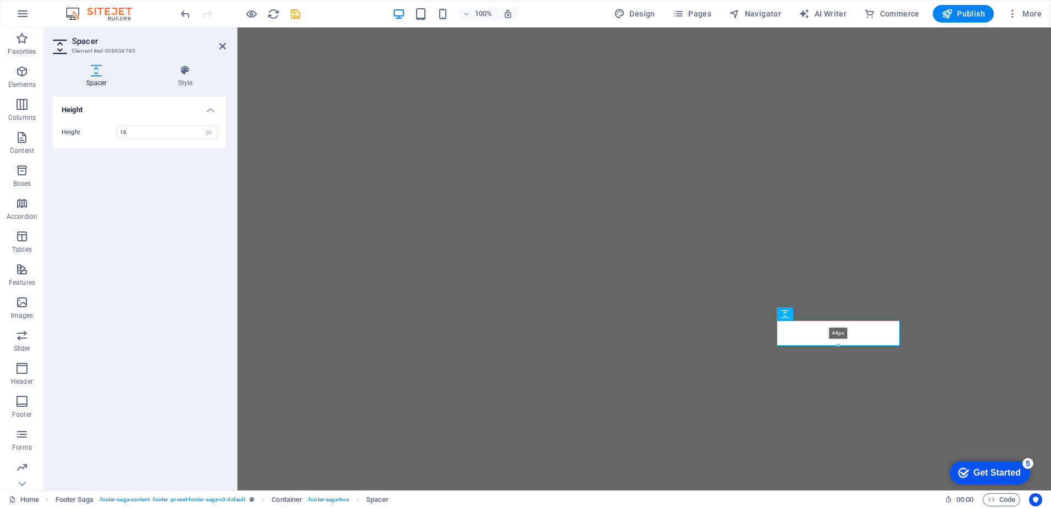
drag, startPoint x: 839, startPoint y: 327, endPoint x: 834, endPoint y: 346, distance: 19.3
click at [834, 346] on div at bounding box center [838, 345] width 122 height 4
type input "44"
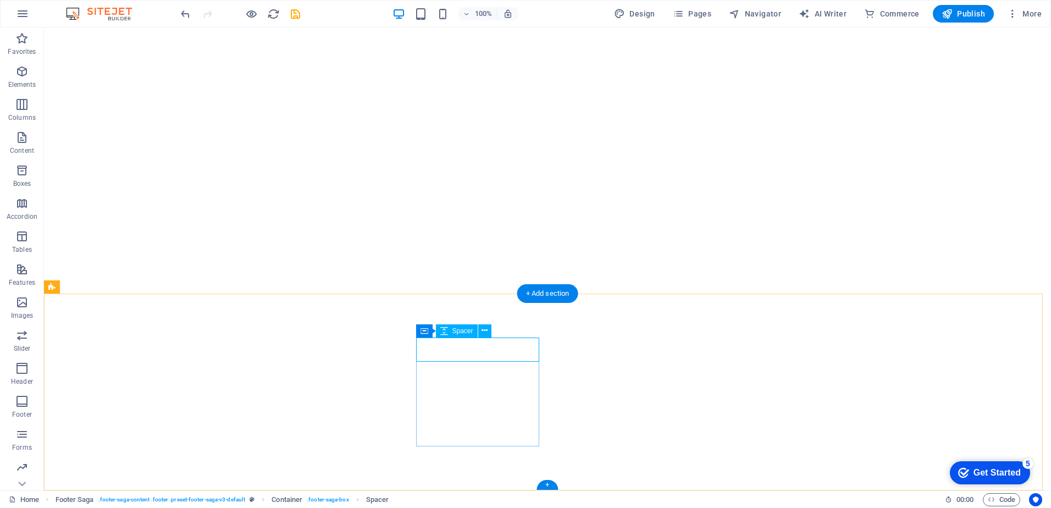
select select "px"
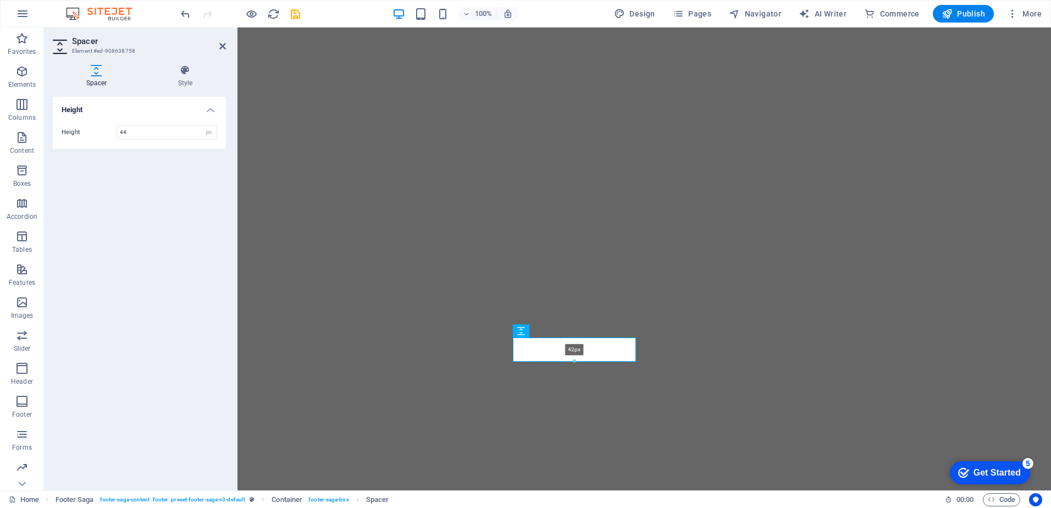
click at [573, 360] on div at bounding box center [574, 361] width 122 height 4
type input "42"
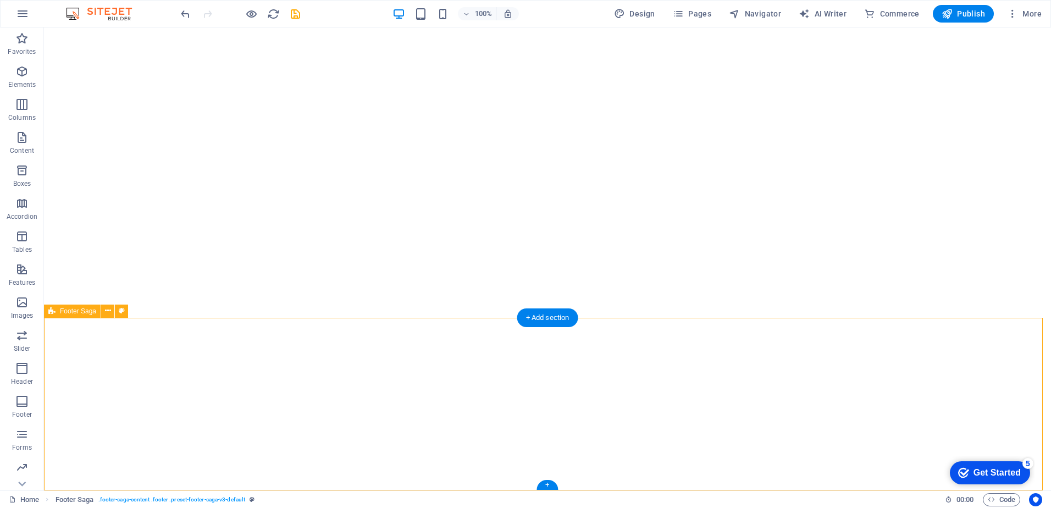
select select "footer"
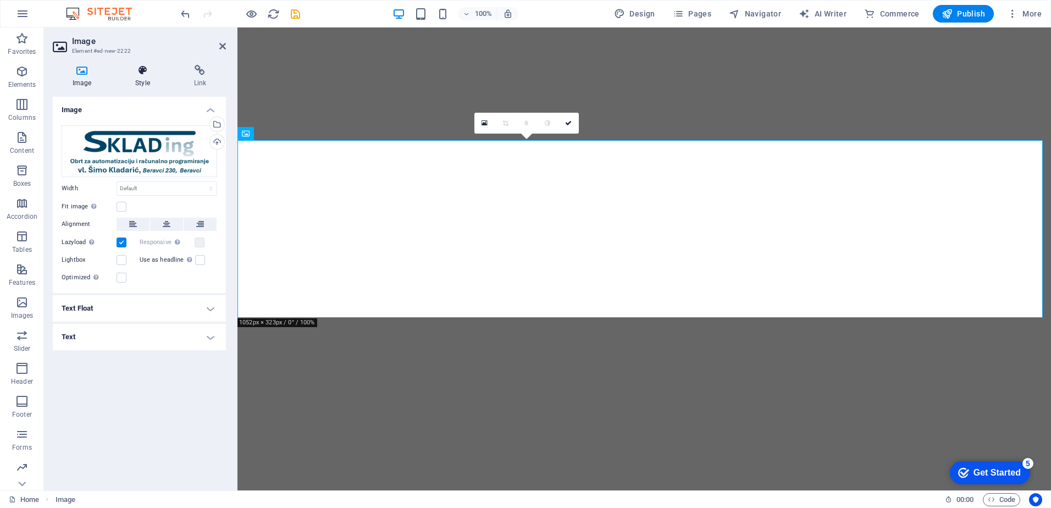
click at [140, 77] on h4 "Style" at bounding box center [144, 76] width 58 height 23
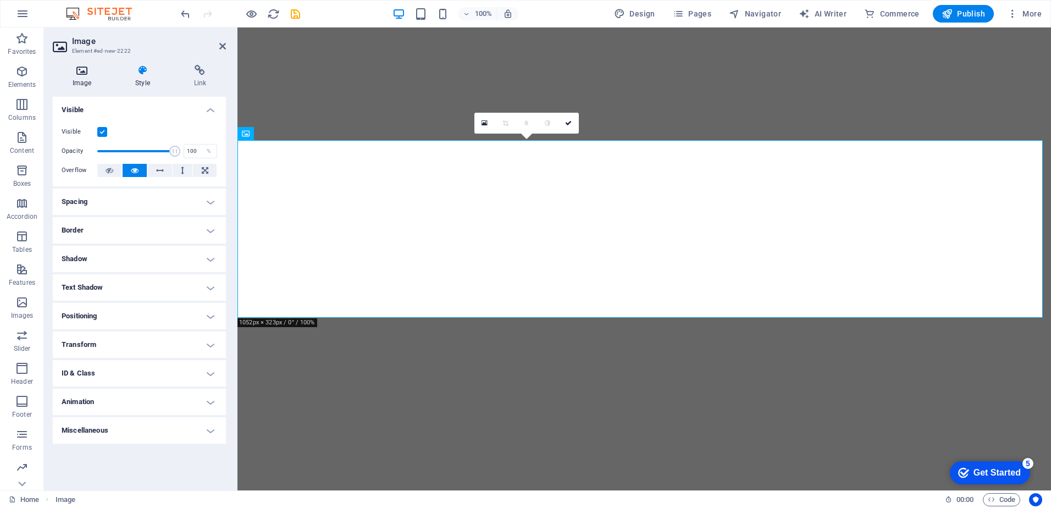
click at [81, 77] on h4 "Image" at bounding box center [84, 76] width 63 height 23
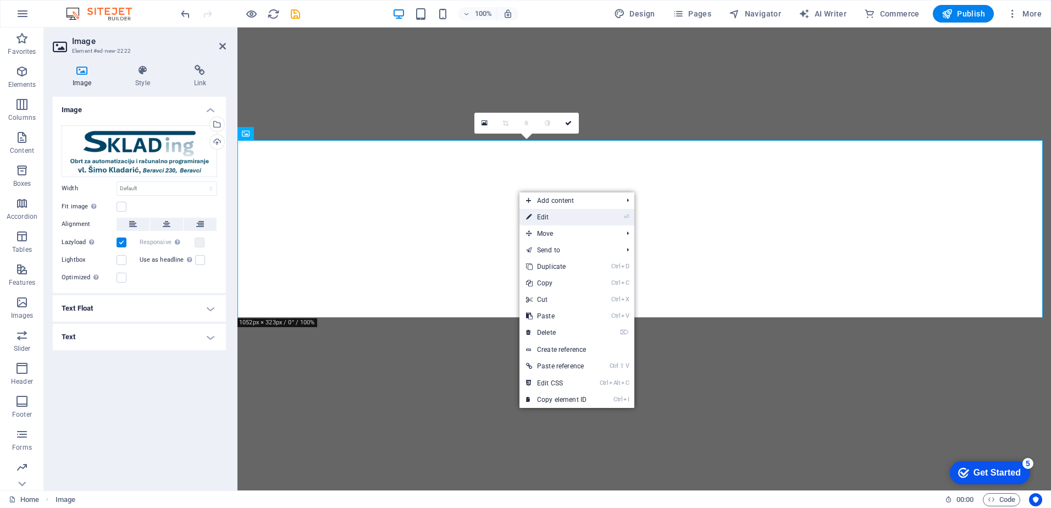
click at [559, 217] on link "⏎ Edit" at bounding box center [556, 217] width 74 height 16
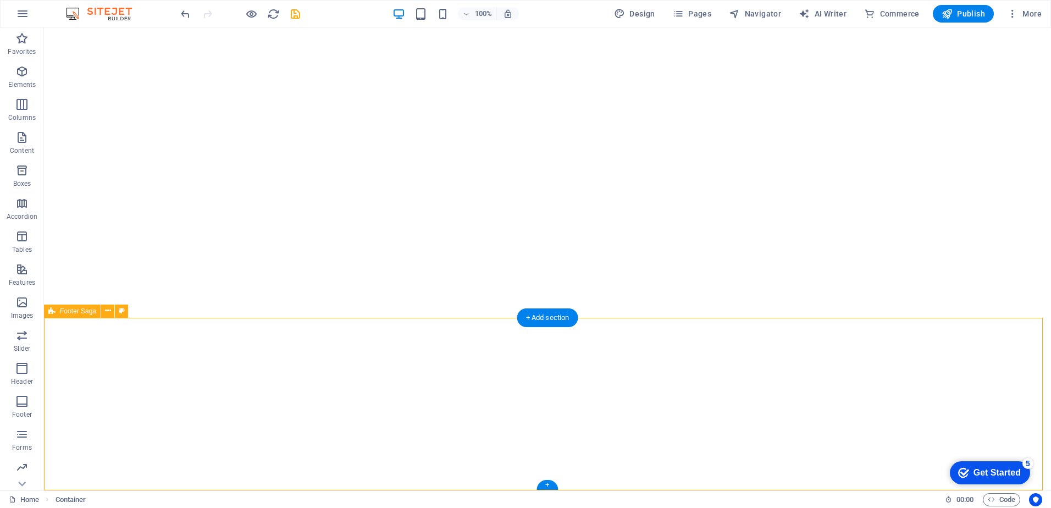
select select "footer"
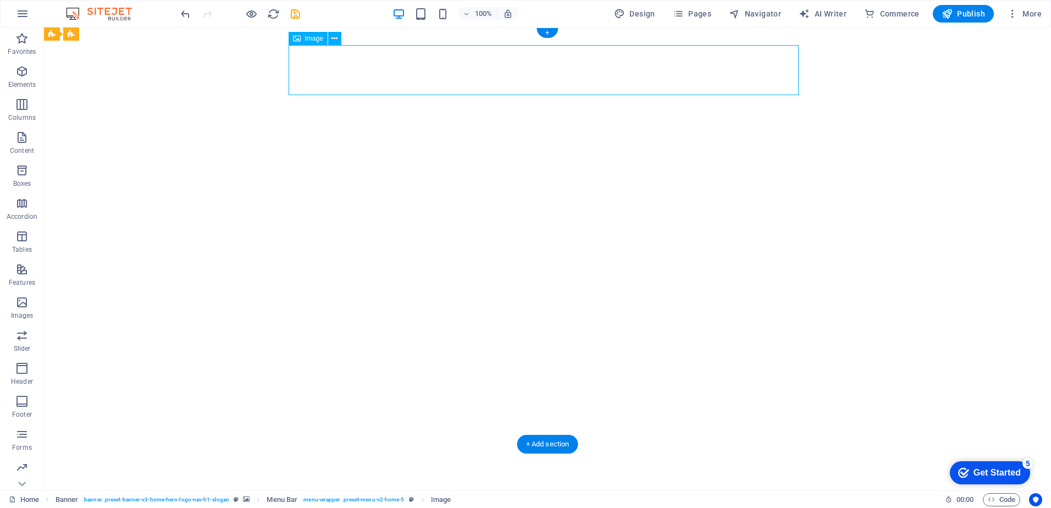
select select "px"
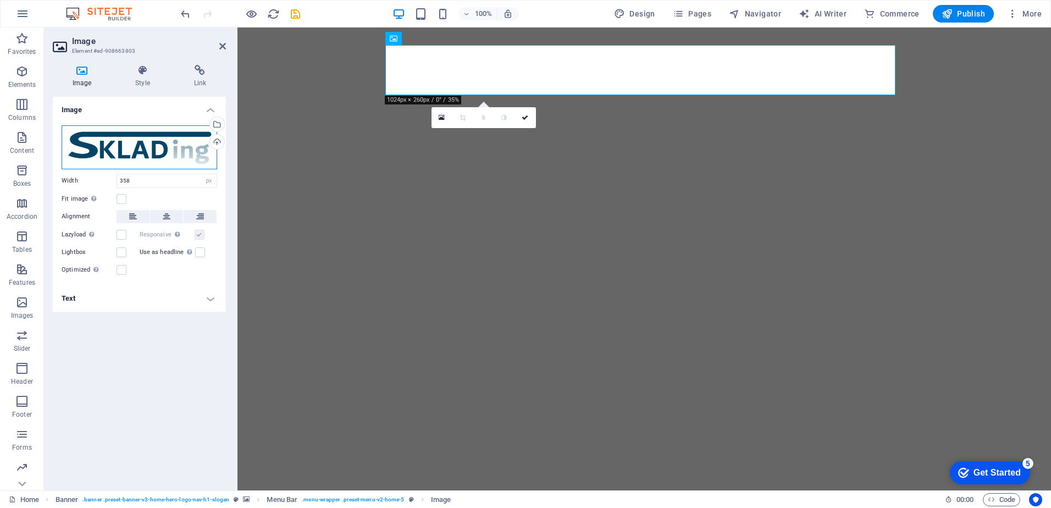
click at [183, 146] on div "Drag files here, click to choose files or select files from Files or our free s…" at bounding box center [140, 147] width 156 height 44
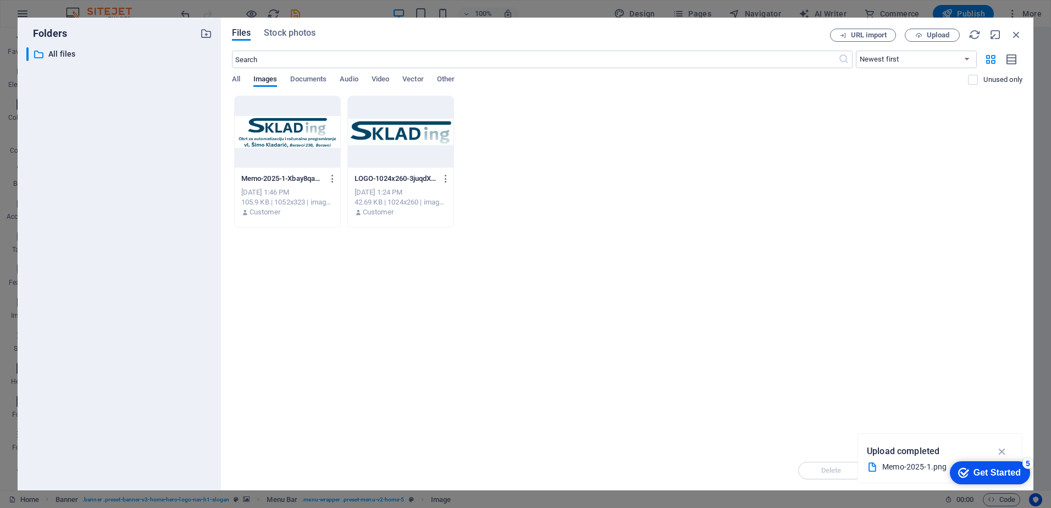
click at [183, 146] on div "​ All files All files" at bounding box center [119, 264] width 186 height 434
click at [302, 134] on div at bounding box center [288, 131] width 106 height 71
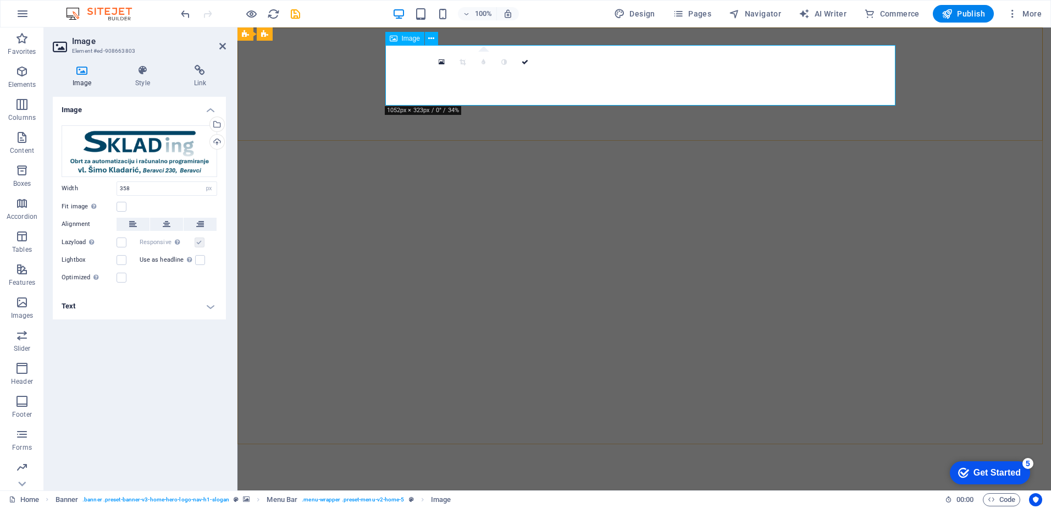
click at [417, 38] on span "Image" at bounding box center [411, 38] width 18 height 7
click at [435, 38] on button at bounding box center [431, 38] width 13 height 13
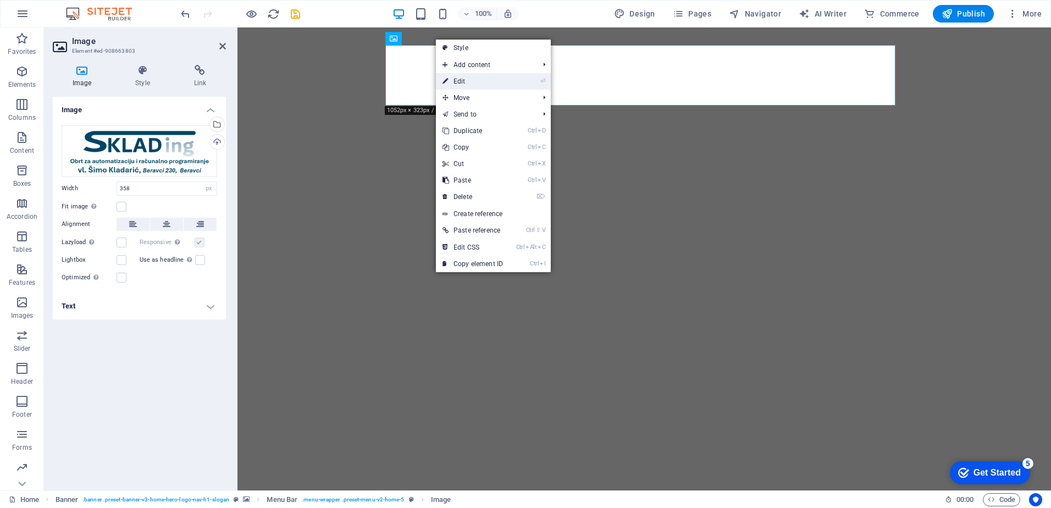
click at [473, 79] on link "⏎ Edit" at bounding box center [473, 81] width 74 height 16
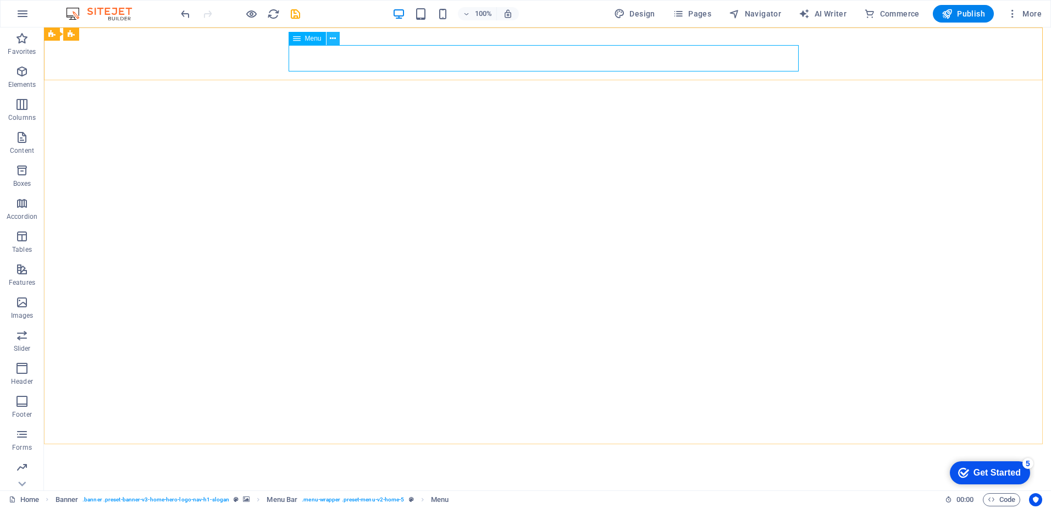
click at [335, 37] on icon at bounding box center [333, 39] width 6 height 12
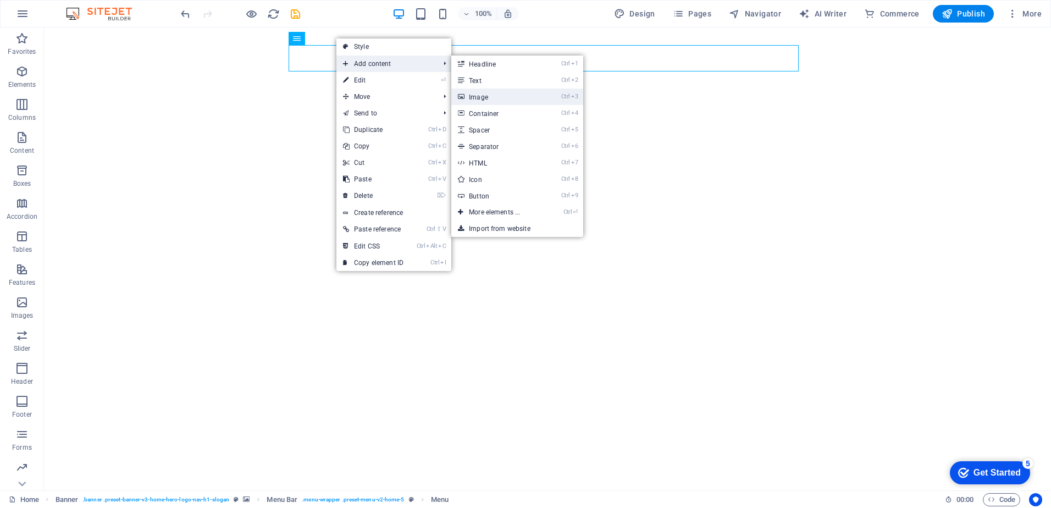
click at [506, 101] on link "Ctrl 3 Image" at bounding box center [496, 96] width 91 height 16
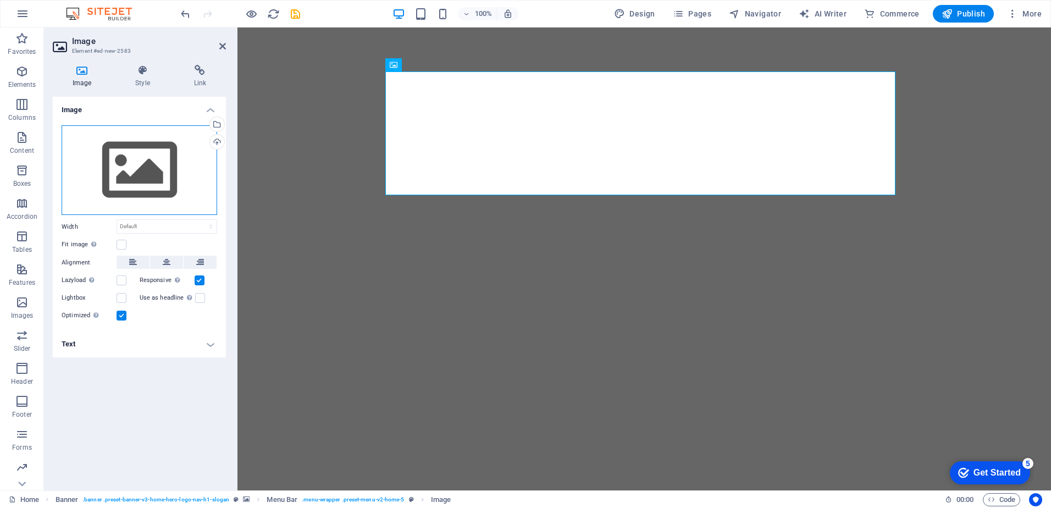
click at [145, 179] on div "Drag files here, click to choose files or select files from Files or our free s…" at bounding box center [140, 170] width 156 height 90
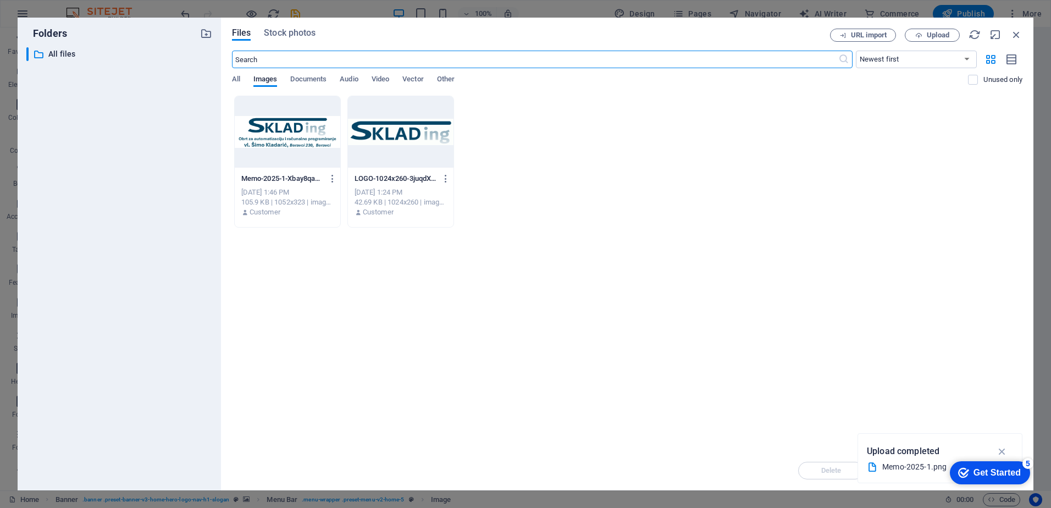
click at [293, 121] on div at bounding box center [288, 131] width 106 height 71
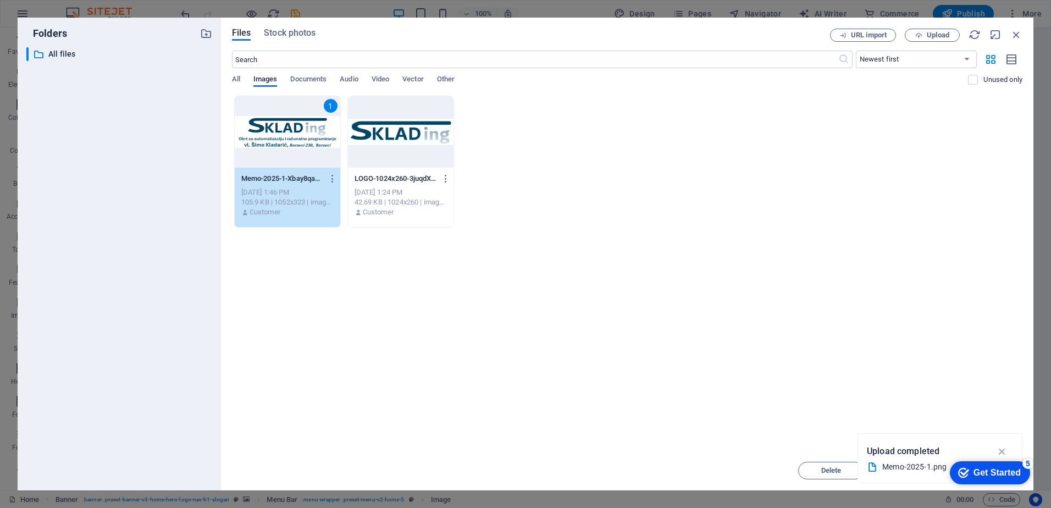
click at [305, 132] on div "1" at bounding box center [288, 131] width 106 height 71
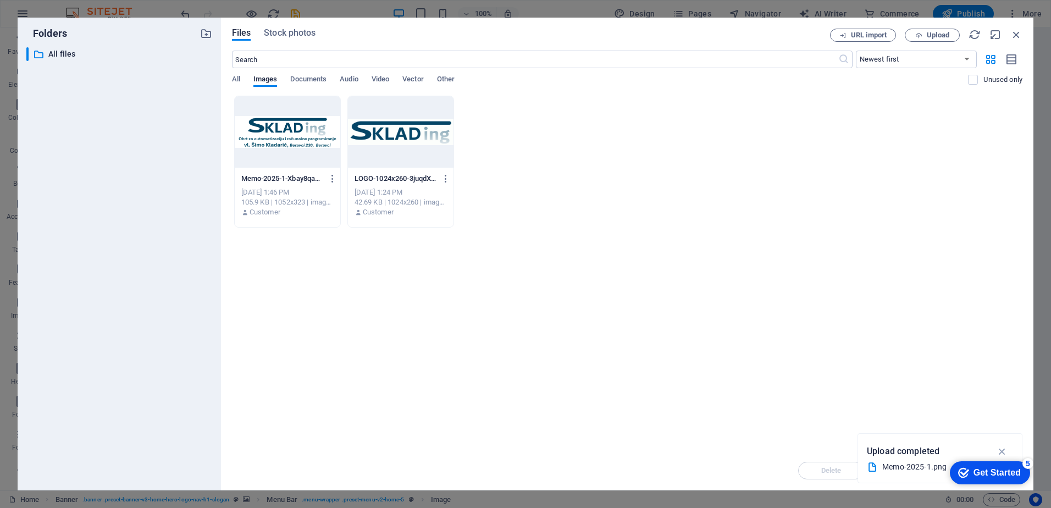
click at [305, 132] on div at bounding box center [288, 131] width 106 height 71
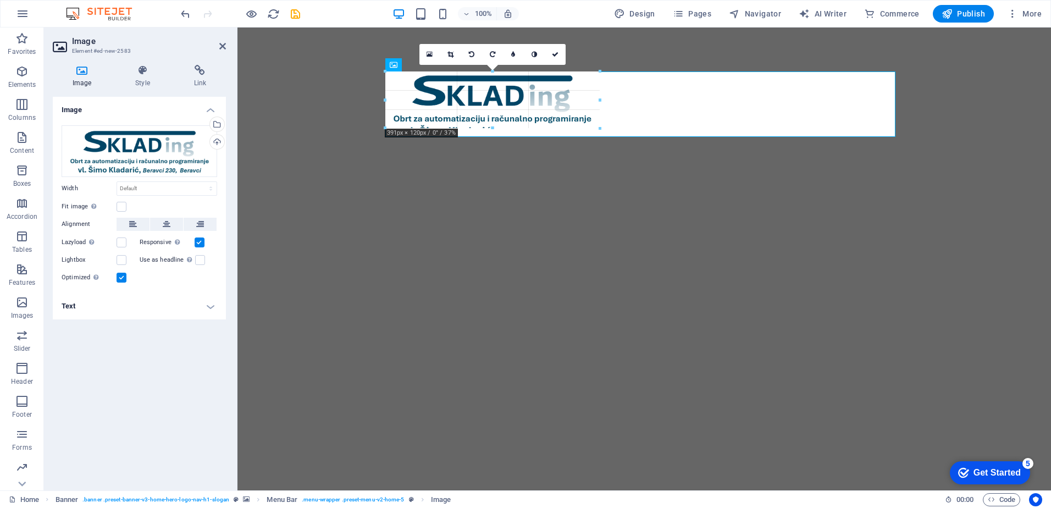
drag, startPoint x: 895, startPoint y: 227, endPoint x: 570, endPoint y: 108, distance: 346.0
type input "337"
select select "px"
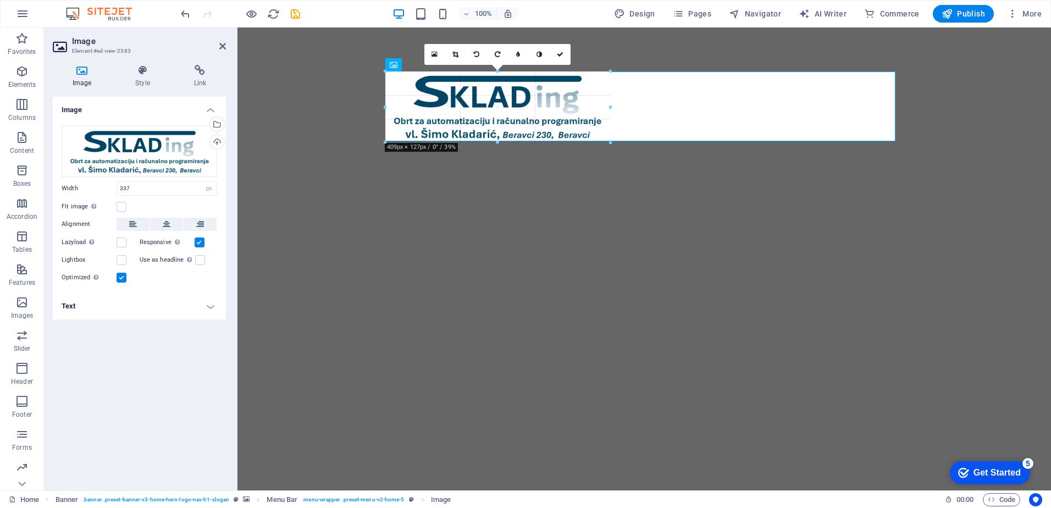
drag, startPoint x: 572, startPoint y: 128, endPoint x: 616, endPoint y: 142, distance: 46.4
type input "417"
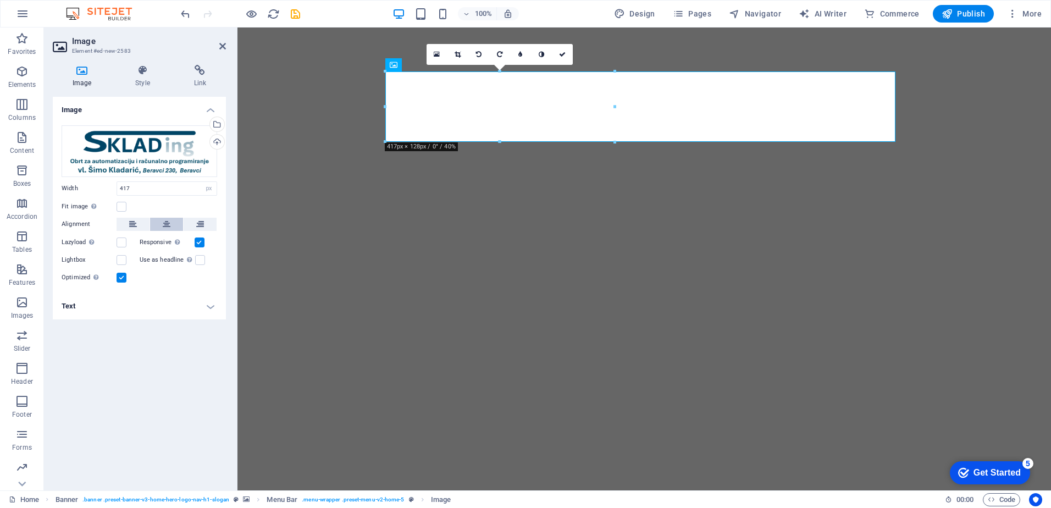
click at [162, 221] on button at bounding box center [166, 224] width 33 height 13
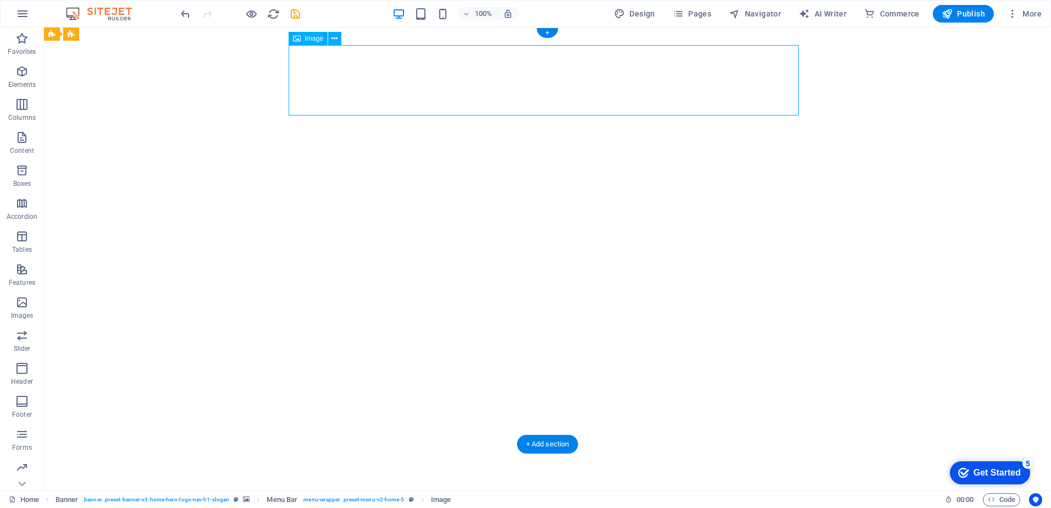
select select "px"
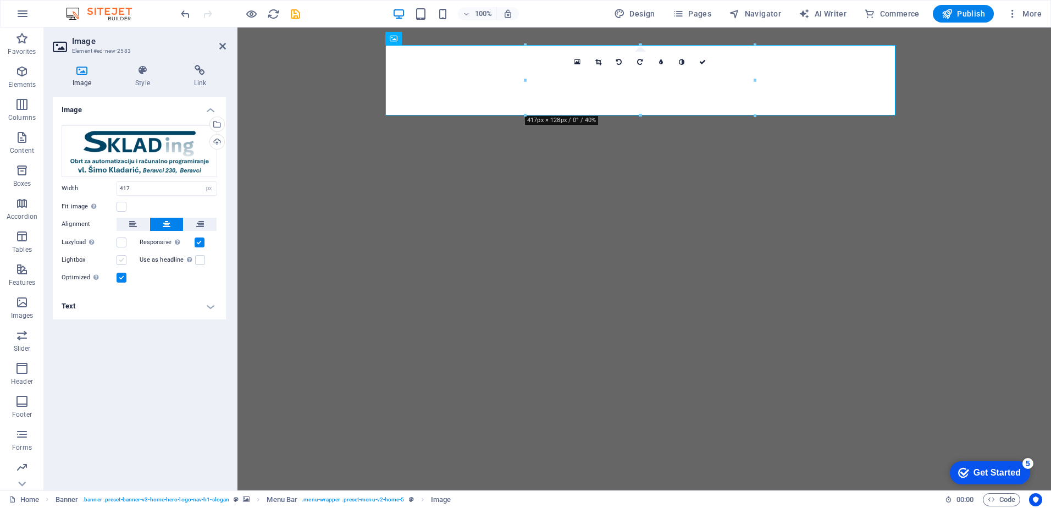
click at [121, 260] on label at bounding box center [122, 260] width 10 height 10
click at [0, 0] on input "Lightbox" at bounding box center [0, 0] width 0 height 0
click at [120, 261] on label at bounding box center [122, 260] width 10 height 10
click at [0, 0] on input "Lightbox" at bounding box center [0, 0] width 0 height 0
click at [118, 243] on label at bounding box center [122, 242] width 10 height 10
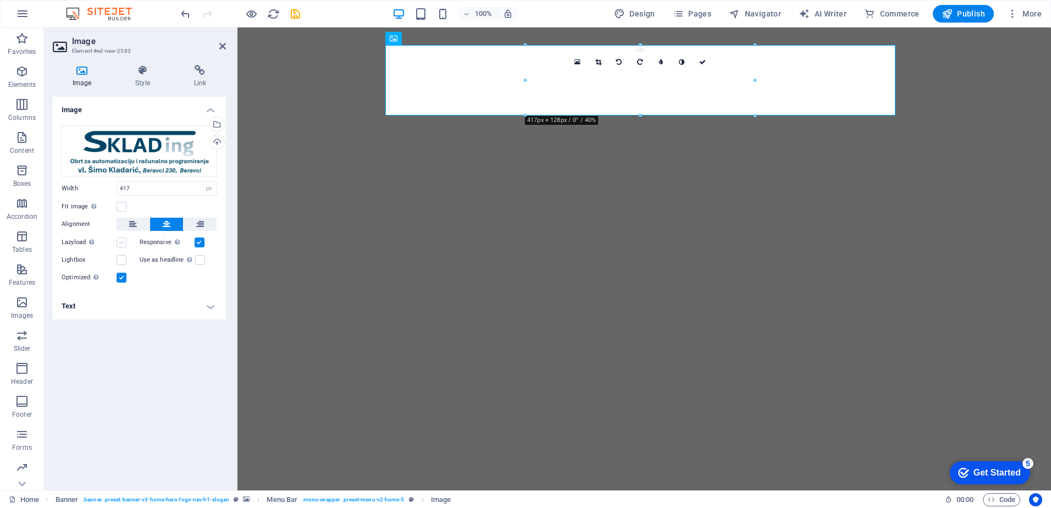
click at [0, 0] on input "Lazyload Loading images after the page loads improves page speed." at bounding box center [0, 0] width 0 height 0
click at [118, 243] on label at bounding box center [122, 242] width 10 height 10
click at [0, 0] on input "Lazyload Loading images after the page loads improves page speed." at bounding box center [0, 0] width 0 height 0
click at [121, 207] on label at bounding box center [122, 207] width 10 height 10
click at [0, 0] on input "Fit image Automatically fit image to a fixed width and height" at bounding box center [0, 0] width 0 height 0
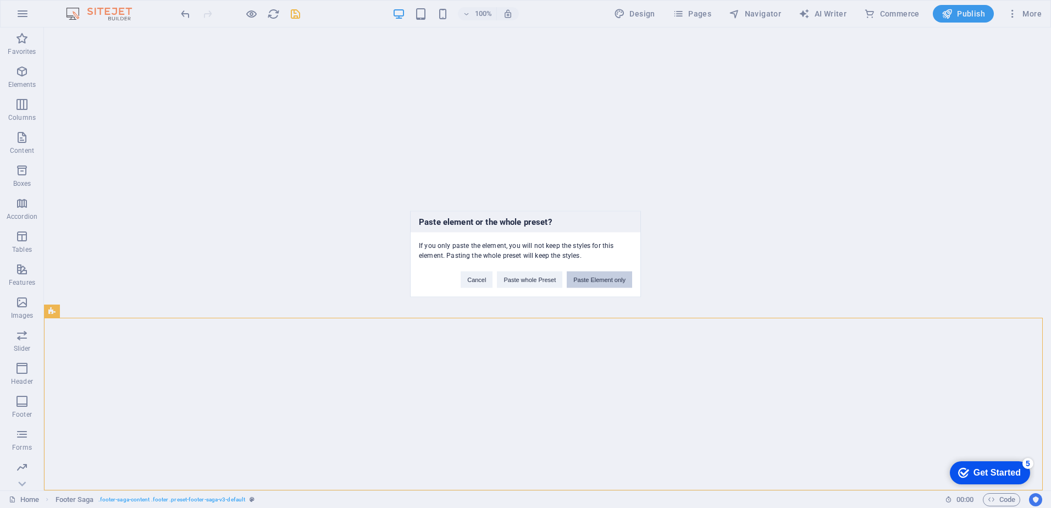
click at [599, 280] on button "Paste Element only" at bounding box center [599, 279] width 65 height 16
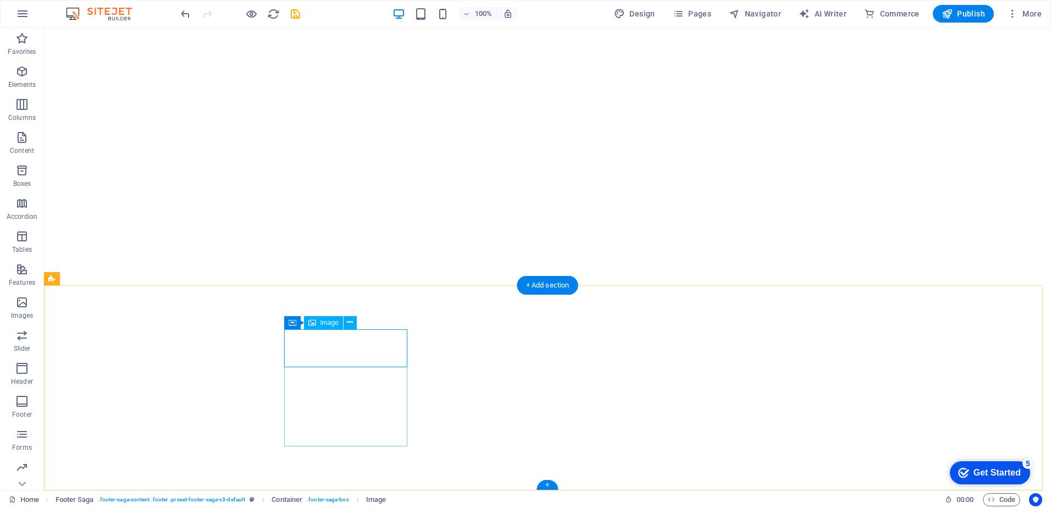
select select "px"
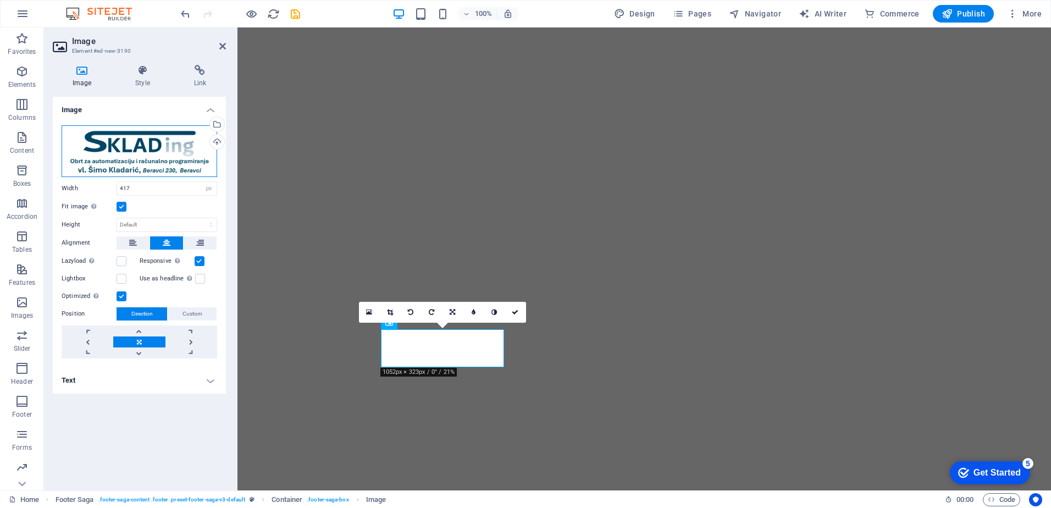
click at [156, 149] on div "Drag files here, click to choose files or select files from Files or our free s…" at bounding box center [140, 151] width 156 height 52
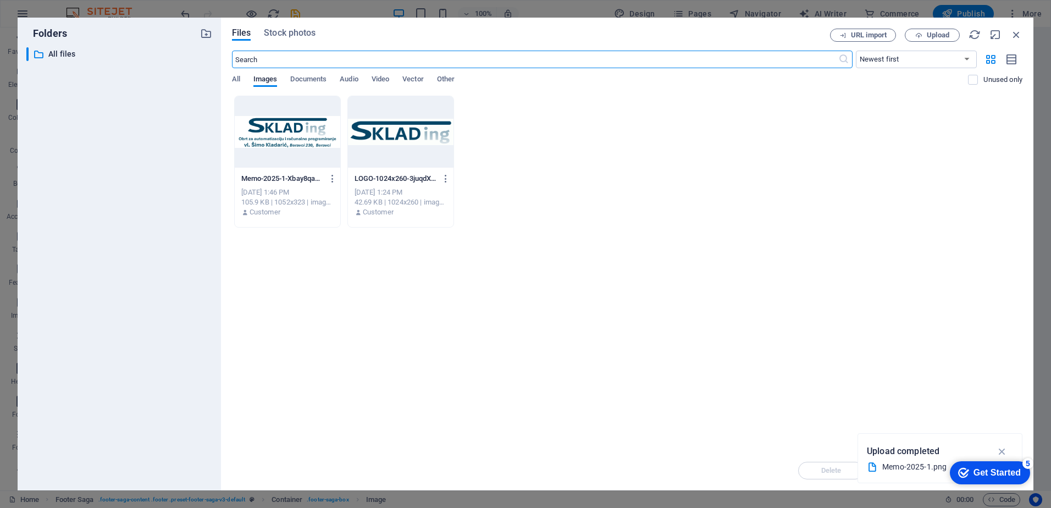
click at [400, 134] on div at bounding box center [401, 131] width 106 height 71
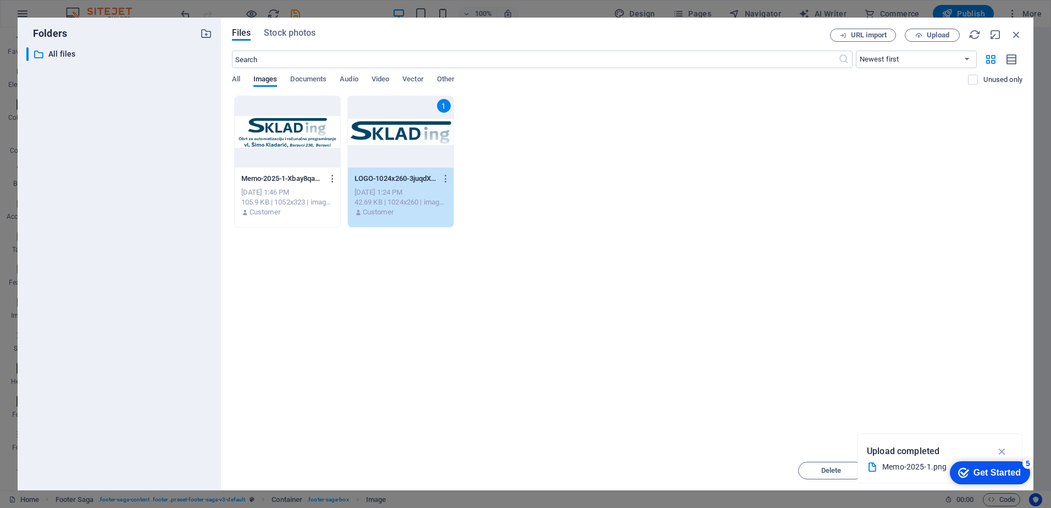
click at [401, 134] on div "1" at bounding box center [401, 131] width 106 height 71
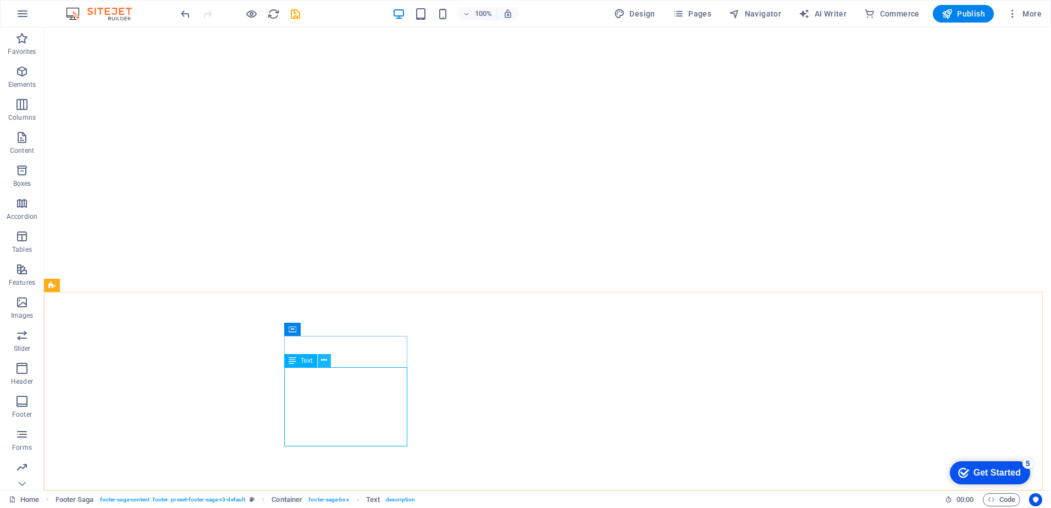
click at [325, 360] on icon at bounding box center [324, 360] width 6 height 12
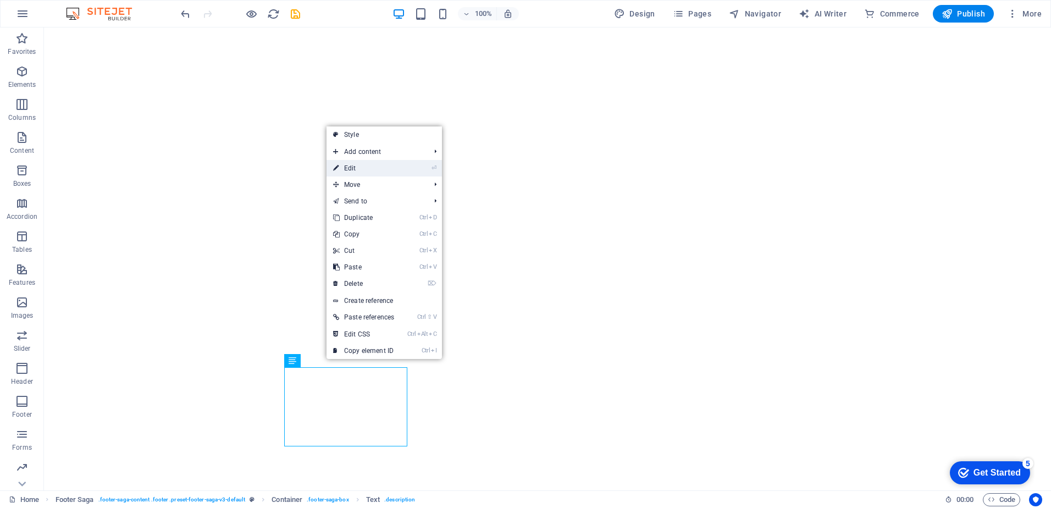
click at [379, 170] on link "⏎ Edit" at bounding box center [363, 168] width 74 height 16
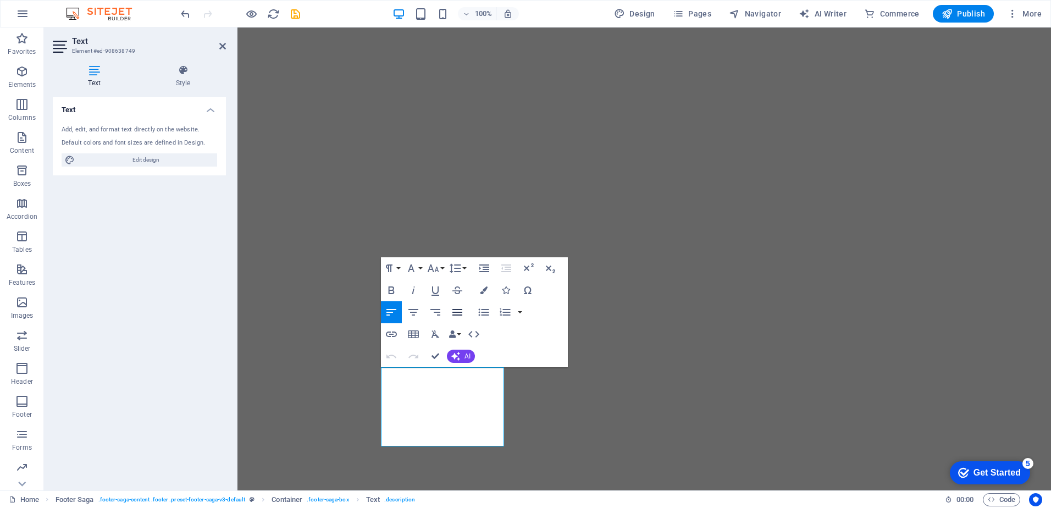
click at [458, 313] on icon "button" at bounding box center [457, 312] width 13 height 13
click at [411, 314] on icon "button" at bounding box center [413, 312] width 13 height 13
click at [435, 268] on icon "button" at bounding box center [432, 268] width 13 height 13
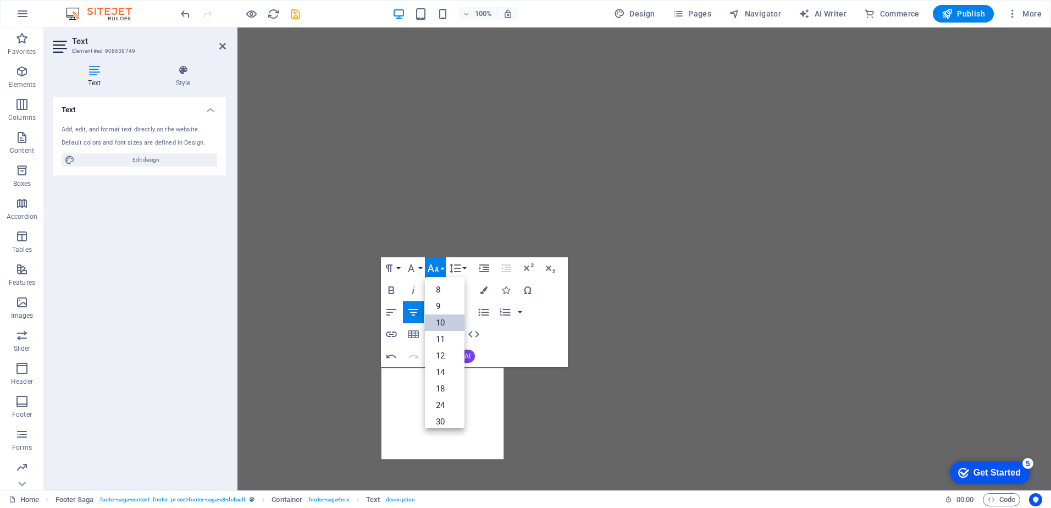
click at [442, 325] on link "10" at bounding box center [445, 322] width 40 height 16
click at [437, 267] on icon "button" at bounding box center [432, 268] width 13 height 13
click at [444, 291] on link "8" at bounding box center [445, 289] width 40 height 16
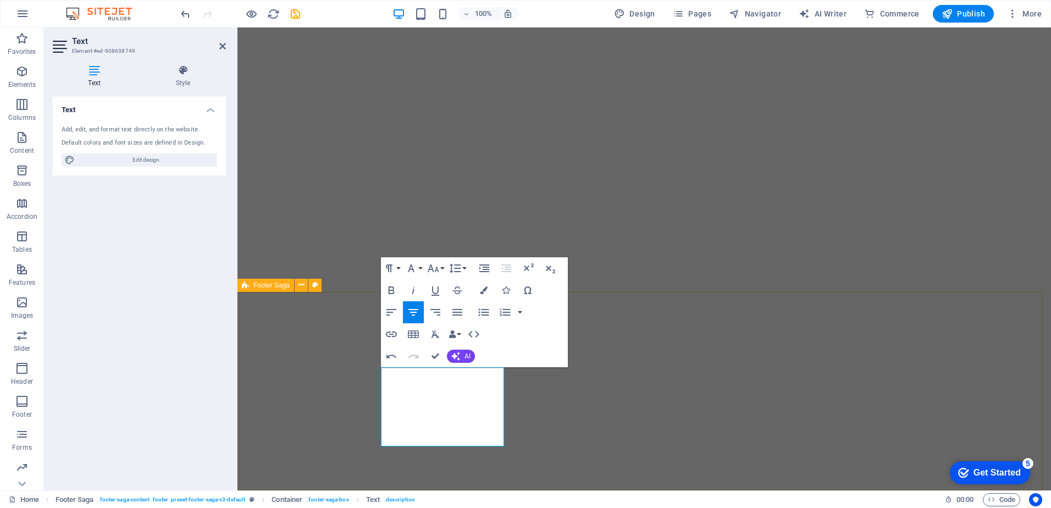
select select "footer"
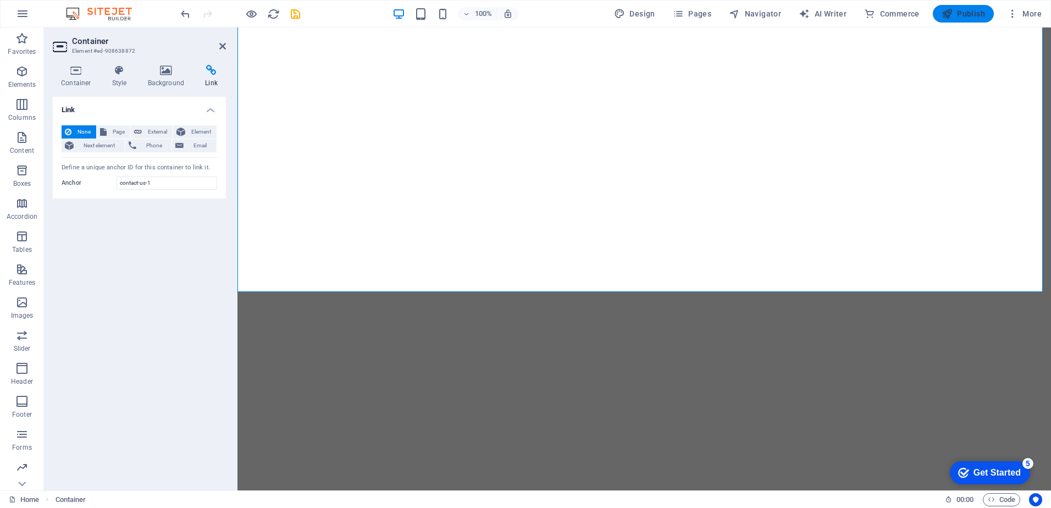
click at [967, 18] on span "Publish" at bounding box center [962, 13] width 43 height 11
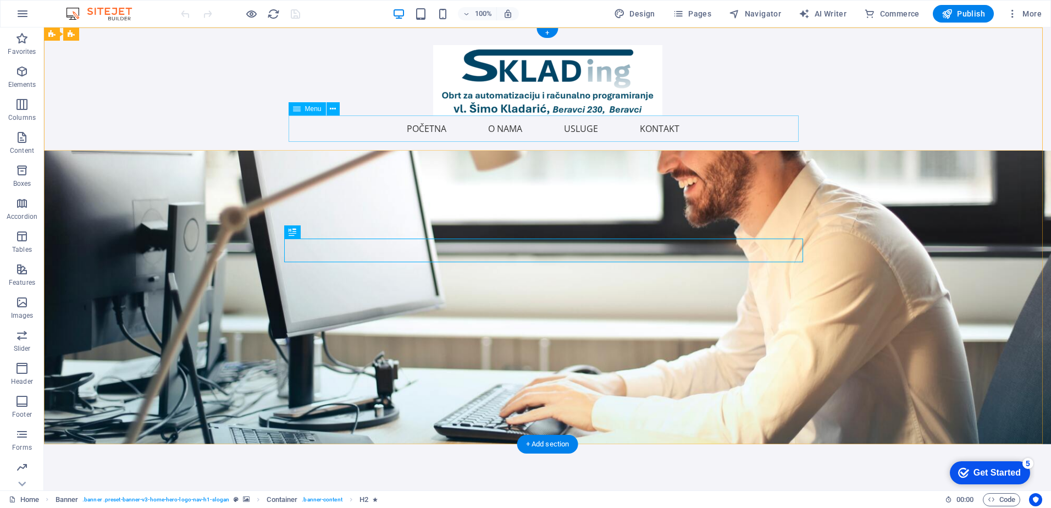
scroll to position [165, 0]
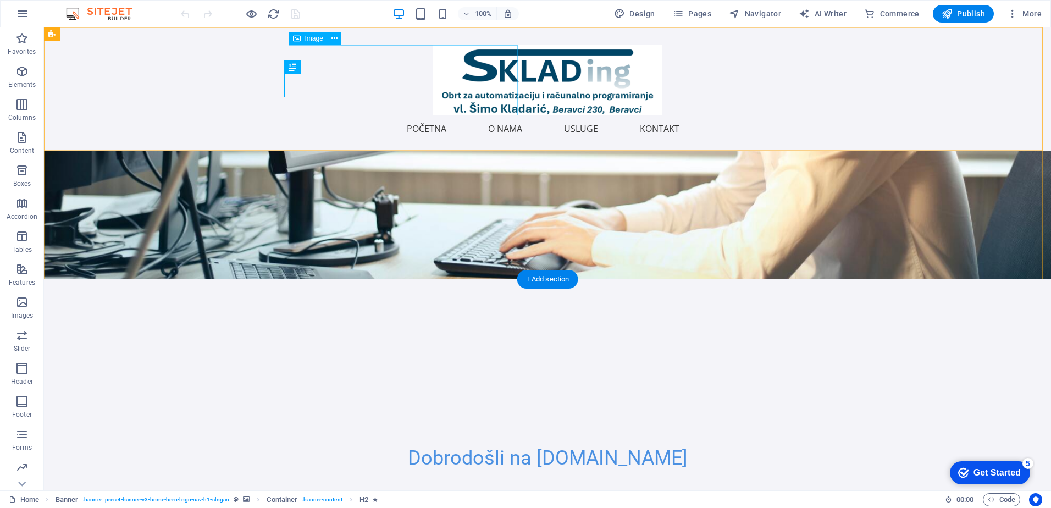
click at [439, 68] on figure at bounding box center [547, 80] width 510 height 70
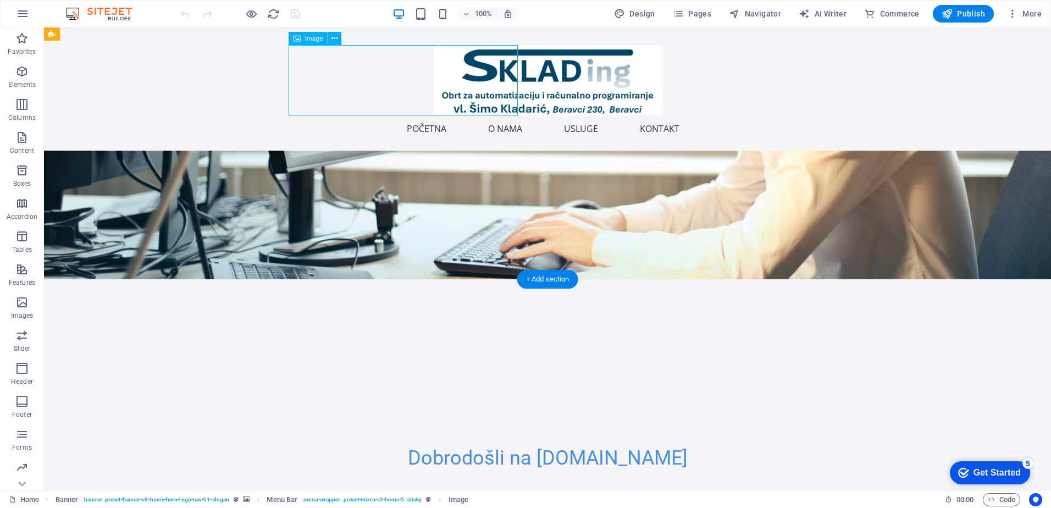
click at [439, 68] on figure at bounding box center [547, 80] width 510 height 70
select select "px"
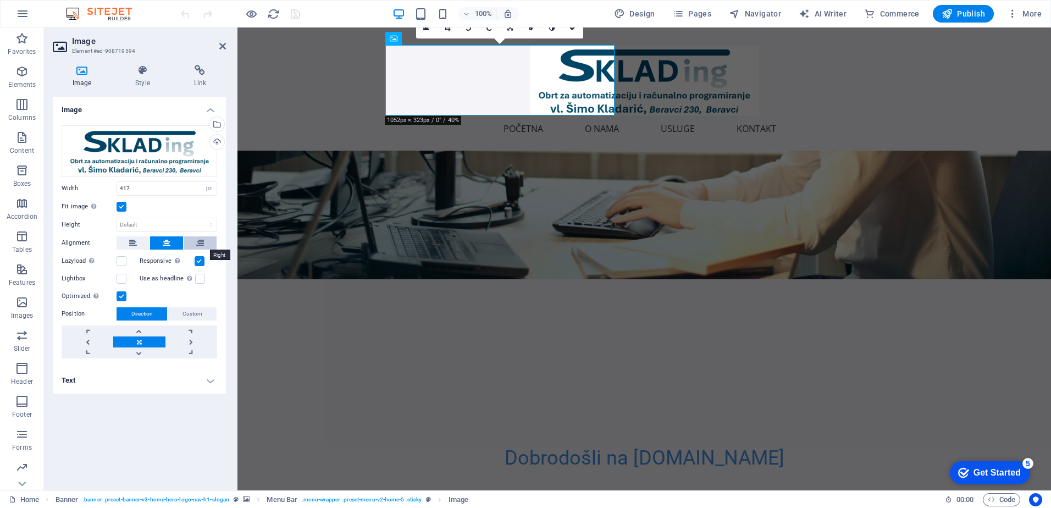
click at [198, 242] on icon at bounding box center [200, 242] width 8 height 13
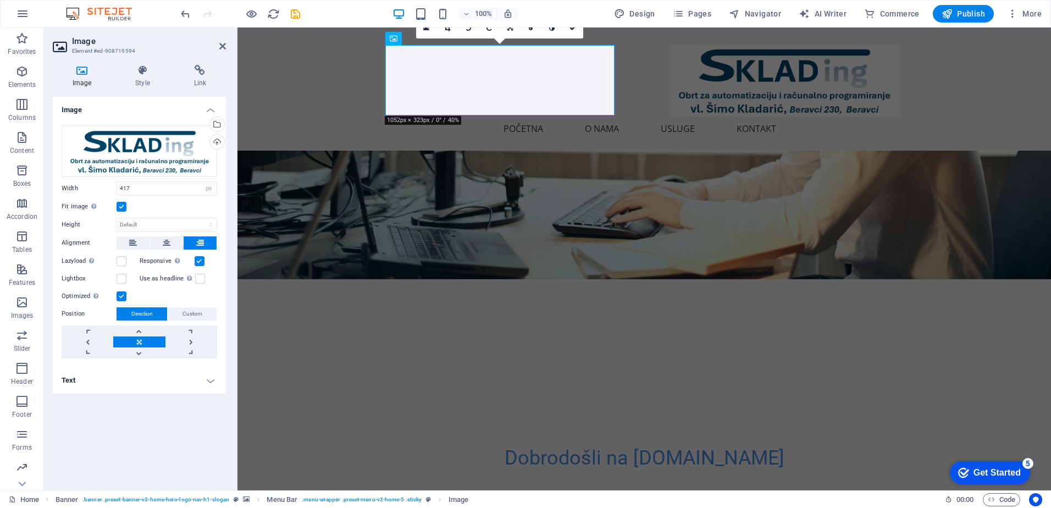
click at [174, 234] on div "Drag files here, click to choose files or select files from Files or our free s…" at bounding box center [139, 242] width 173 height 251
click at [171, 243] on button at bounding box center [166, 242] width 33 height 13
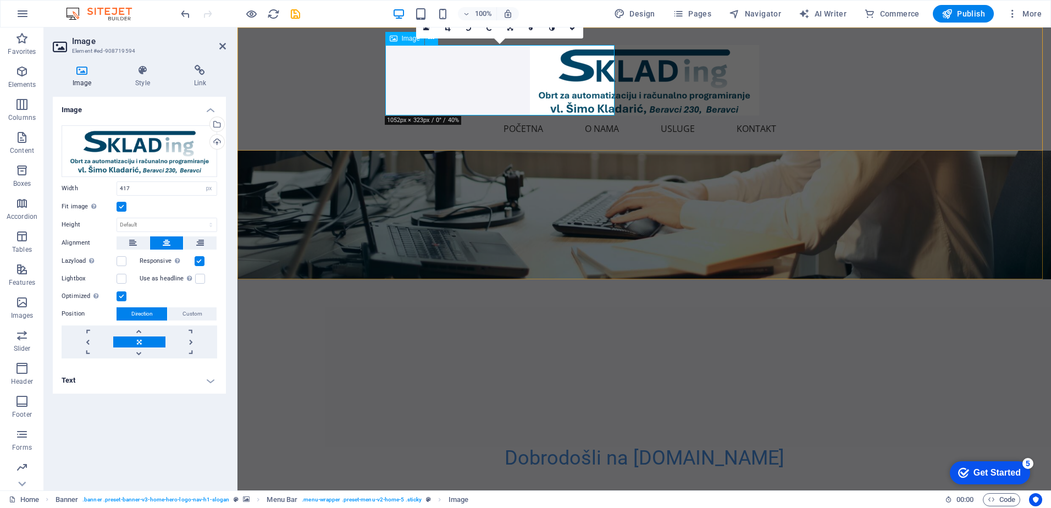
click at [575, 86] on figure at bounding box center [644, 80] width 510 height 70
click at [594, 85] on figure at bounding box center [644, 80] width 510 height 70
click at [613, 86] on figure at bounding box center [644, 80] width 510 height 70
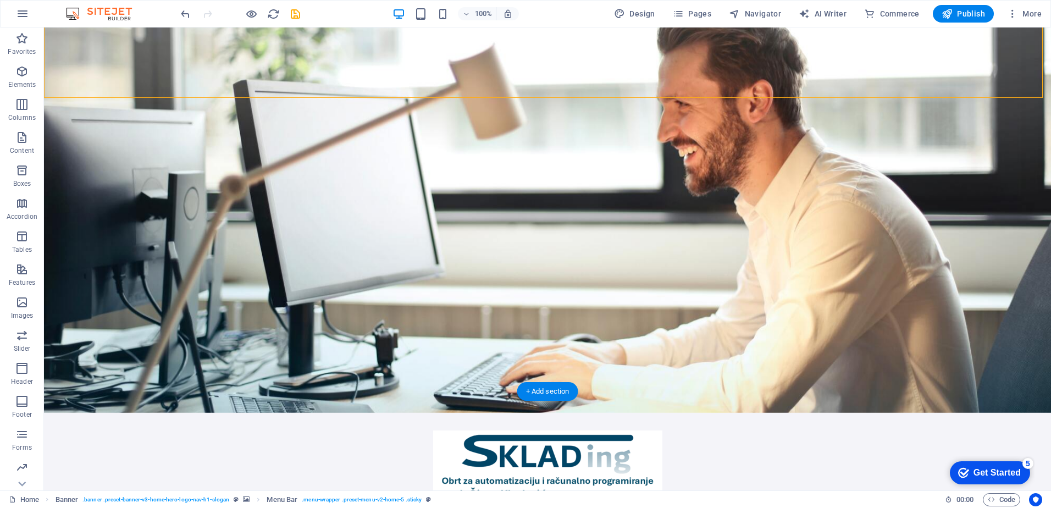
scroll to position [0, 0]
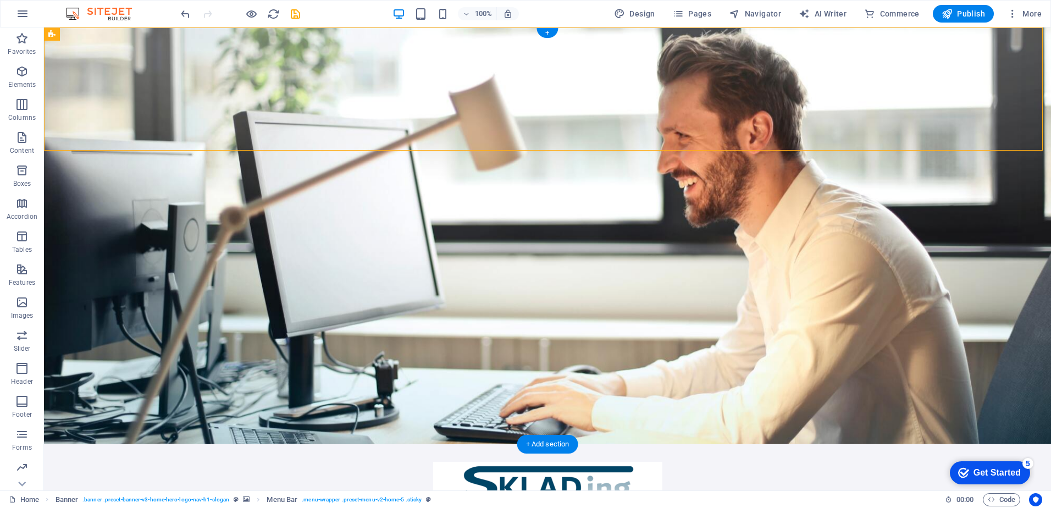
drag, startPoint x: 421, startPoint y: 84, endPoint x: 601, endPoint y: 85, distance: 180.3
click at [601, 444] on div "Početna O nama Usluge Kontakt Menu" at bounding box center [547, 505] width 1007 height 123
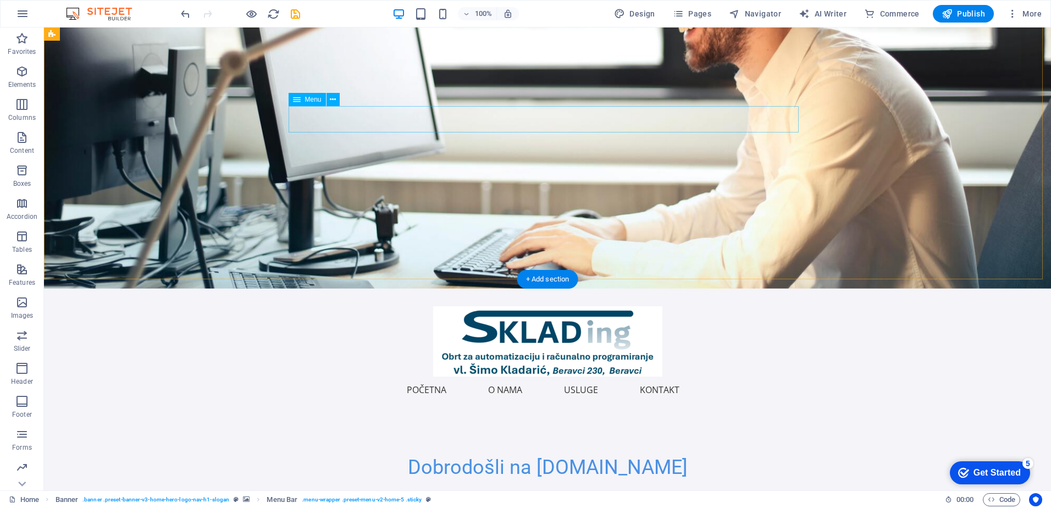
scroll to position [165, 0]
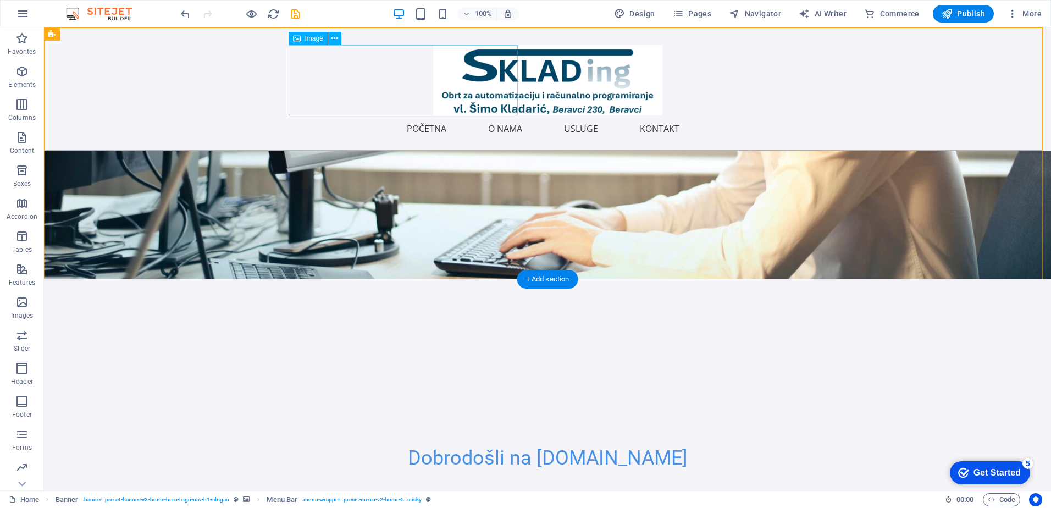
click at [454, 79] on figure at bounding box center [547, 80] width 510 height 70
click at [336, 37] on icon at bounding box center [334, 39] width 6 height 12
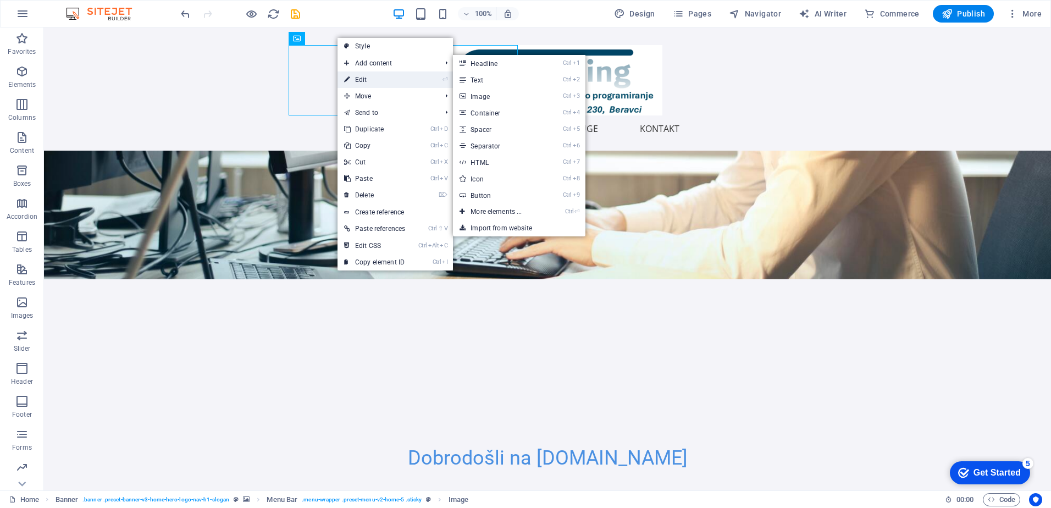
click at [373, 78] on link "⏎ Edit" at bounding box center [374, 79] width 74 height 16
select select "px"
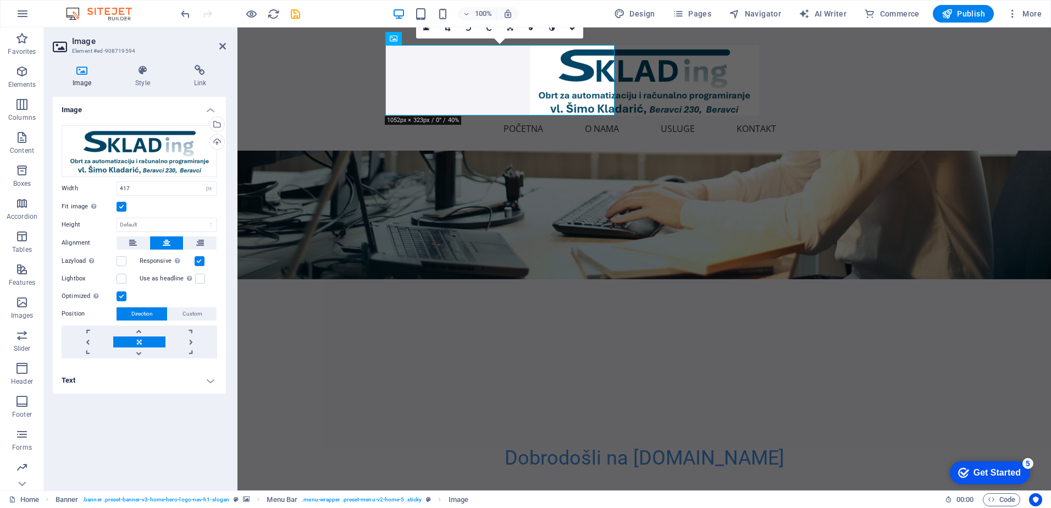
click at [123, 295] on label at bounding box center [122, 296] width 10 height 10
click at [0, 0] on input "Optimized Images are compressed to improve page speed." at bounding box center [0, 0] width 0 height 0
click at [123, 295] on label at bounding box center [122, 296] width 10 height 10
click at [0, 0] on input "Optimized Images are compressed to improve page speed." at bounding box center [0, 0] width 0 height 0
click at [192, 315] on span "Custom" at bounding box center [192, 313] width 20 height 13
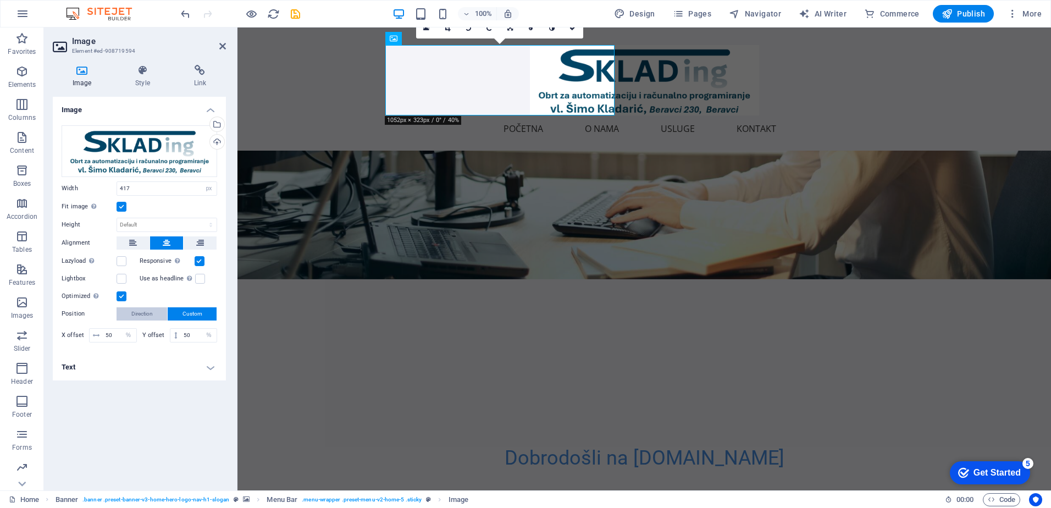
click at [136, 313] on span "Direction" at bounding box center [141, 313] width 21 height 13
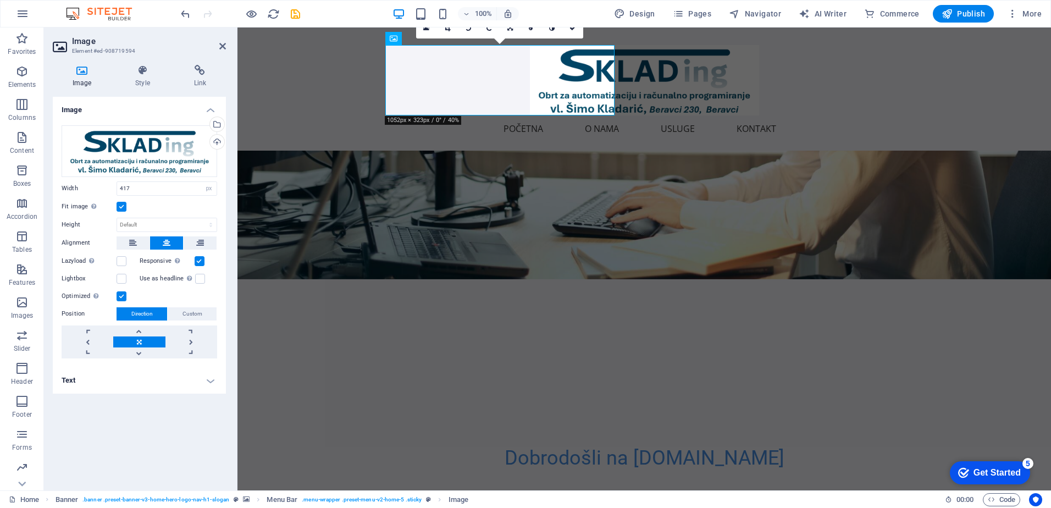
click at [148, 340] on link at bounding box center [139, 341] width 52 height 11
click at [138, 241] on button at bounding box center [133, 242] width 33 height 13
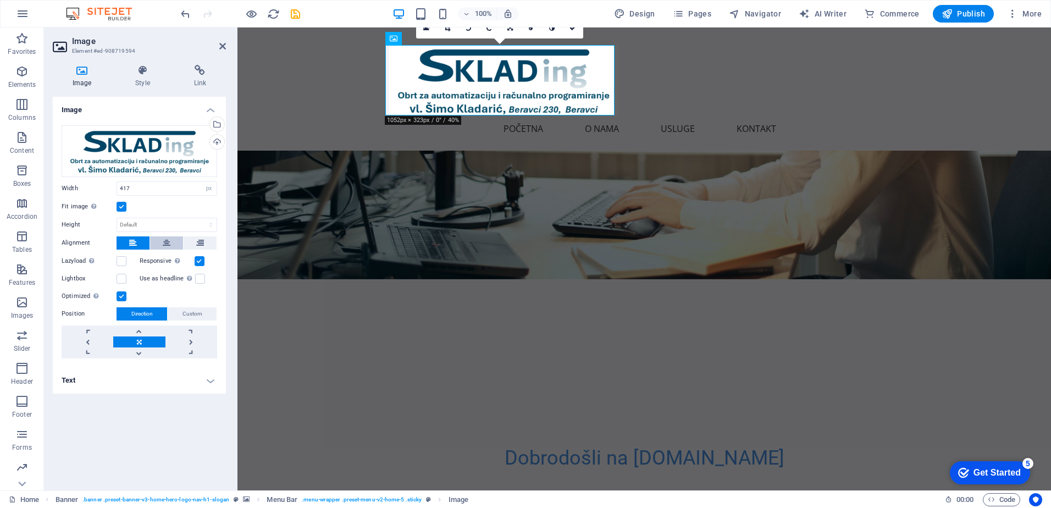
click at [158, 241] on button at bounding box center [166, 242] width 33 height 13
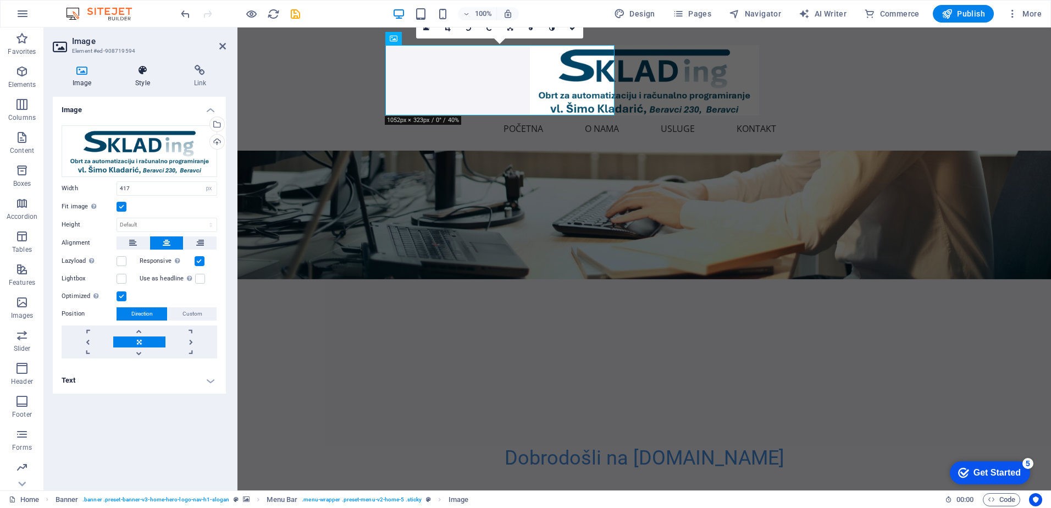
click at [147, 74] on icon at bounding box center [142, 70] width 54 height 11
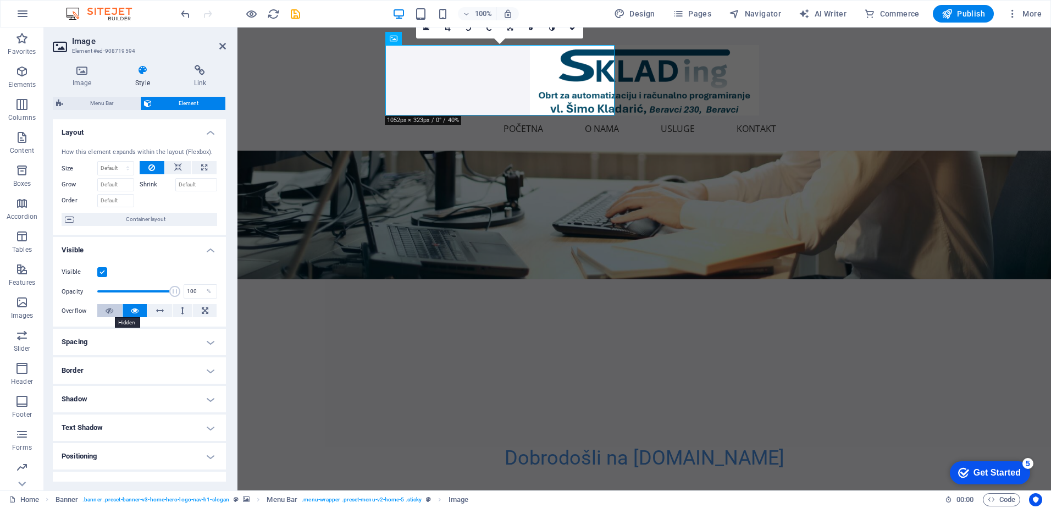
click at [110, 312] on icon at bounding box center [110, 310] width 8 height 13
click at [162, 311] on icon at bounding box center [160, 310] width 8 height 13
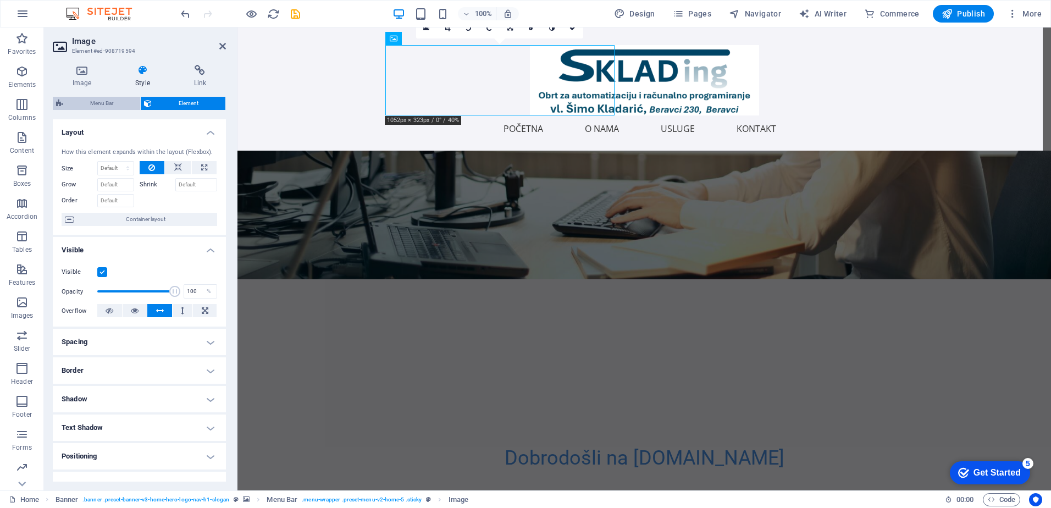
click at [115, 104] on span "Menu Bar" at bounding box center [102, 103] width 70 height 13
select select "rem"
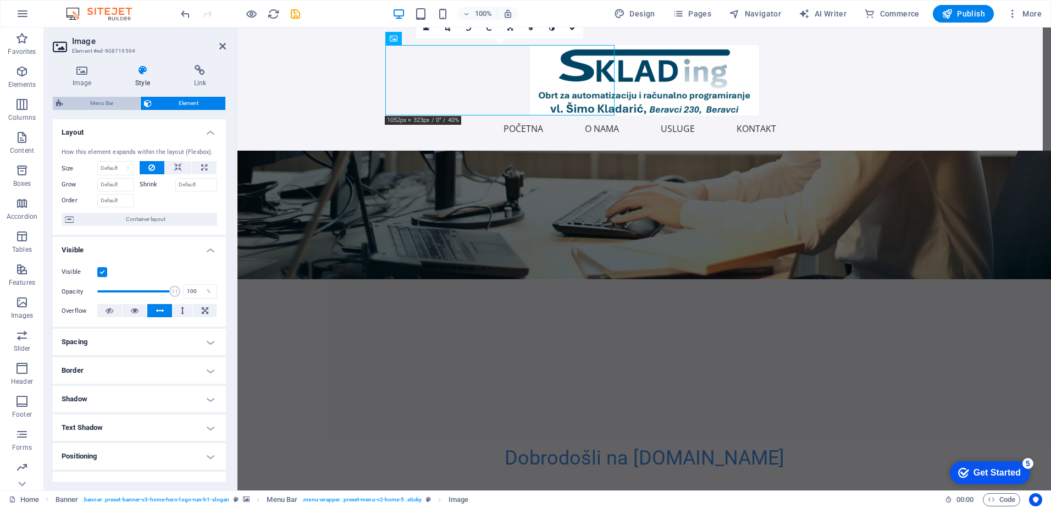
select select "preset-menu-v2-home-5"
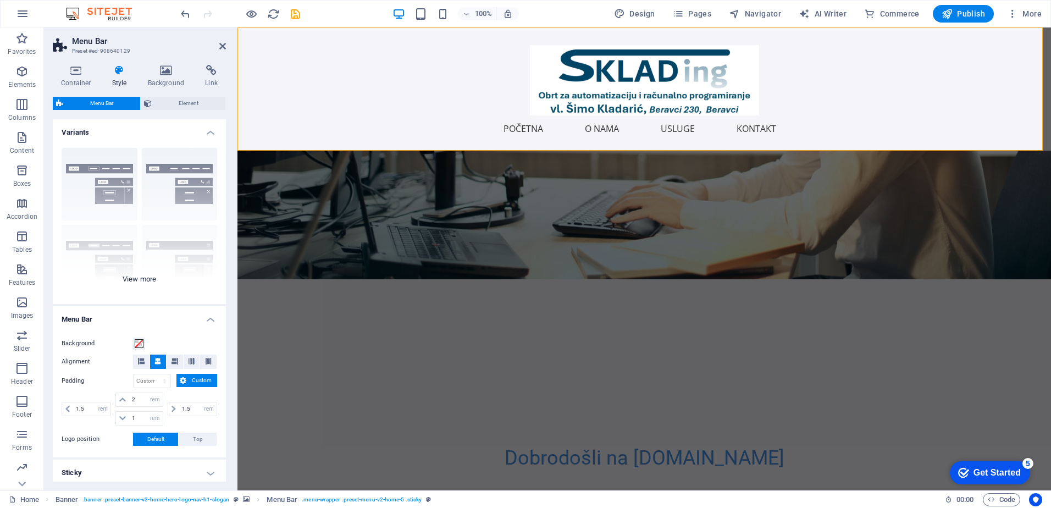
click at [178, 187] on div "Border Centered Default Fixed Loki Trigger Wide XXL" at bounding box center [139, 221] width 173 height 165
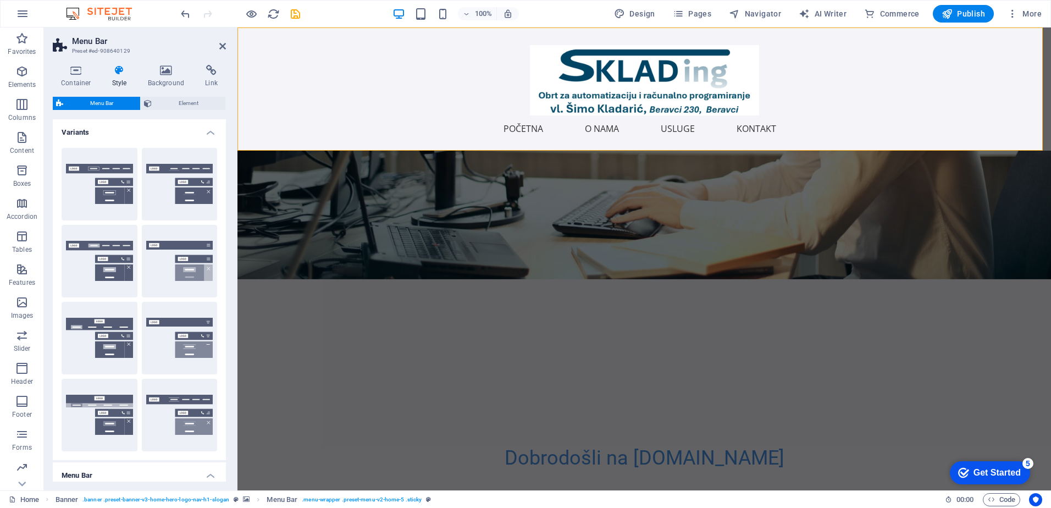
click at [98, 102] on span "Menu Bar" at bounding box center [102, 103] width 70 height 13
click at [963, 124] on div "Početna O nama Usluge Kontakt Menu" at bounding box center [643, 88] width 813 height 123
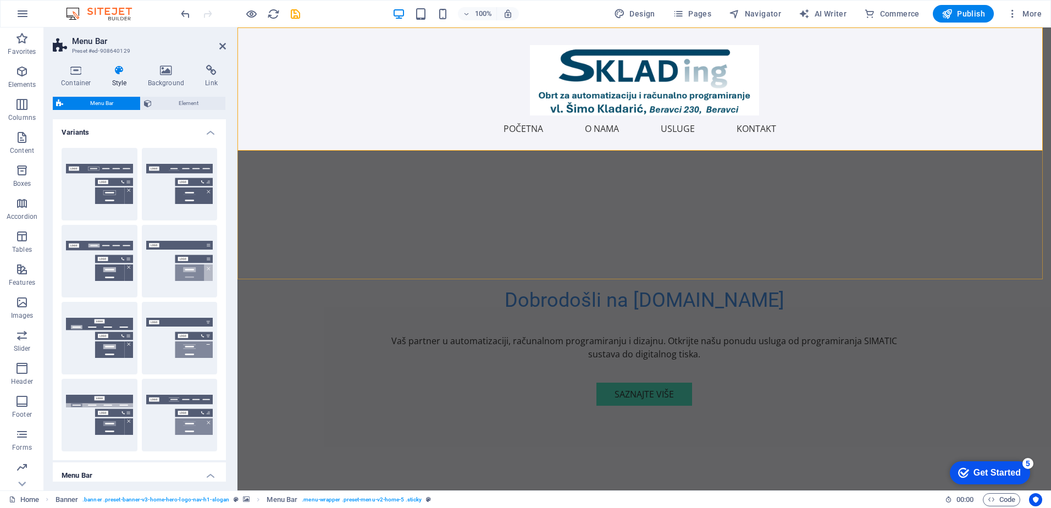
scroll to position [330, 0]
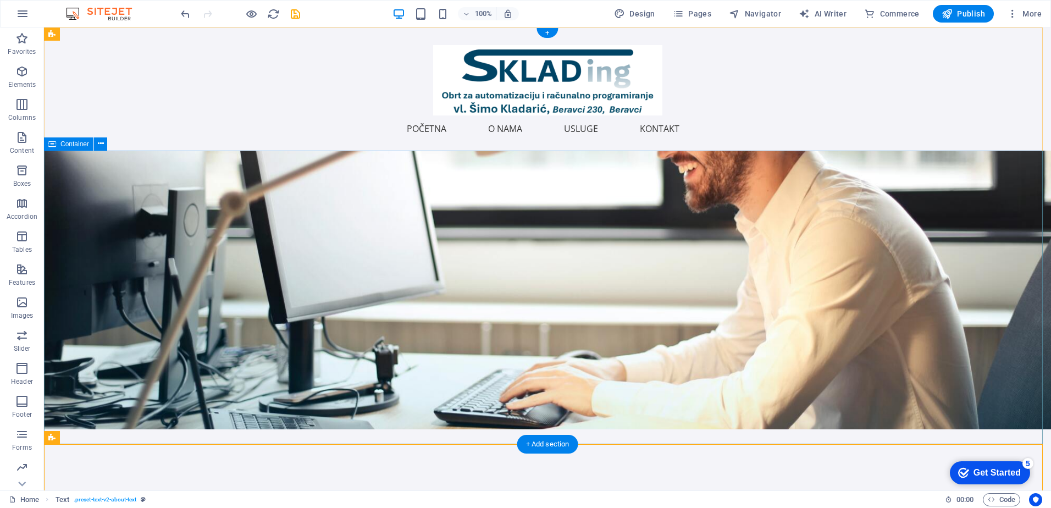
scroll to position [0, 0]
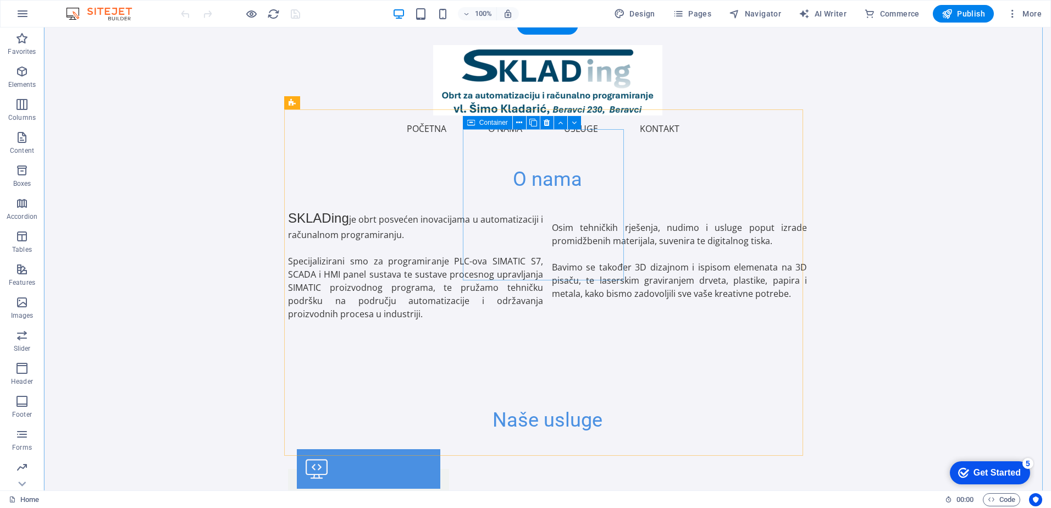
scroll to position [660, 0]
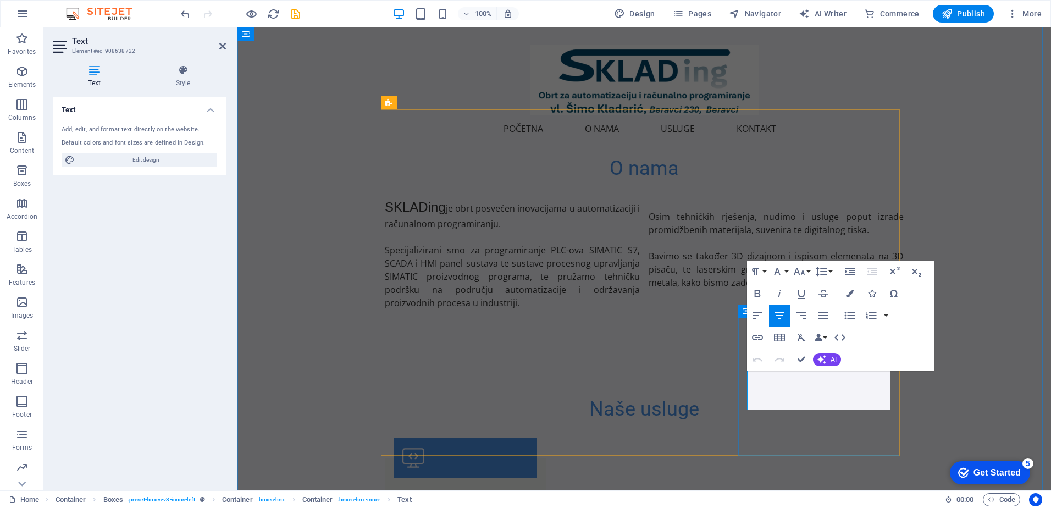
drag, startPoint x: 815, startPoint y: 378, endPoint x: 753, endPoint y: 376, distance: 62.1
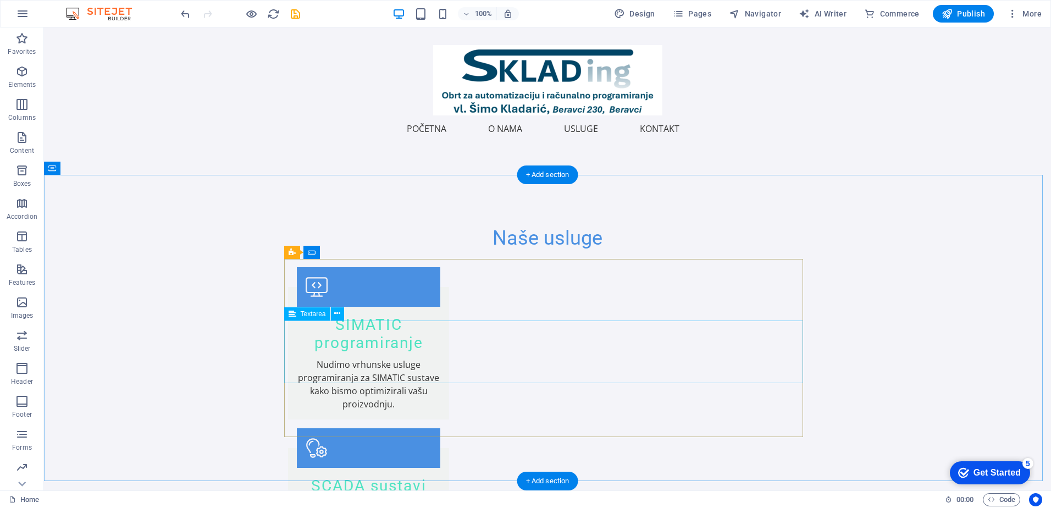
scroll to position [824, 0]
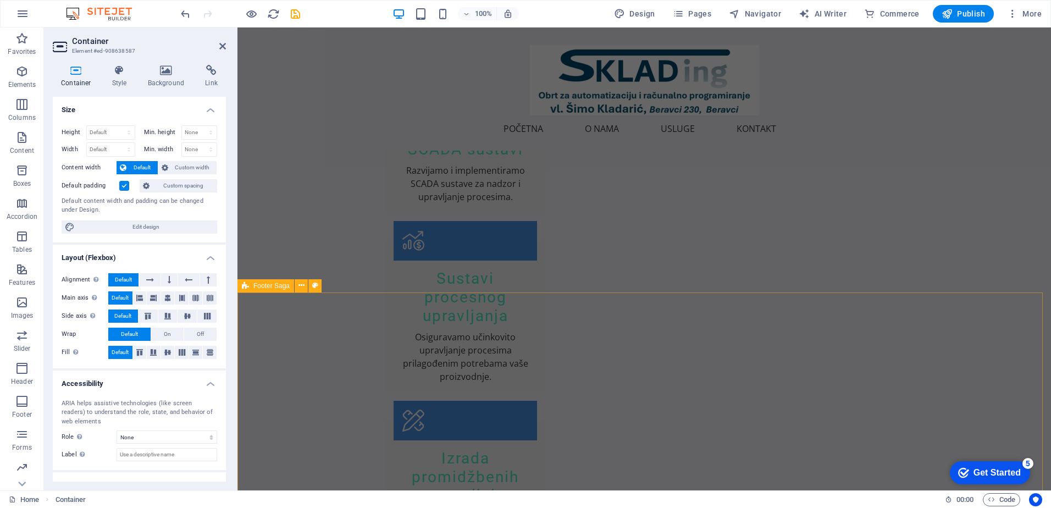
scroll to position [1173, 0]
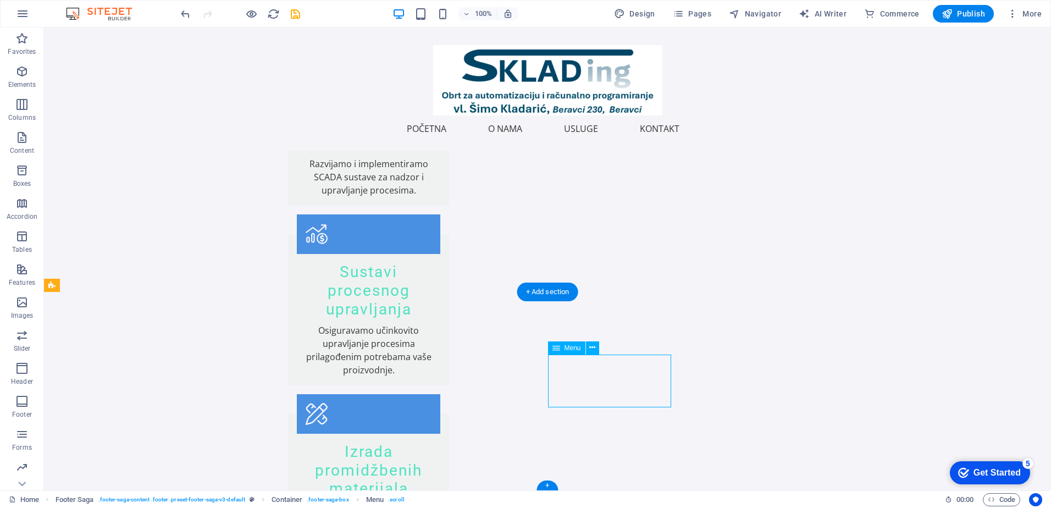
select select
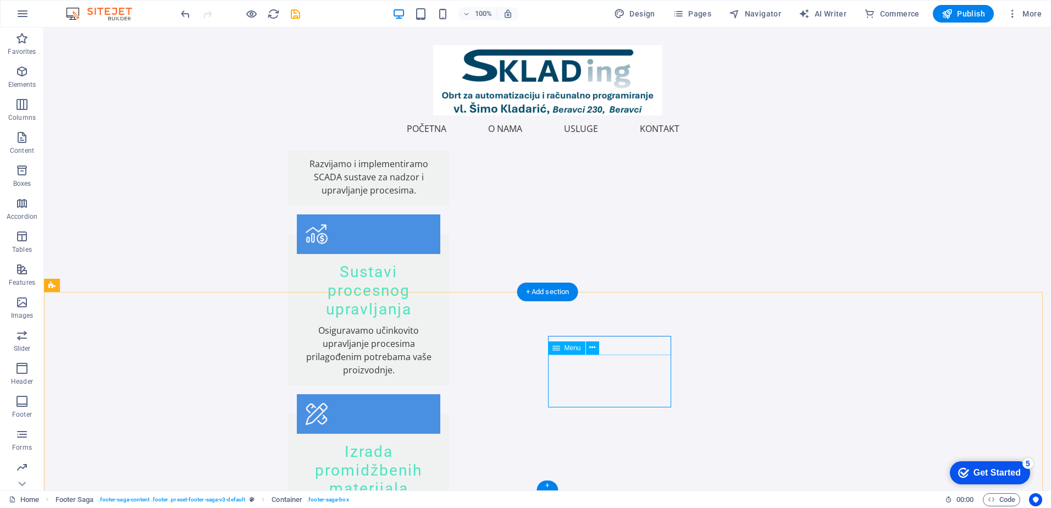
select select
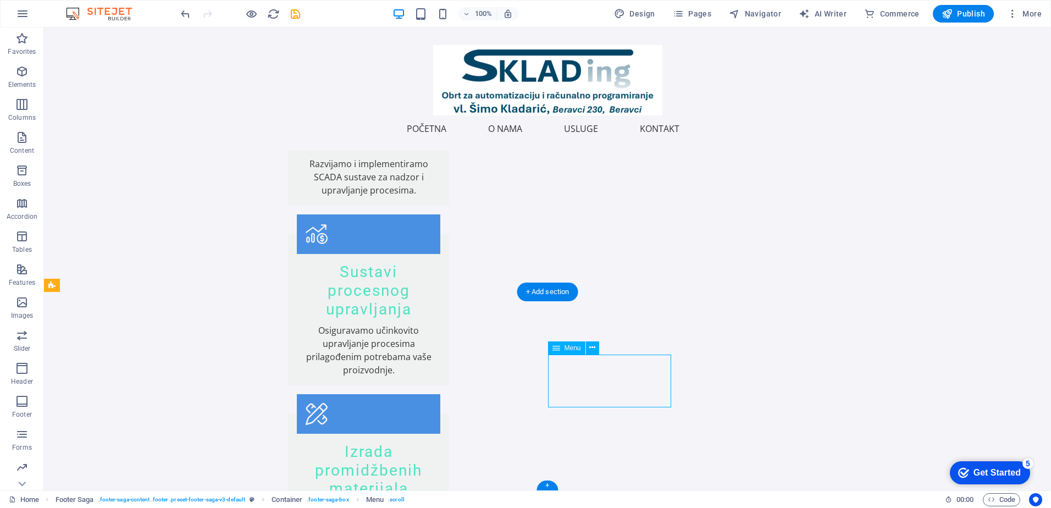
select select
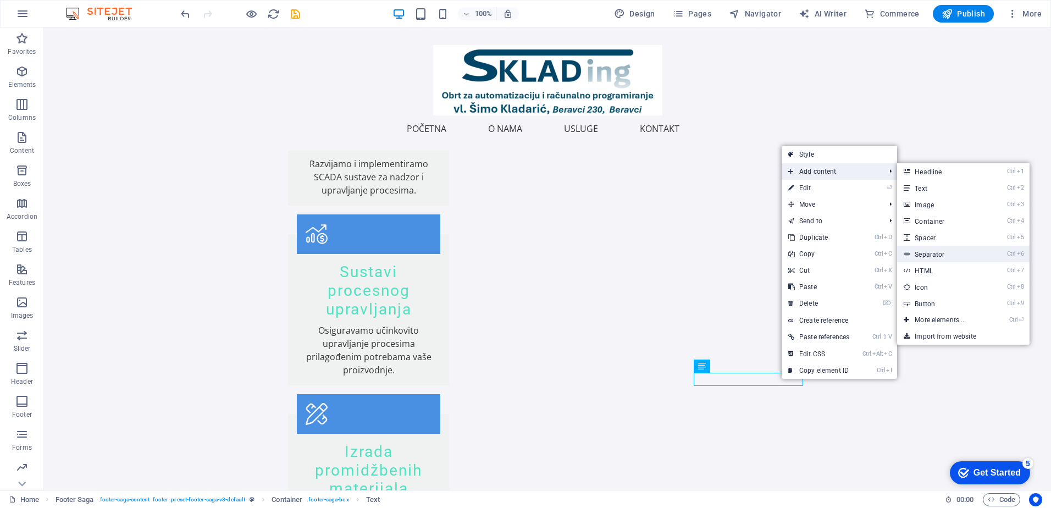
click at [932, 253] on link "Ctrl 6 Separator" at bounding box center [942, 254] width 91 height 16
select select "%"
select select "px"
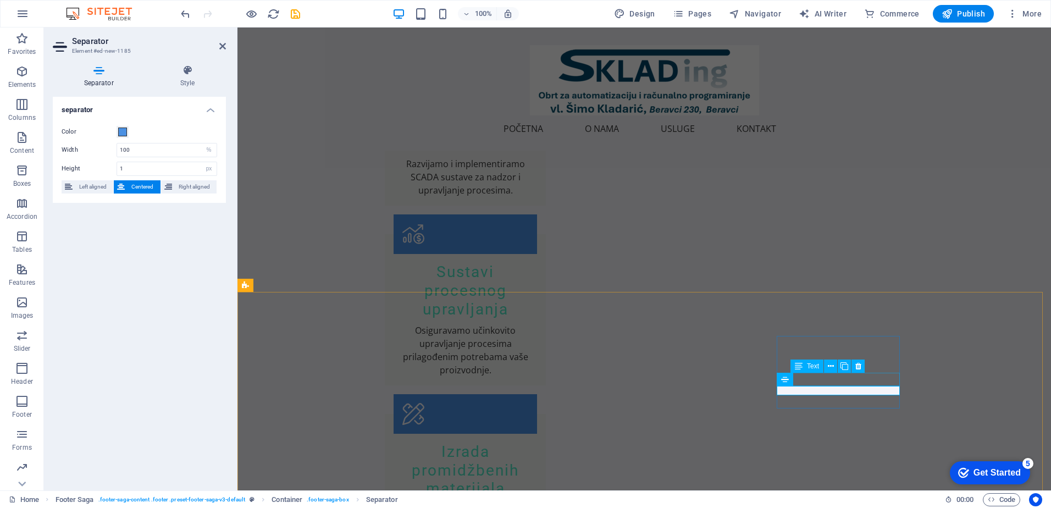
drag, startPoint x: 1106, startPoint y: 387, endPoint x: 928, endPoint y: 381, distance: 178.2
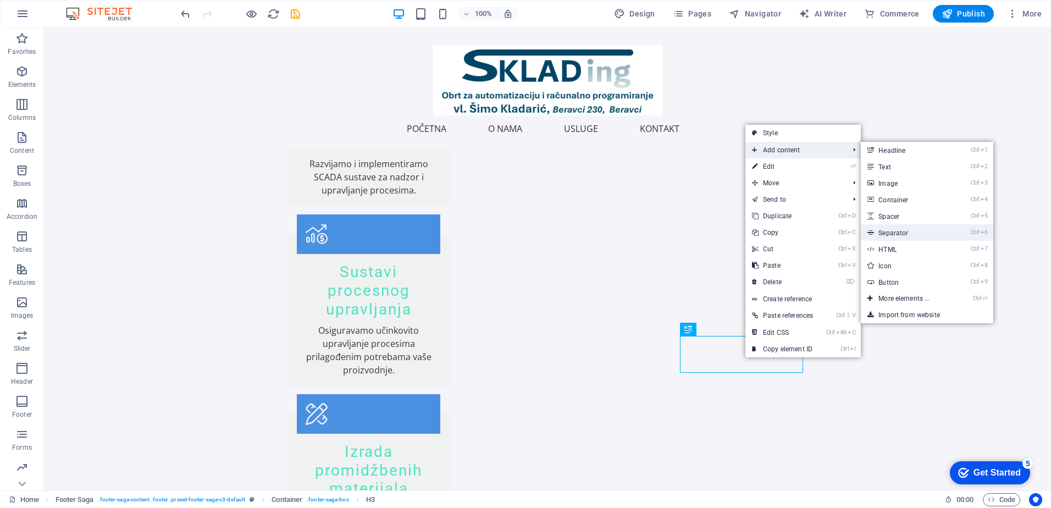
click at [904, 233] on link "Ctrl 6 Separator" at bounding box center [906, 232] width 91 height 16
select select "%"
select select "px"
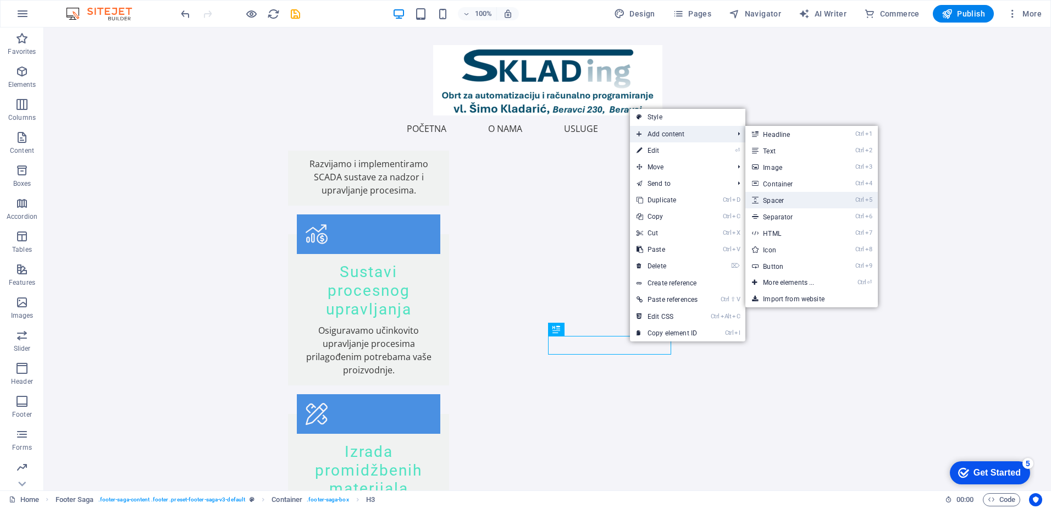
click at [795, 201] on link "Ctrl 5 Spacer" at bounding box center [790, 200] width 91 height 16
select select "px"
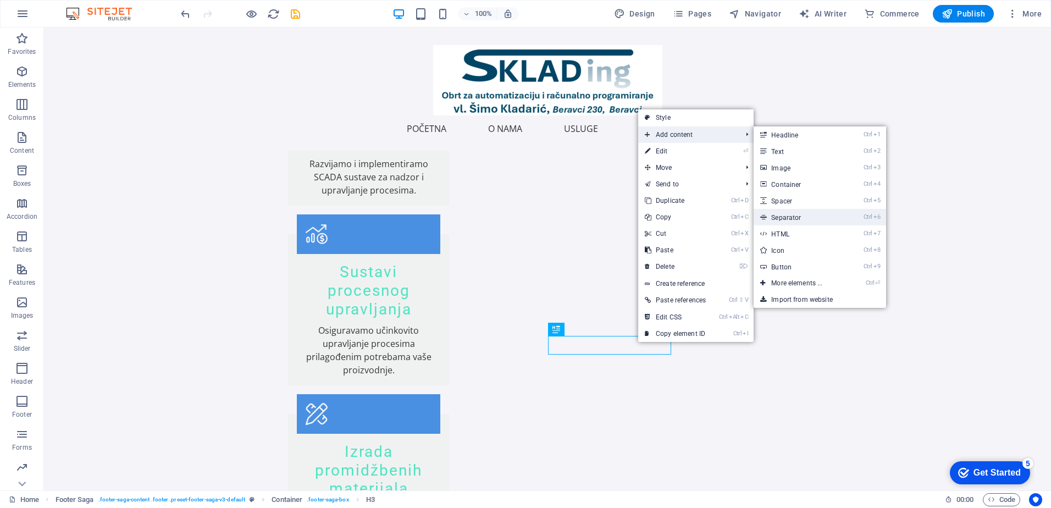
click at [794, 220] on link "Ctrl 6 Separator" at bounding box center [798, 217] width 91 height 16
select select "%"
select select "px"
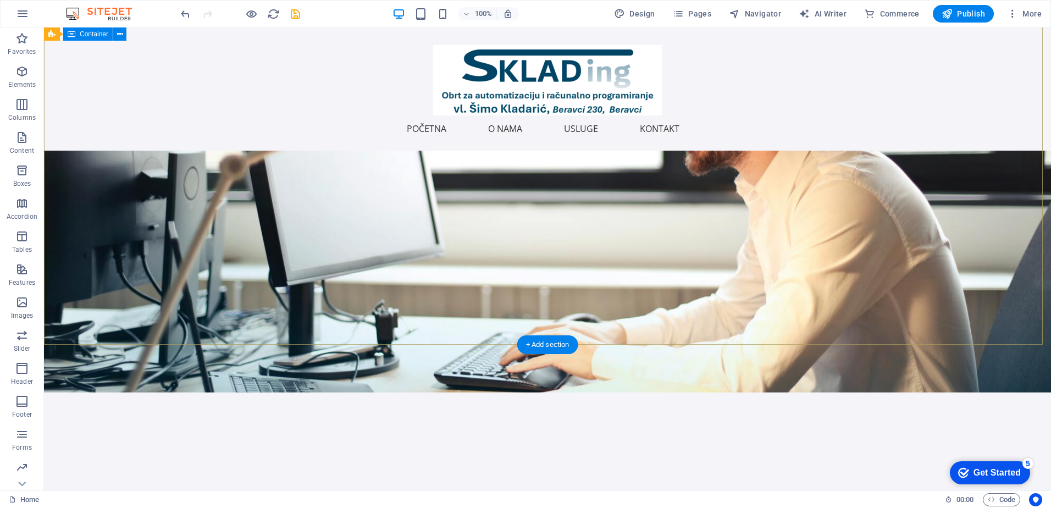
scroll to position [0, 0]
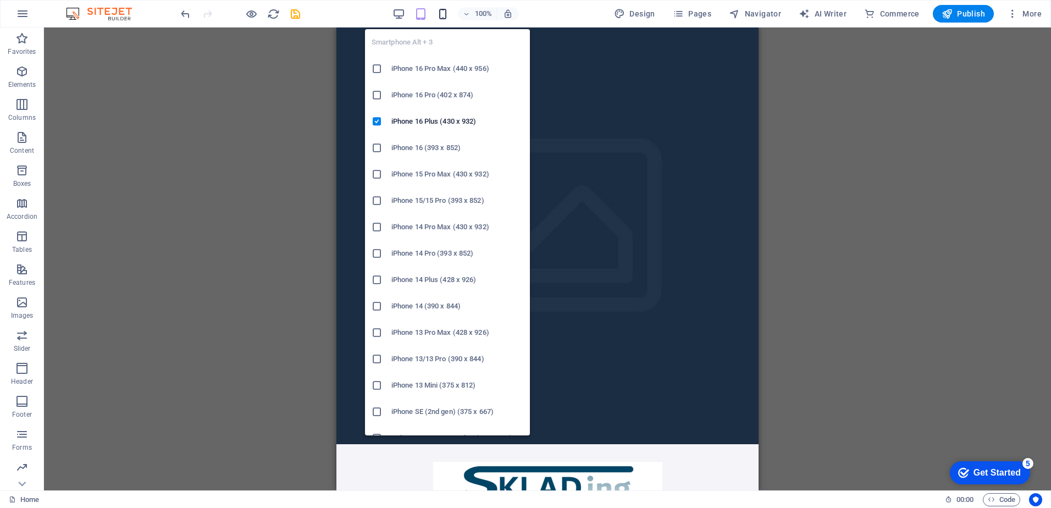
click at [0, 0] on icon "button" at bounding box center [0, 0] width 0 height 0
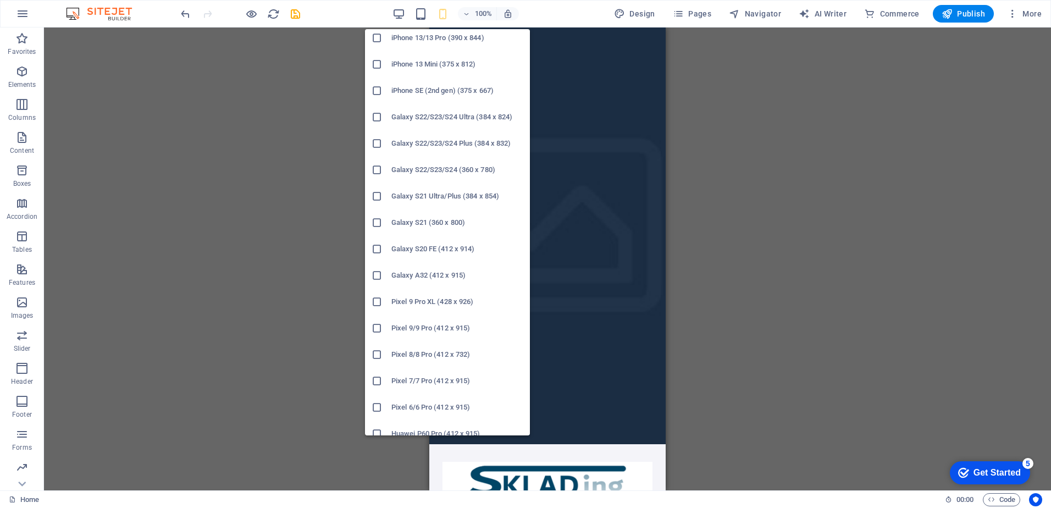
scroll to position [330, 0]
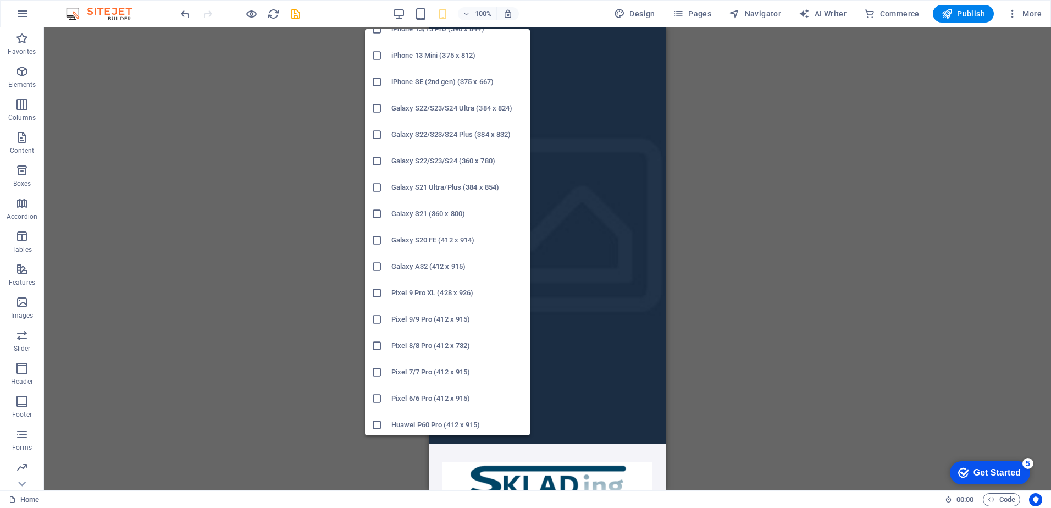
click at [450, 160] on h6 "Galaxy S22/S23/S24 (360 x 780)" at bounding box center [457, 160] width 132 height 13
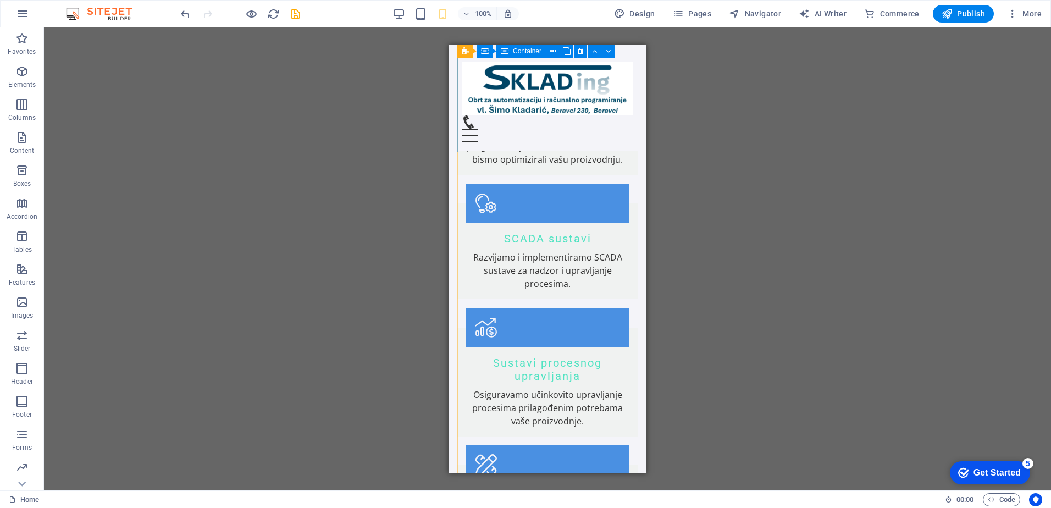
scroll to position [895, 0]
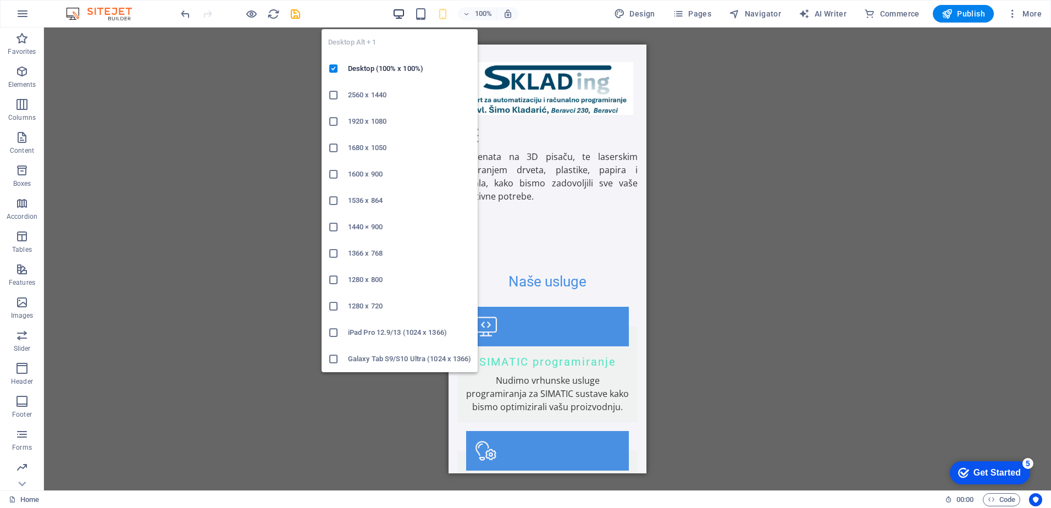
click at [0, 0] on icon "button" at bounding box center [0, 0] width 0 height 0
